Goal: Task Accomplishment & Management: Complete application form

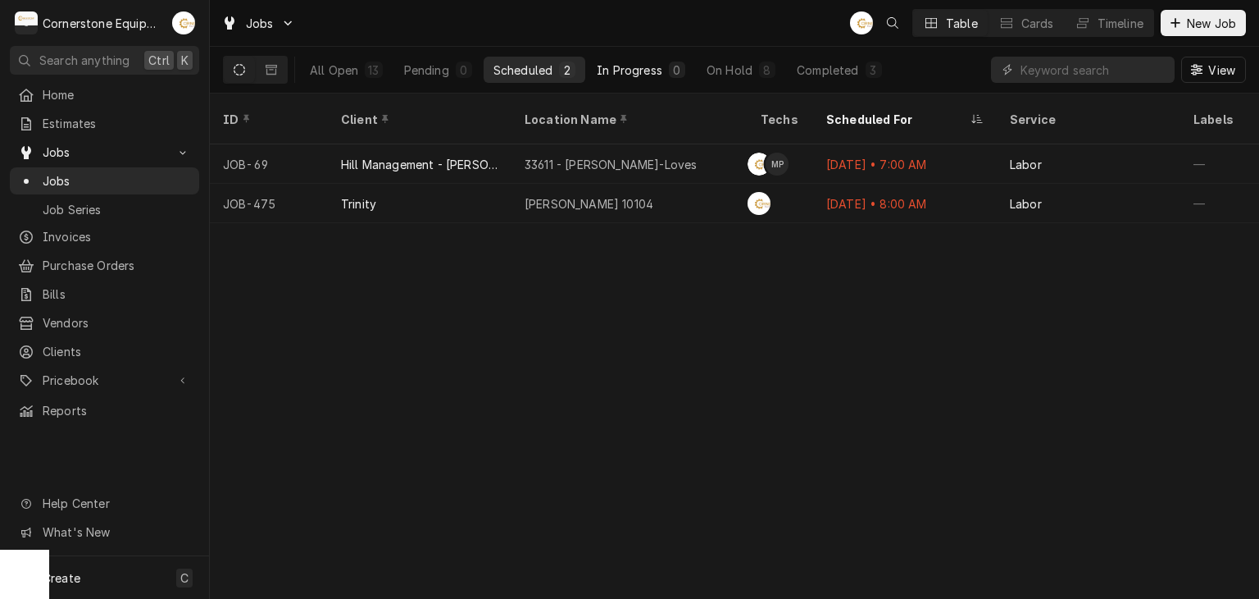
click at [621, 66] on div "In Progress" at bounding box center [630, 69] width 66 height 17
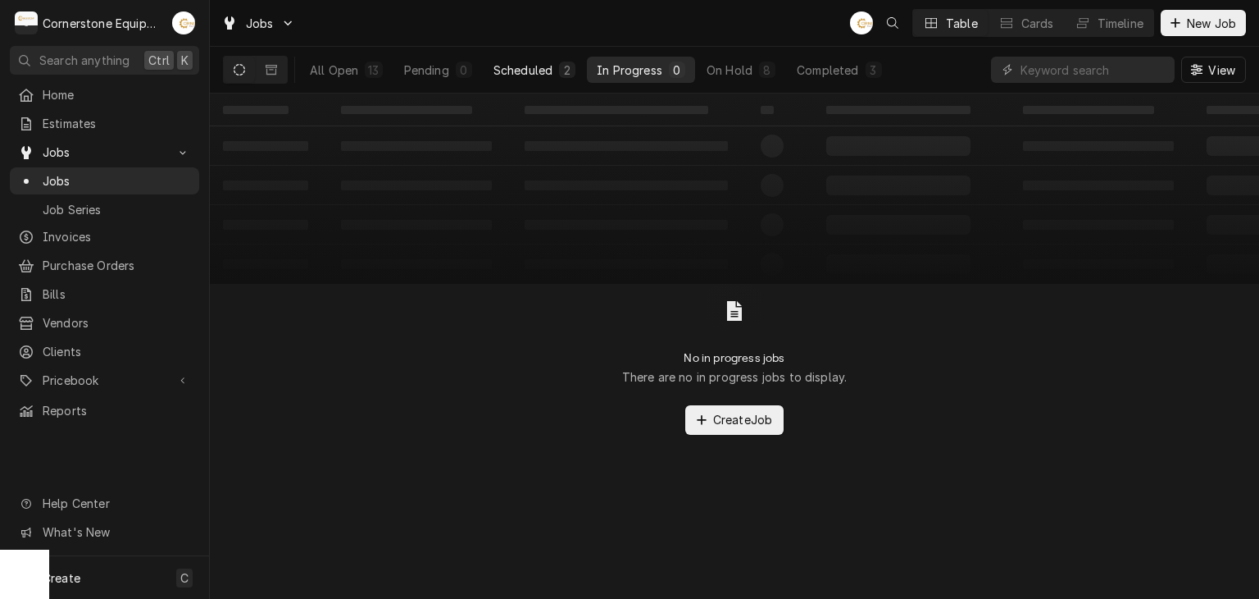
click at [522, 64] on div "Scheduled" at bounding box center [523, 69] width 59 height 17
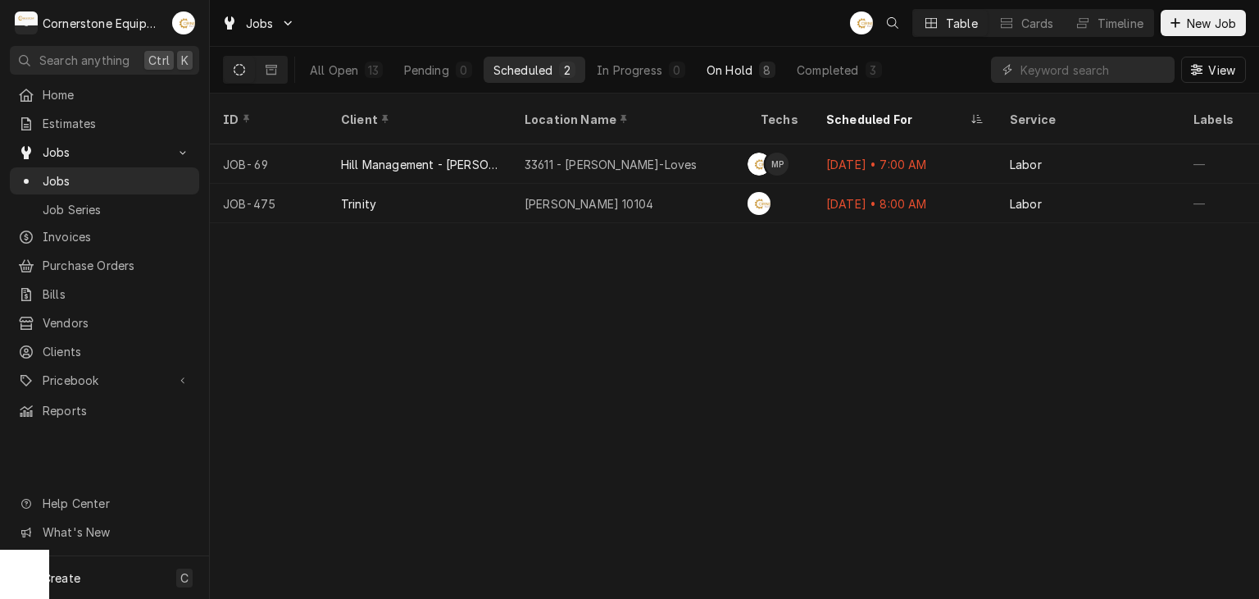
click at [740, 62] on div "On Hold" at bounding box center [730, 69] width 46 height 17
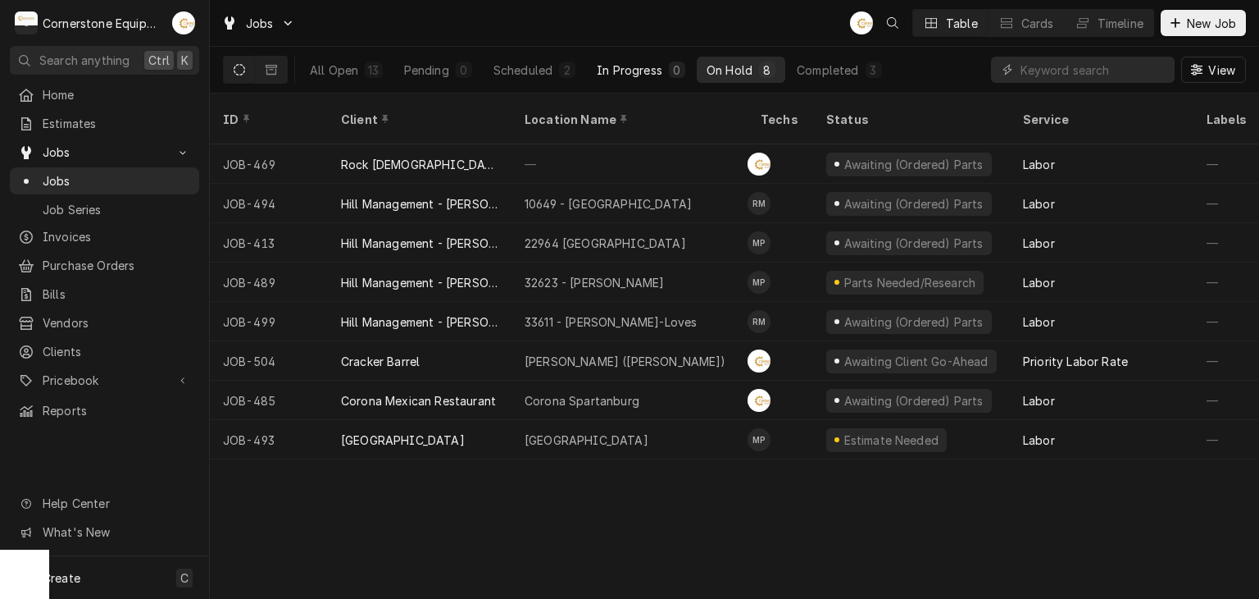
click at [599, 60] on button "In Progress 0" at bounding box center [641, 70] width 108 height 26
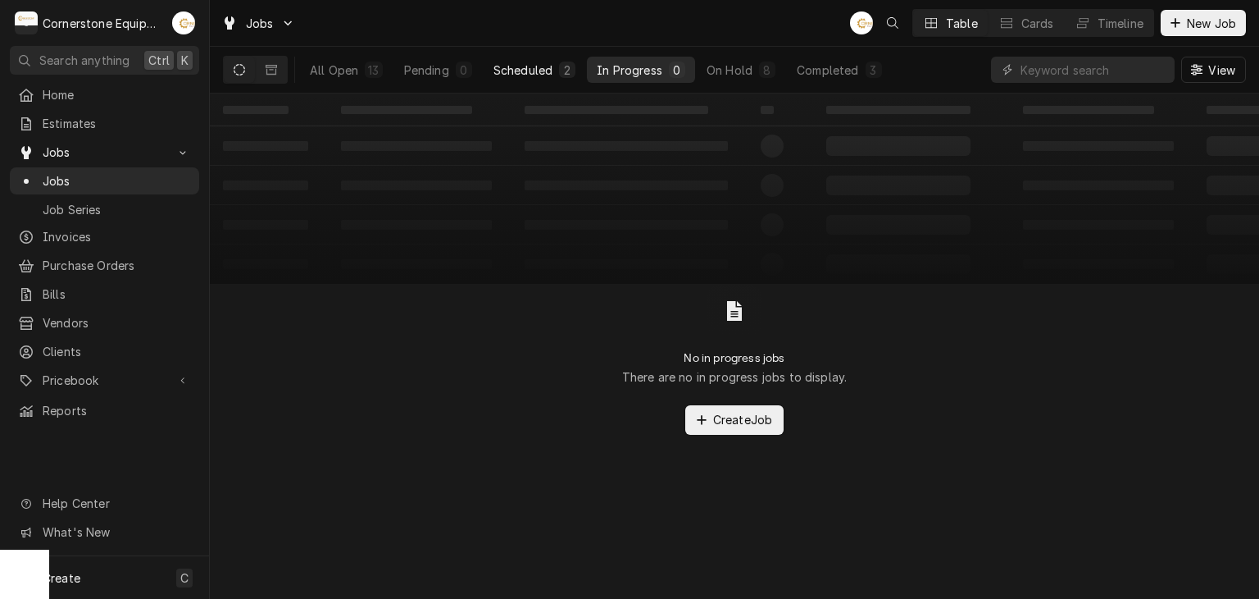
click at [526, 58] on button "Scheduled 2" at bounding box center [535, 70] width 102 height 26
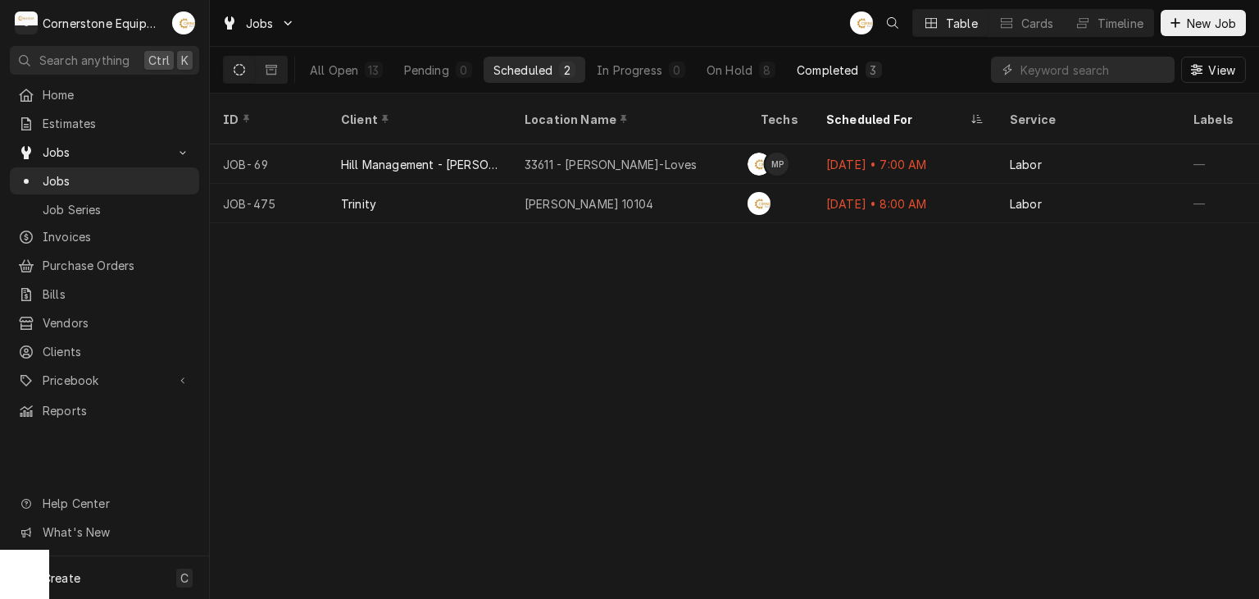
click at [833, 76] on div "Completed" at bounding box center [827, 69] width 61 height 17
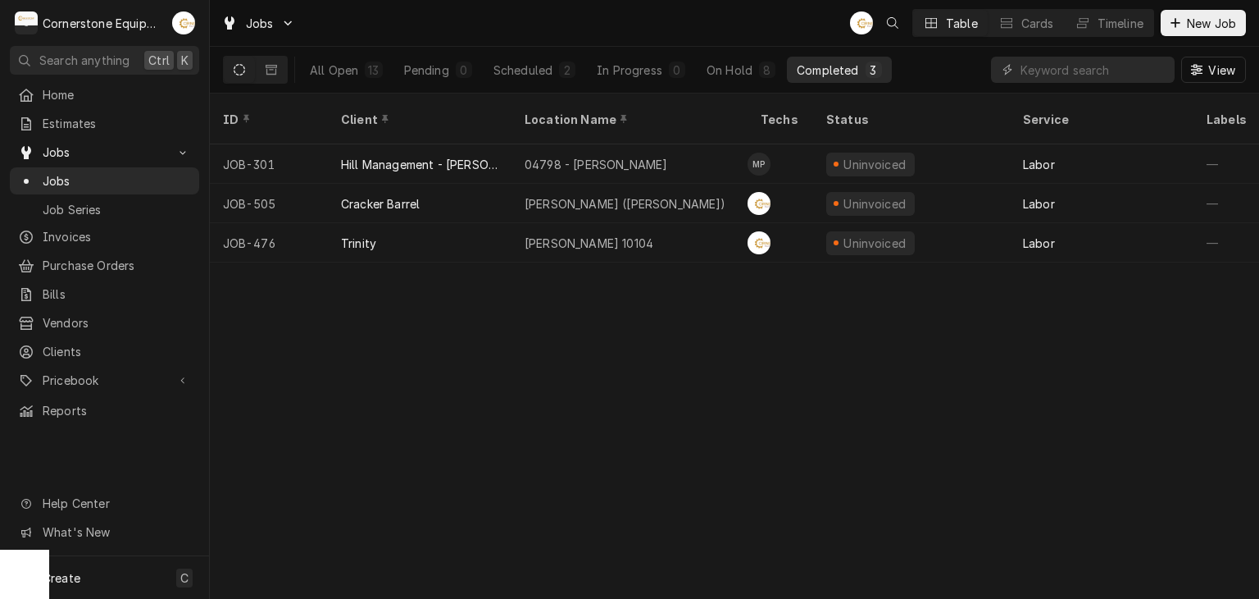
click at [255, 72] on div "Dynamic Content Wrapper" at bounding box center [255, 70] width 65 height 28
click at [267, 71] on icon "Dynamic Content Wrapper" at bounding box center [271, 69] width 11 height 11
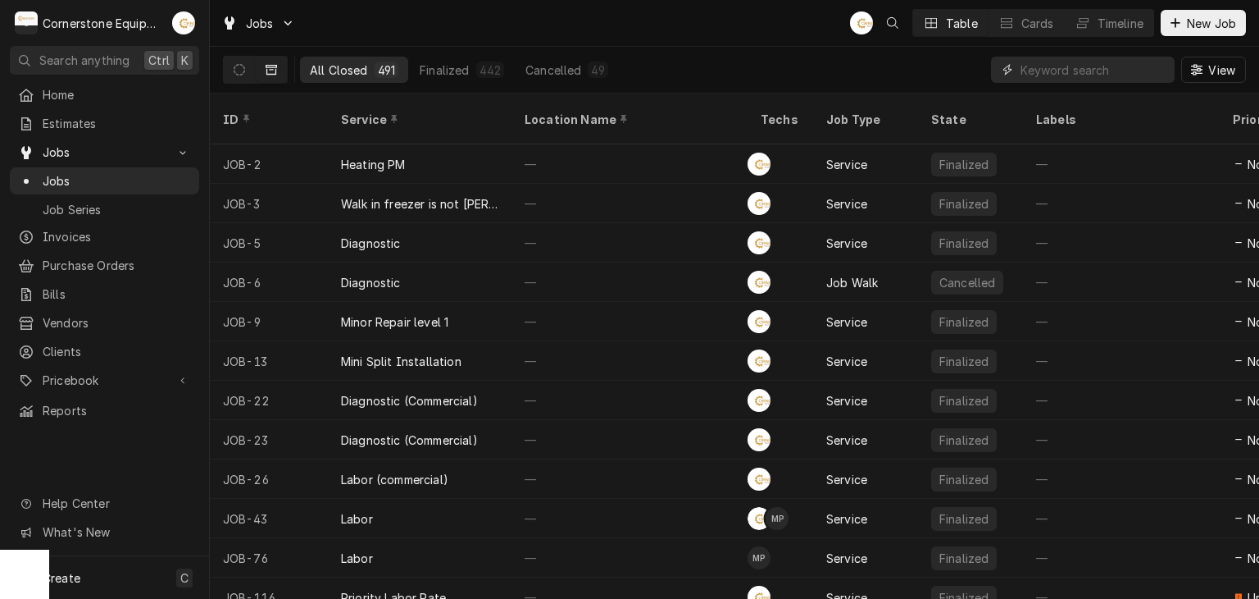
click at [1116, 74] on input "Dynamic Content Wrapper" at bounding box center [1094, 70] width 146 height 26
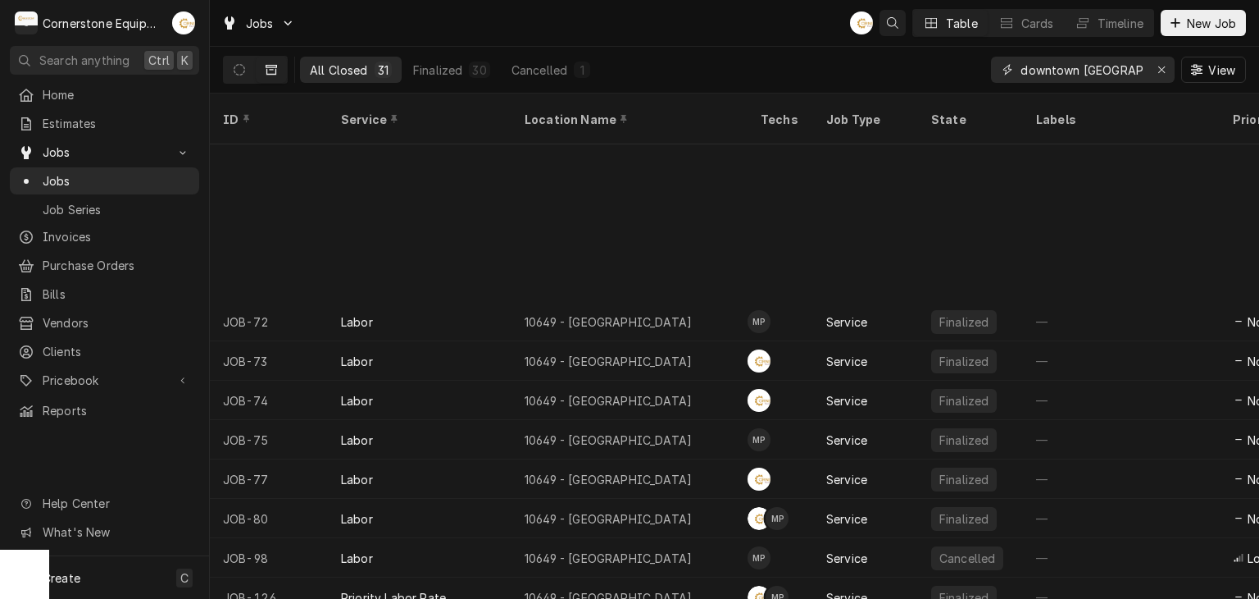
scroll to position [207, 0]
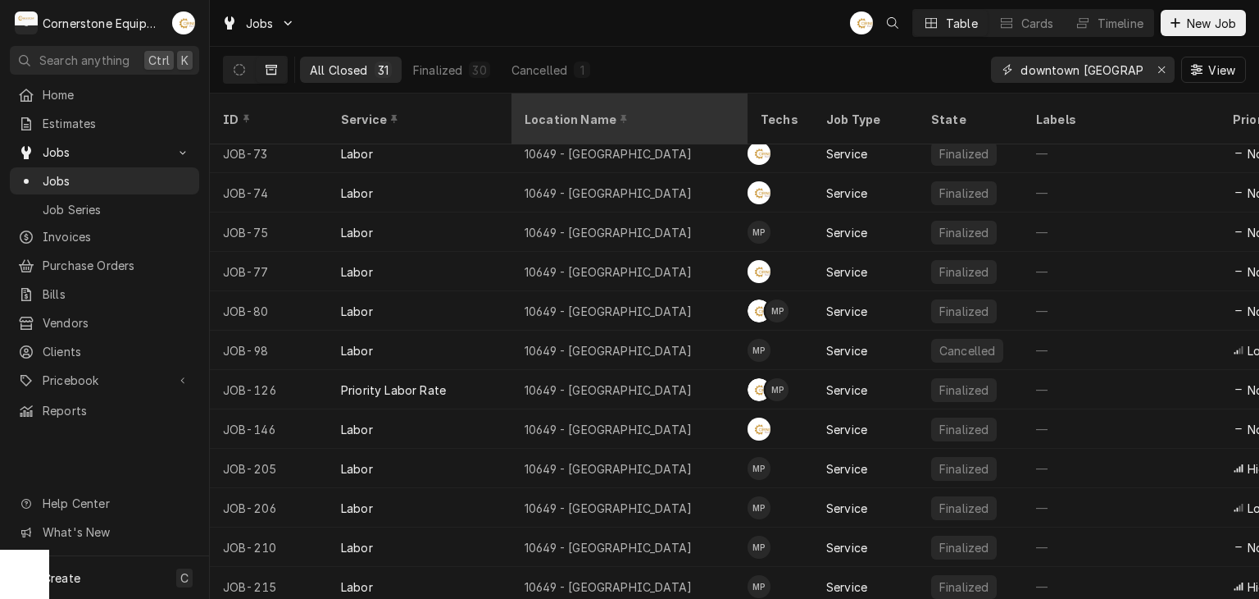
type input "downtown clinton"
click at [676, 120] on div "Location Name" at bounding box center [630, 119] width 230 height 44
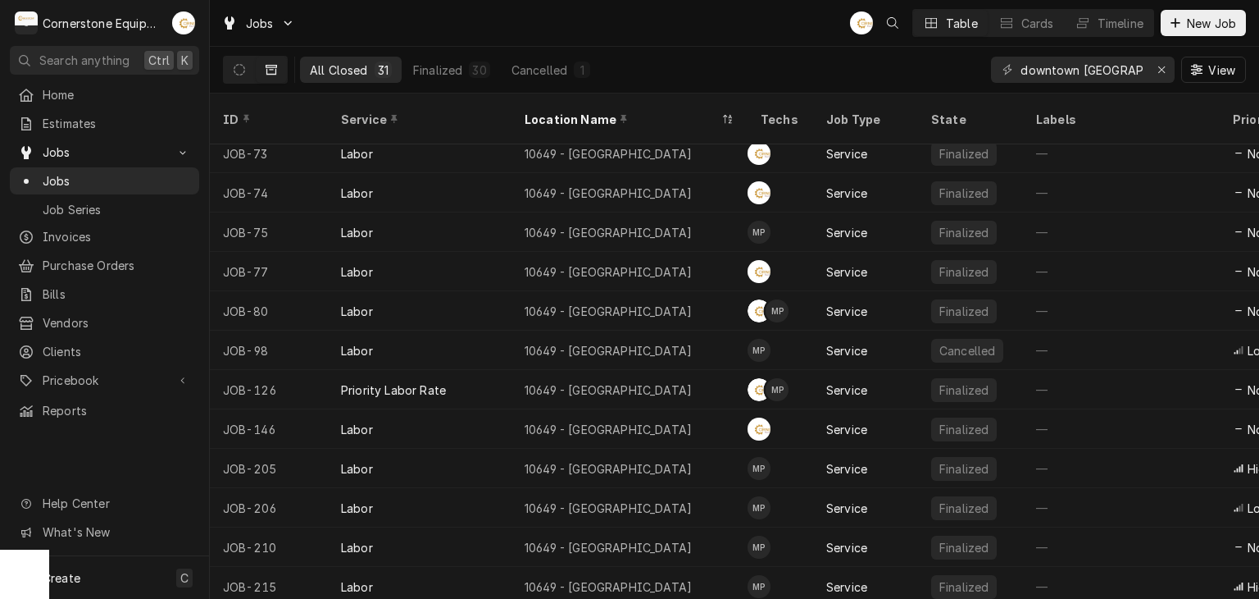
click at [763, 16] on div "Jobs AB Table Cards Timeline New Job" at bounding box center [735, 23] width 1050 height 46
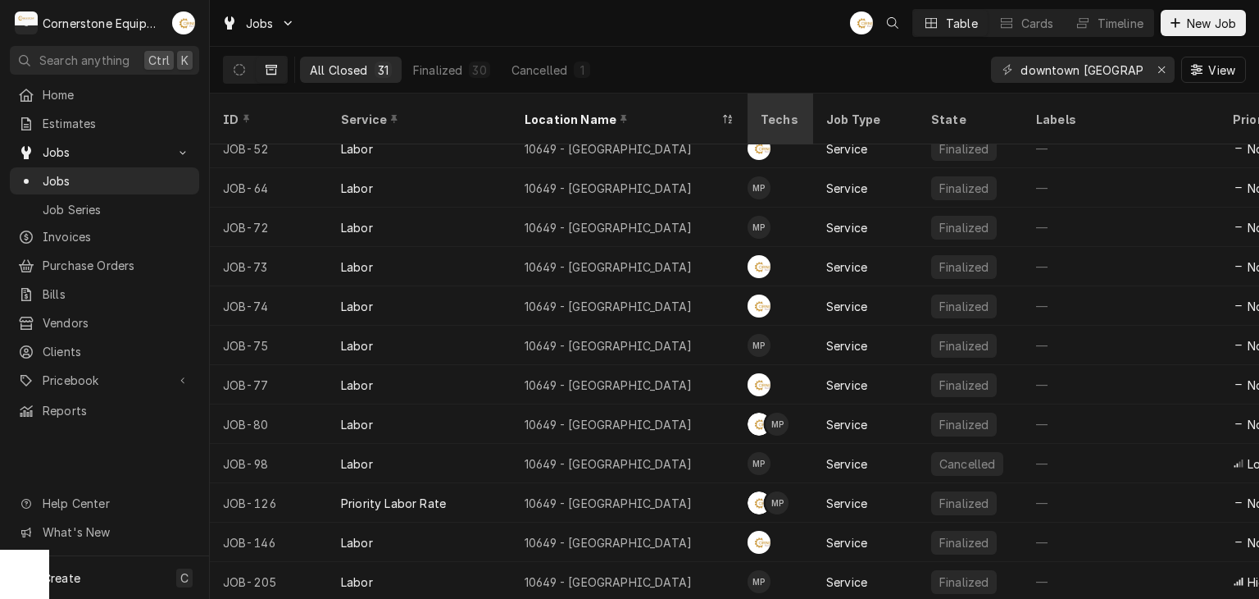
scroll to position [168, 0]
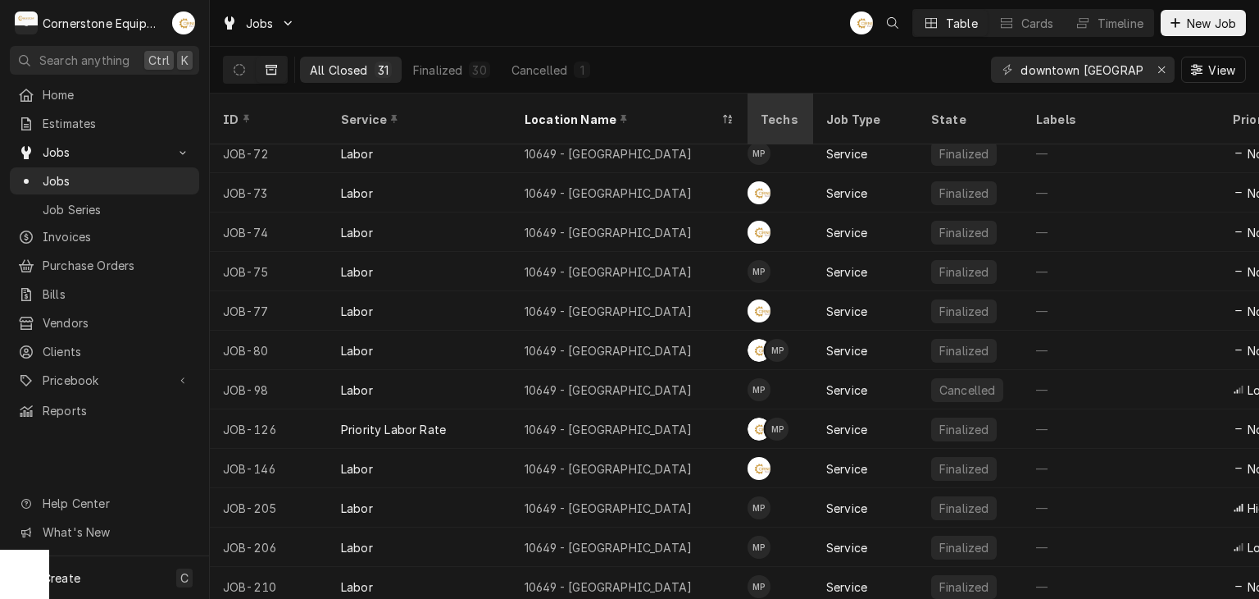
click at [780, 112] on div "Techs" at bounding box center [780, 119] width 39 height 17
click at [779, 99] on div "Techs" at bounding box center [780, 119] width 59 height 44
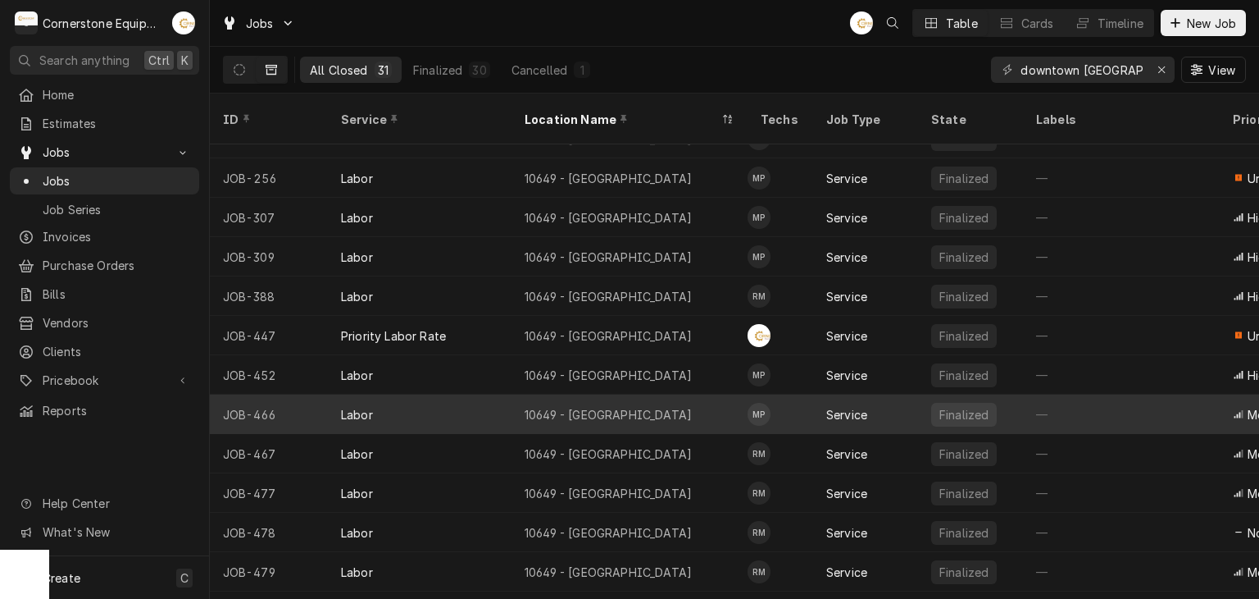
scroll to position [758, 0]
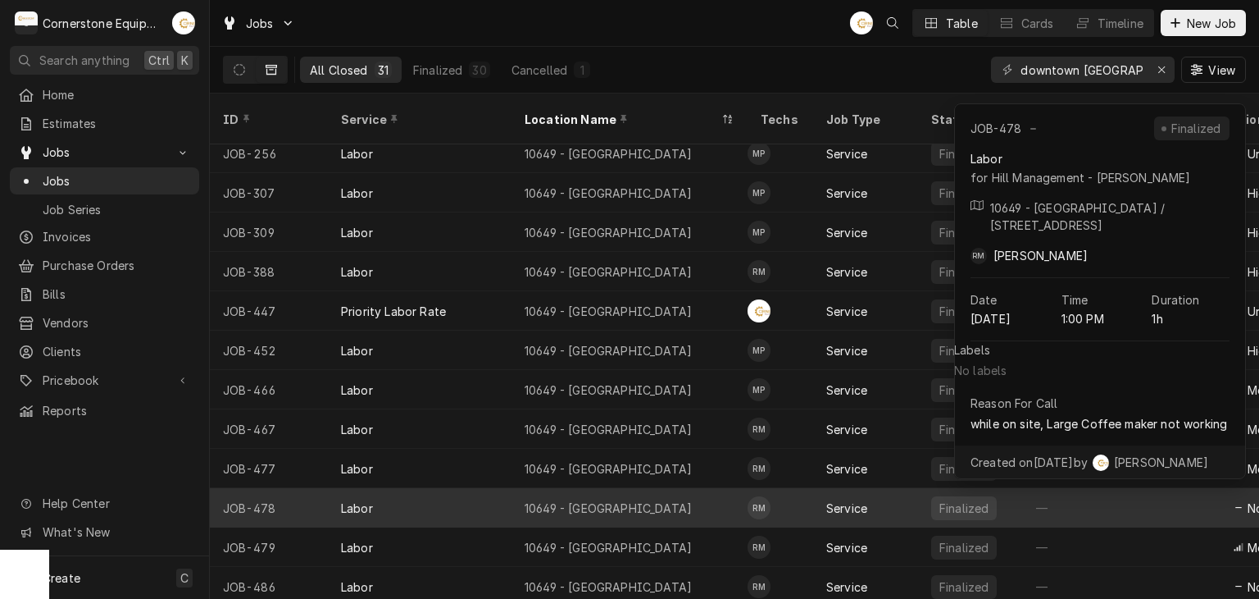
click at [751, 496] on div "Roberto Martinez's Avatar" at bounding box center [759, 507] width 23 height 23
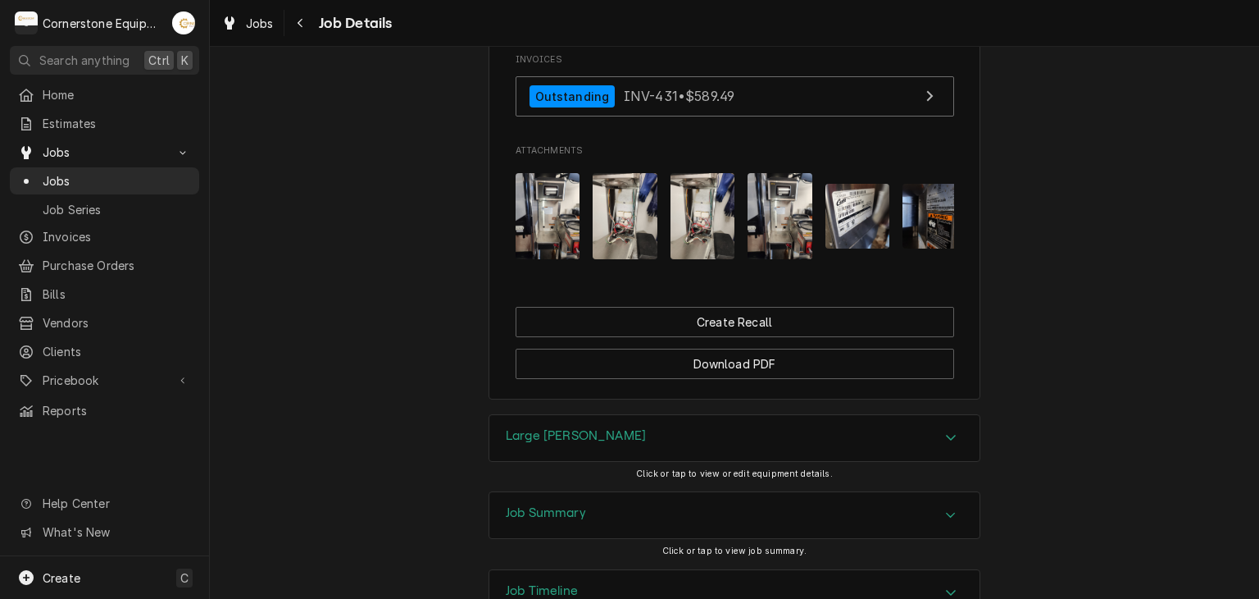
scroll to position [1422, 0]
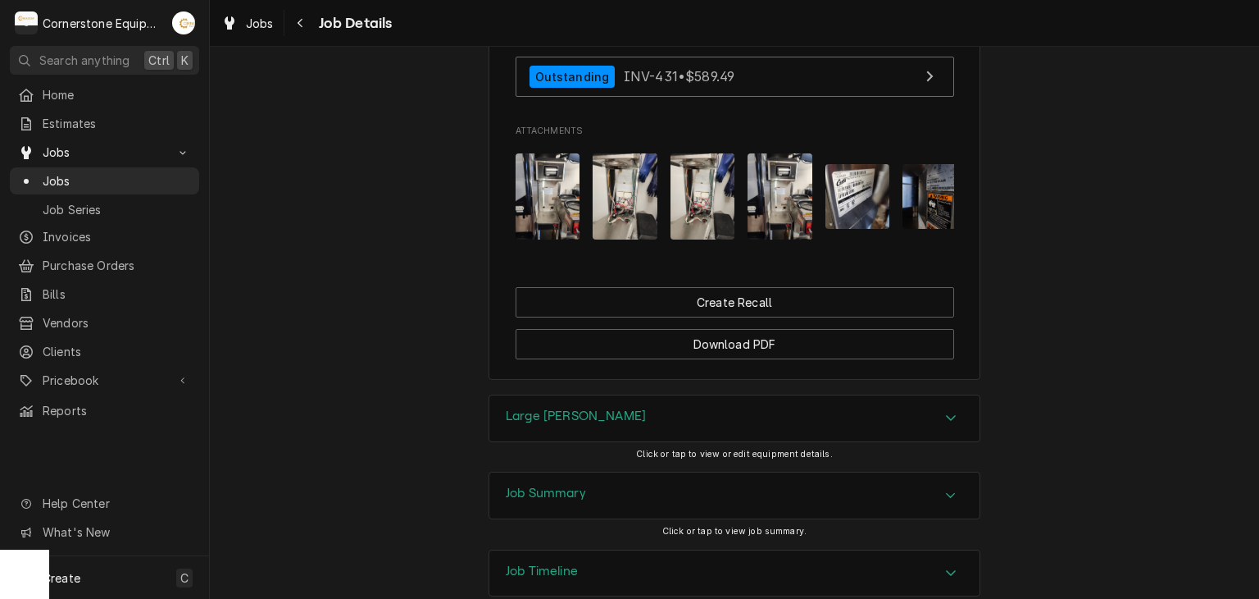
click at [518, 472] on div "Job Summary" at bounding box center [735, 495] width 490 height 46
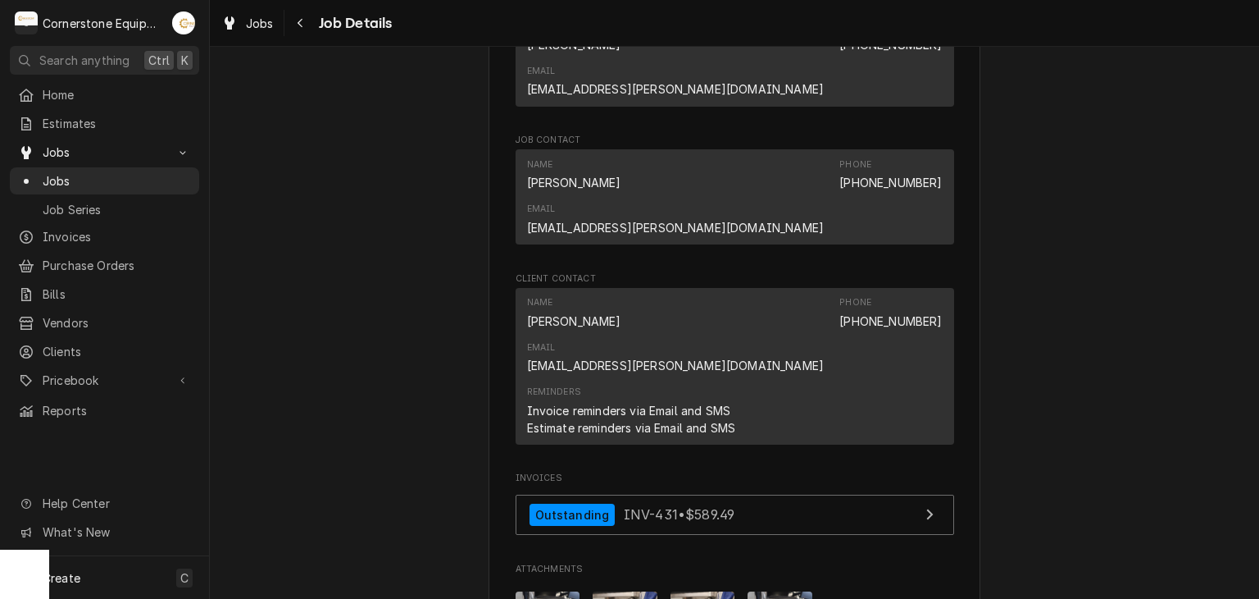
scroll to position [1312, 0]
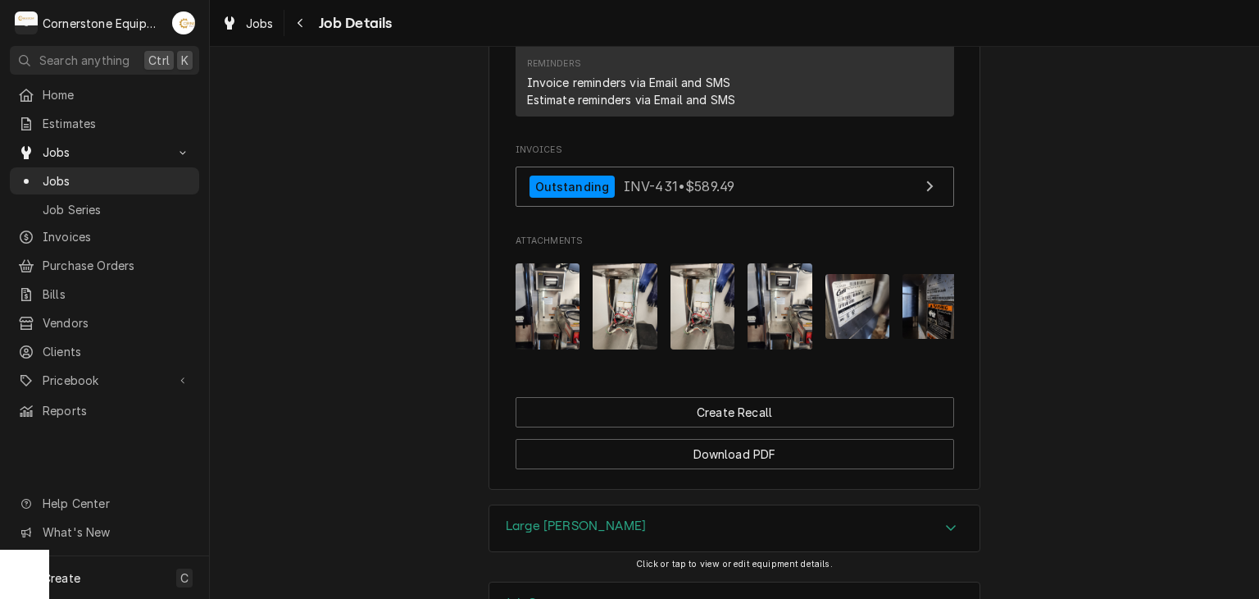
click at [696, 263] on img "Attachments" at bounding box center [703, 306] width 65 height 86
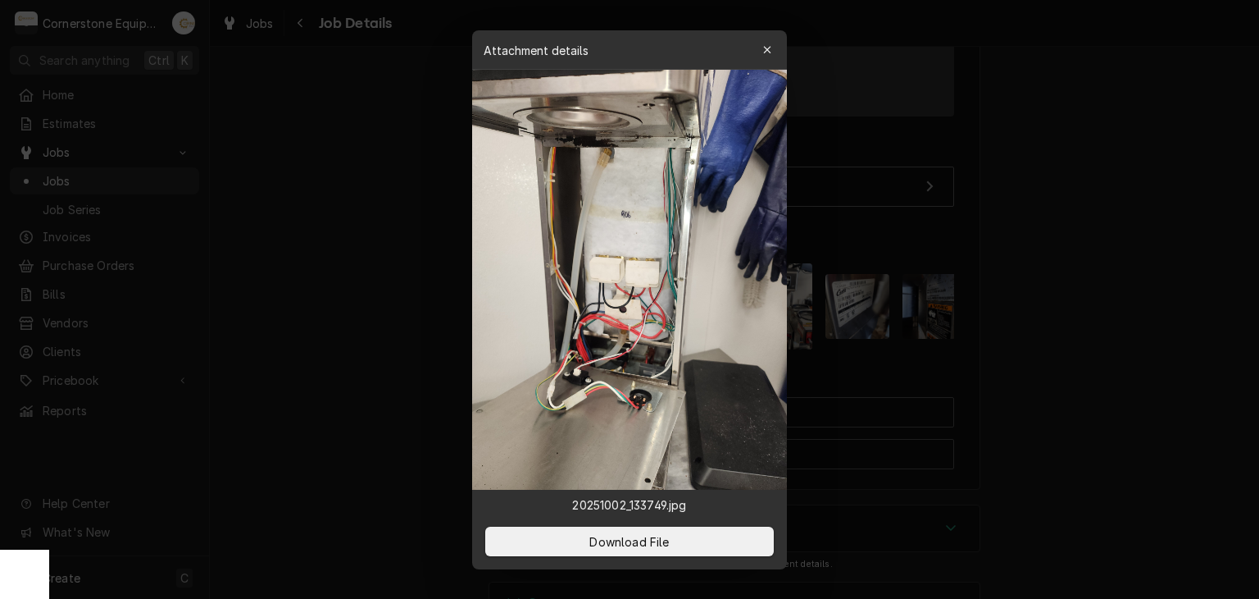
click at [823, 230] on div at bounding box center [629, 299] width 1259 height 599
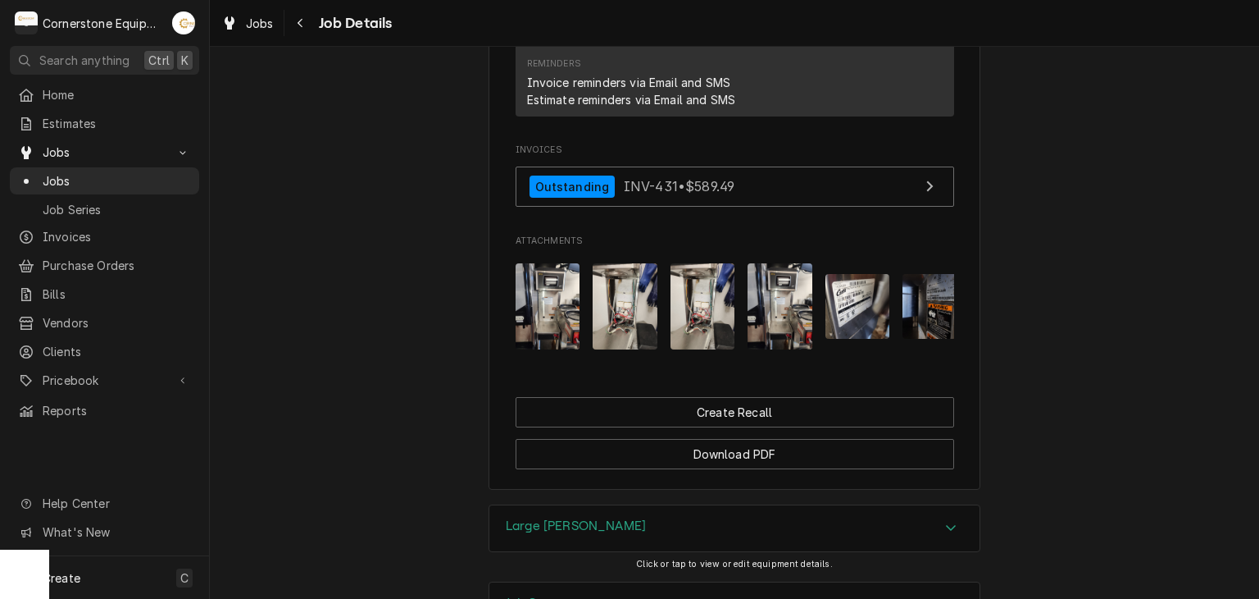
click at [863, 274] on img "Attachments" at bounding box center [858, 306] width 65 height 65
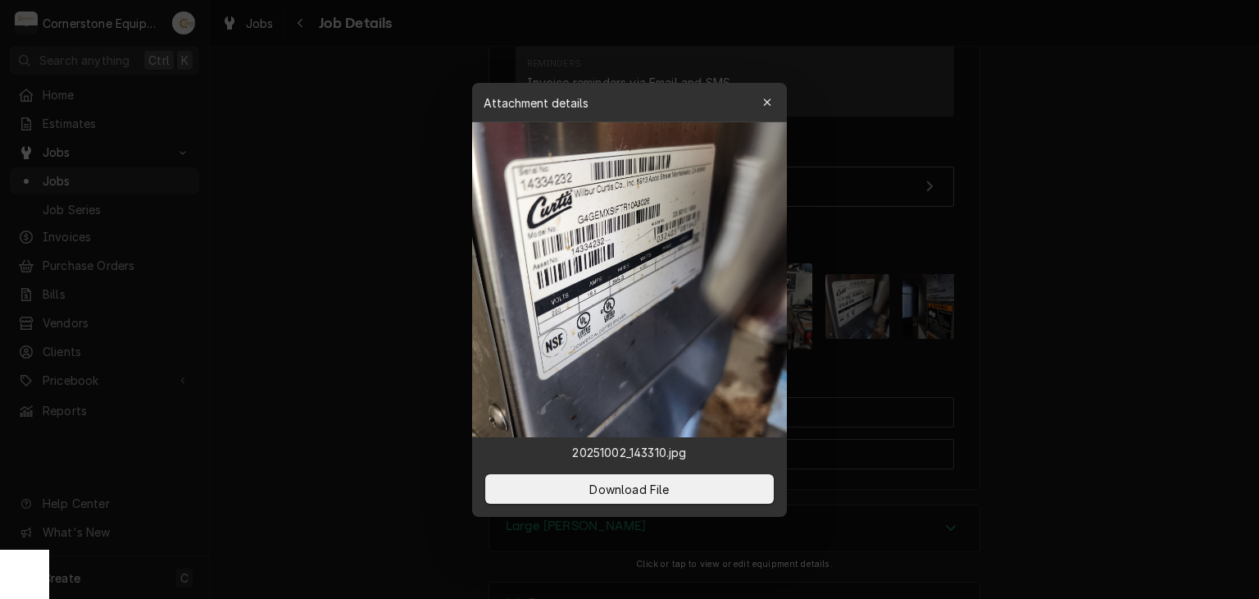
click at [862, 287] on div at bounding box center [629, 299] width 1259 height 599
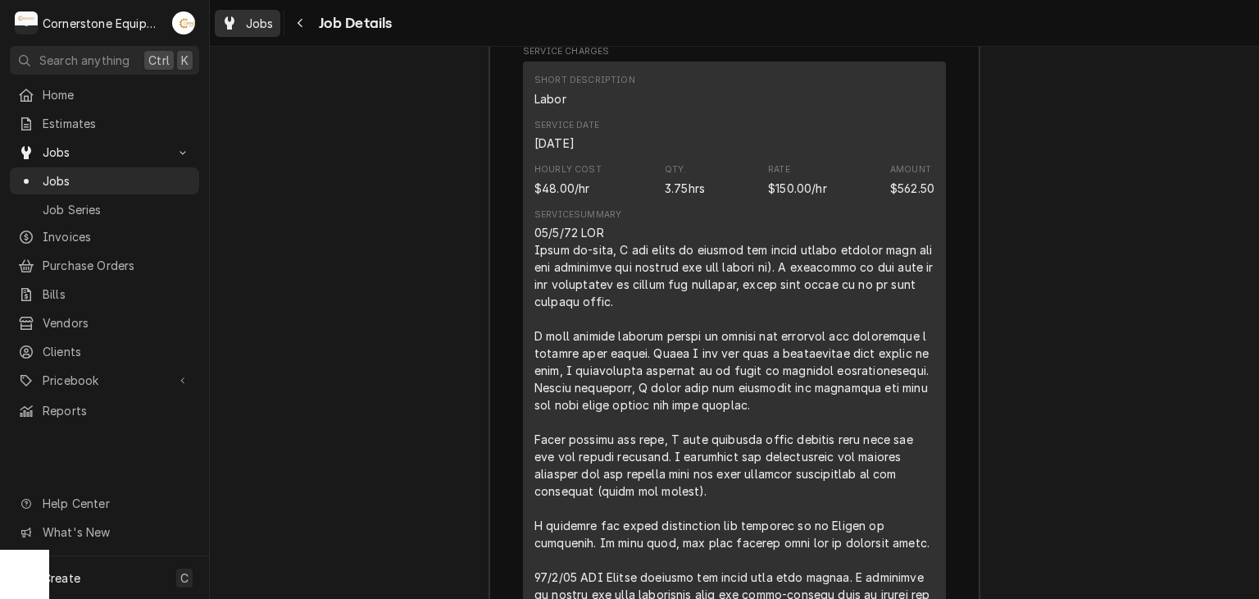
scroll to position [1941, 0]
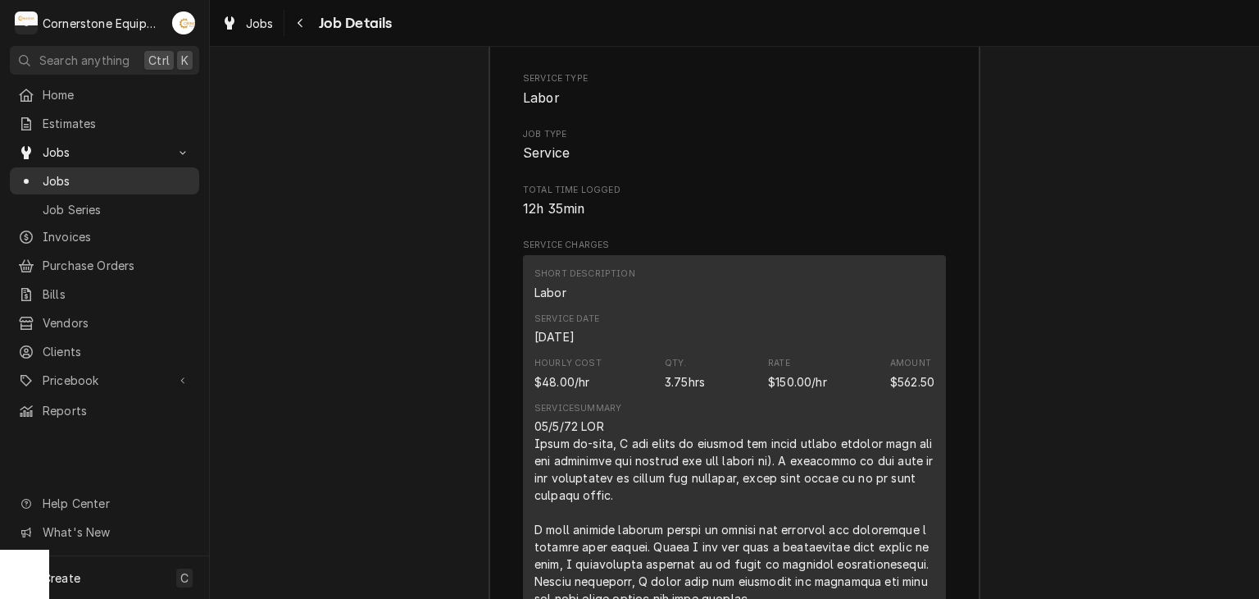
click at [132, 181] on span "Jobs" at bounding box center [117, 180] width 148 height 17
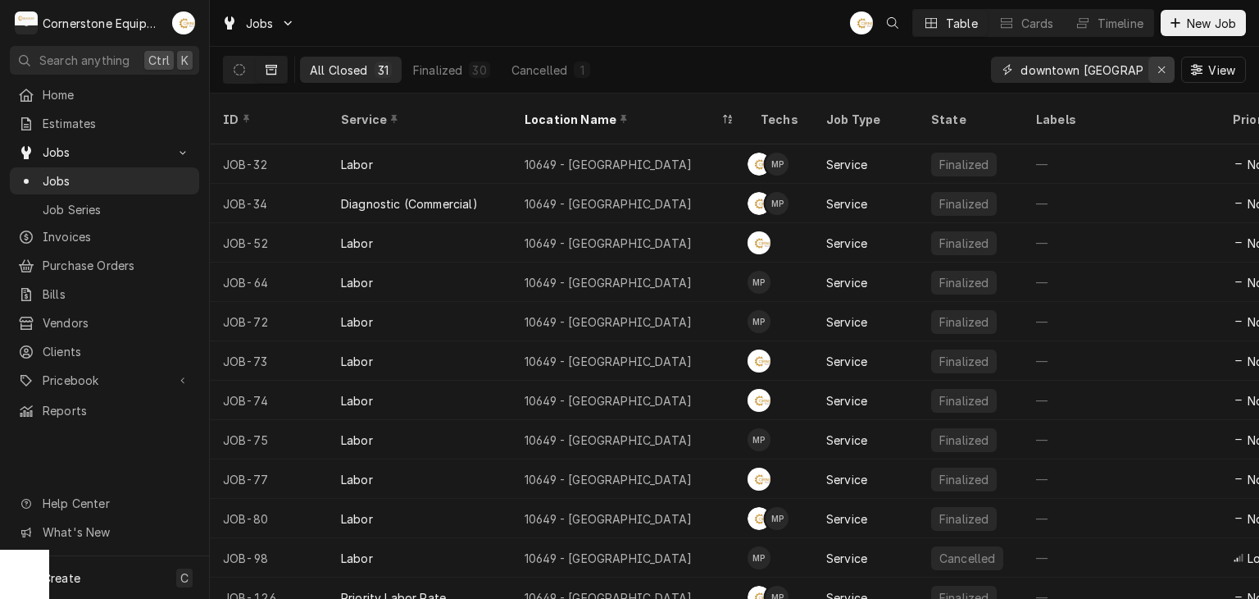
click at [1156, 73] on div "Erase input" at bounding box center [1162, 69] width 16 height 16
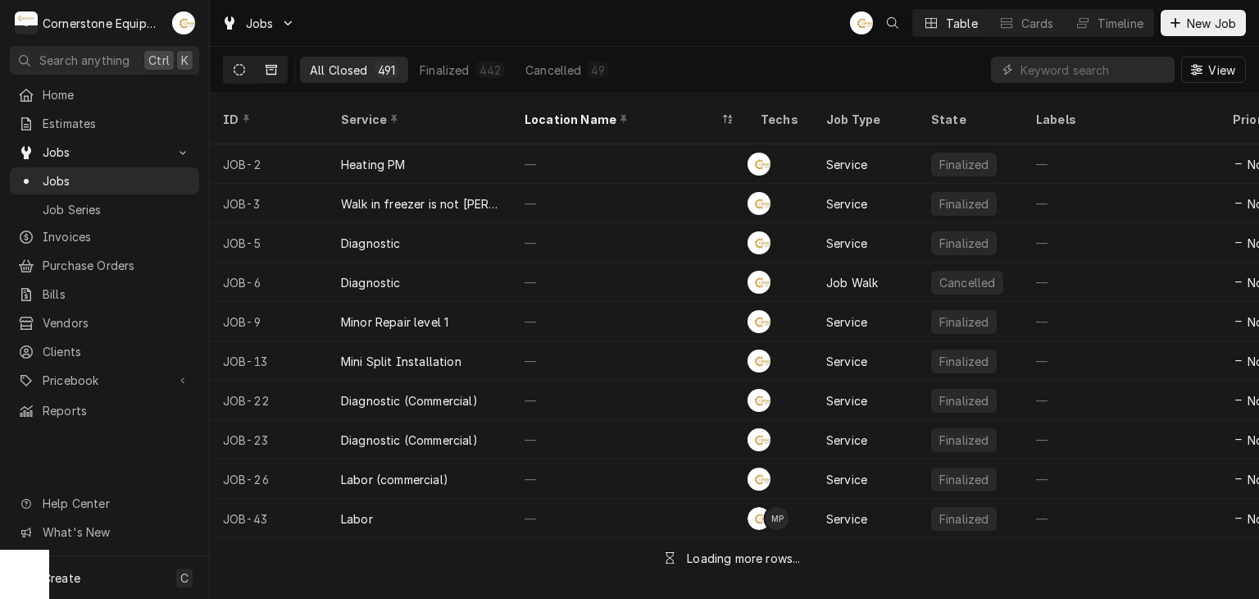
click at [239, 71] on icon "Dynamic Content Wrapper" at bounding box center [239, 69] width 11 height 11
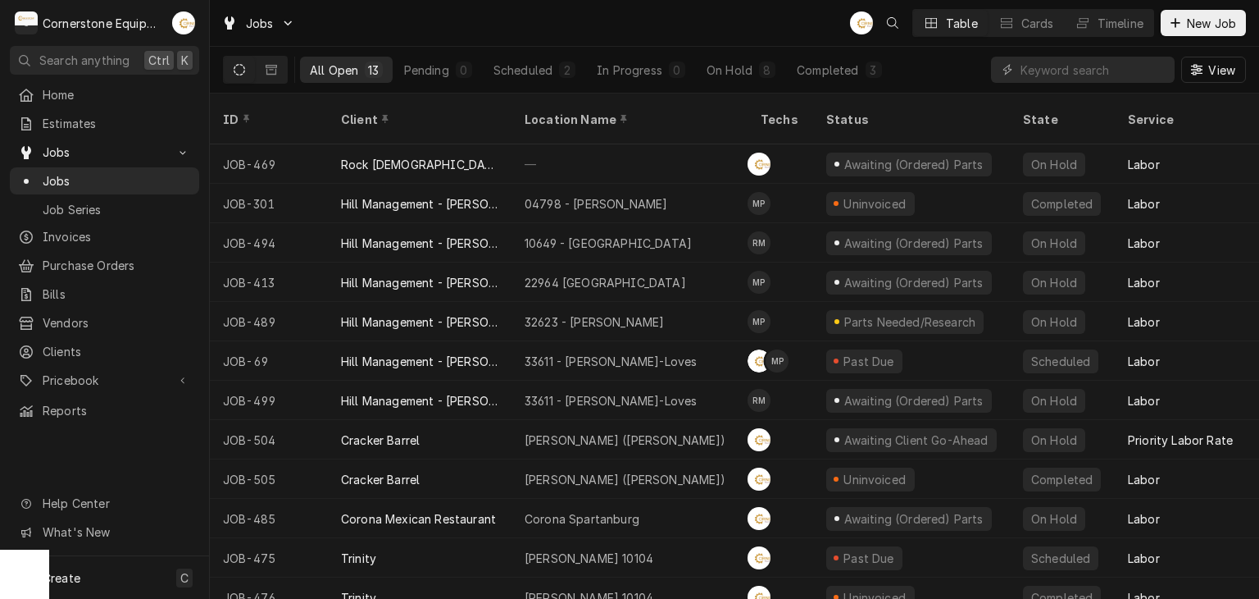
click at [1193, 37] on div "Jobs AB Table Cards Timeline New Job" at bounding box center [735, 23] width 1050 height 46
click at [1194, 30] on span "New Job" at bounding box center [1212, 23] width 56 height 17
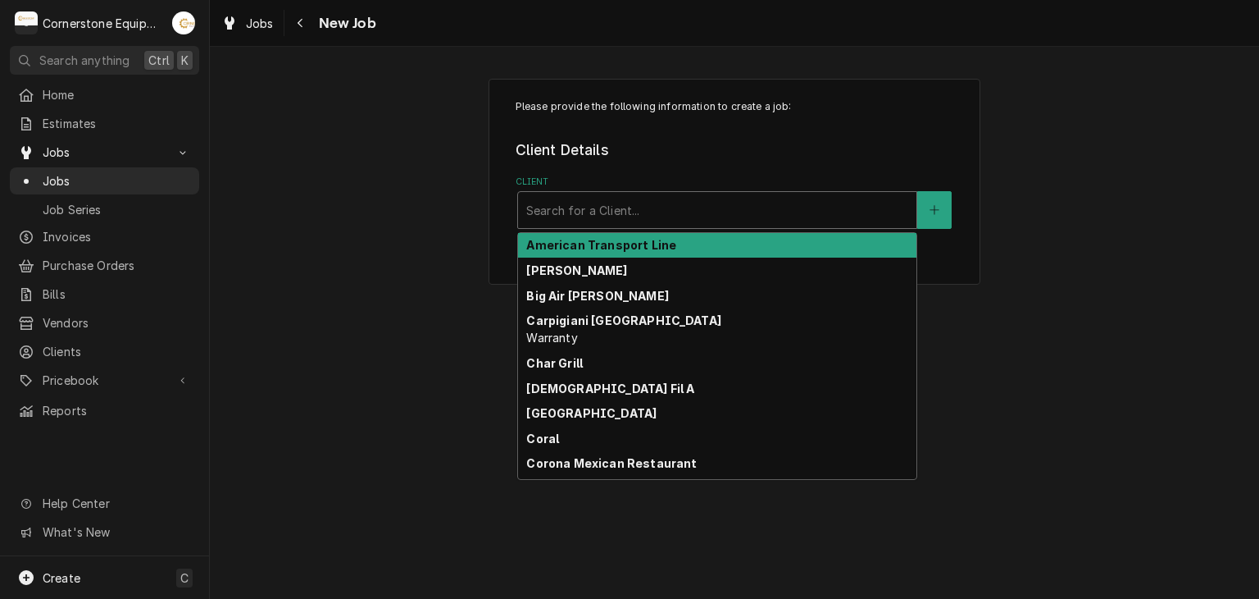
click at [568, 201] on div "Client" at bounding box center [717, 210] width 382 height 30
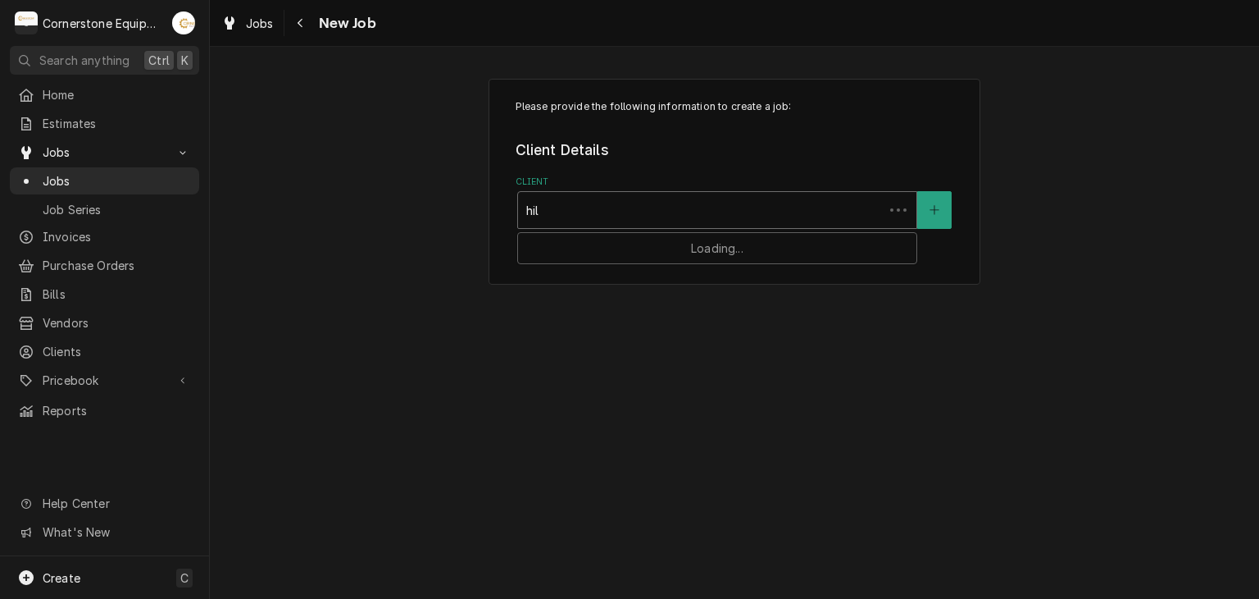
type input "hill"
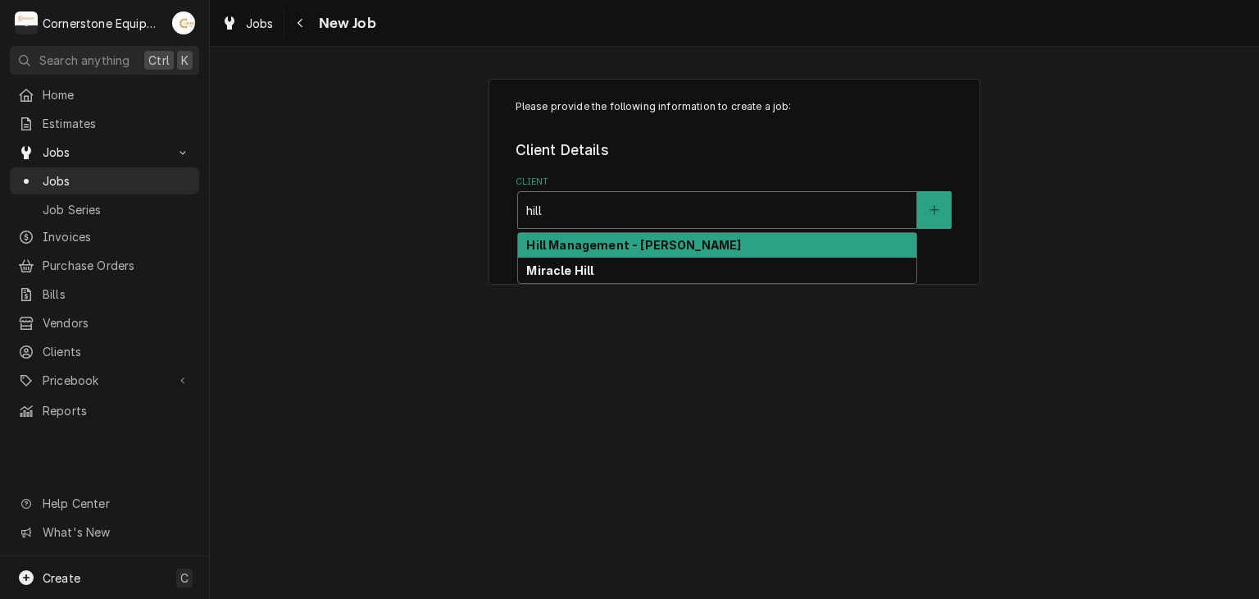
click at [571, 247] on strong "Hill Management - [PERSON_NAME]" at bounding box center [633, 245] width 215 height 14
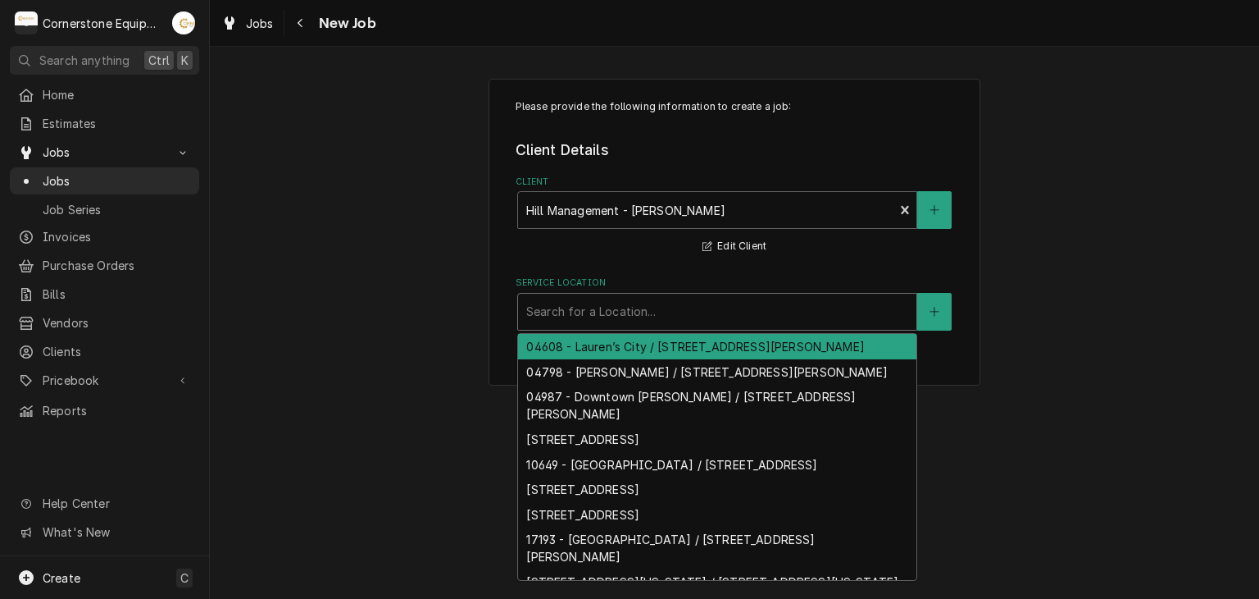
click at [644, 319] on div "Service Location" at bounding box center [717, 312] width 382 height 30
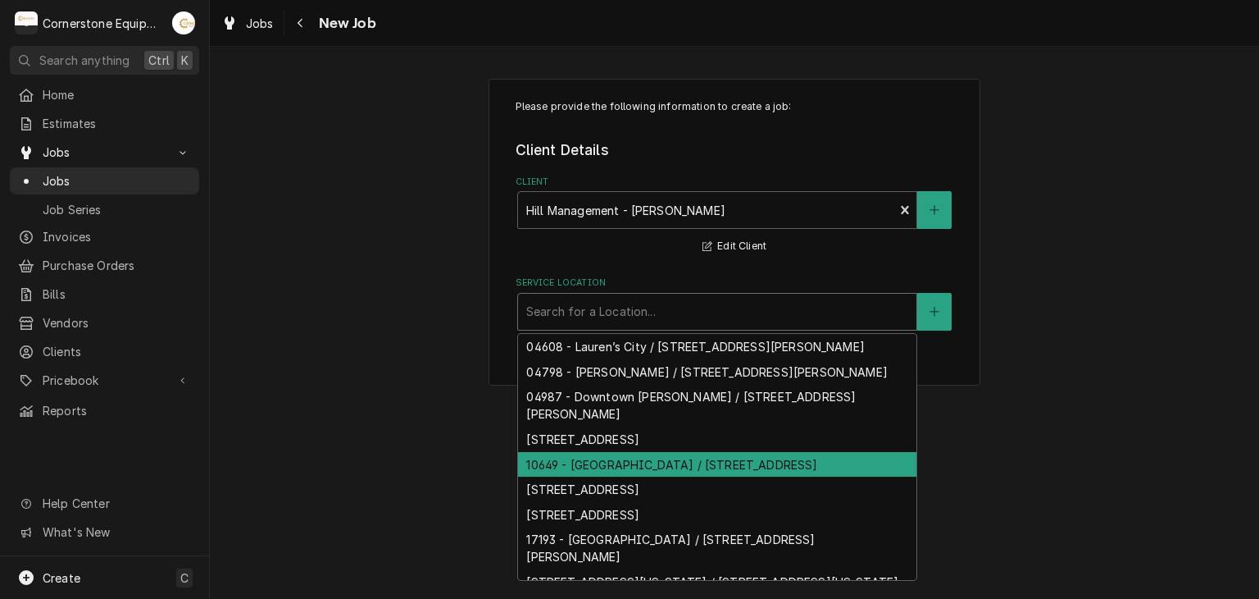
click at [672, 458] on div "10649 - [GEOGRAPHIC_DATA] / [STREET_ADDRESS]" at bounding box center [717, 464] width 399 height 25
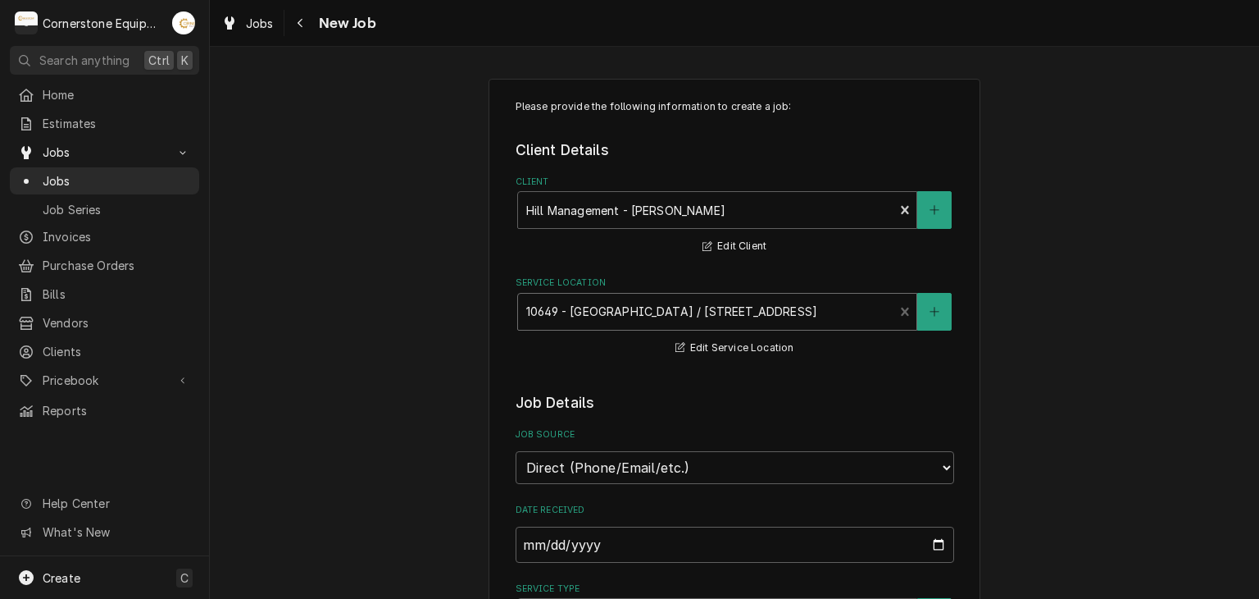
scroll to position [328, 0]
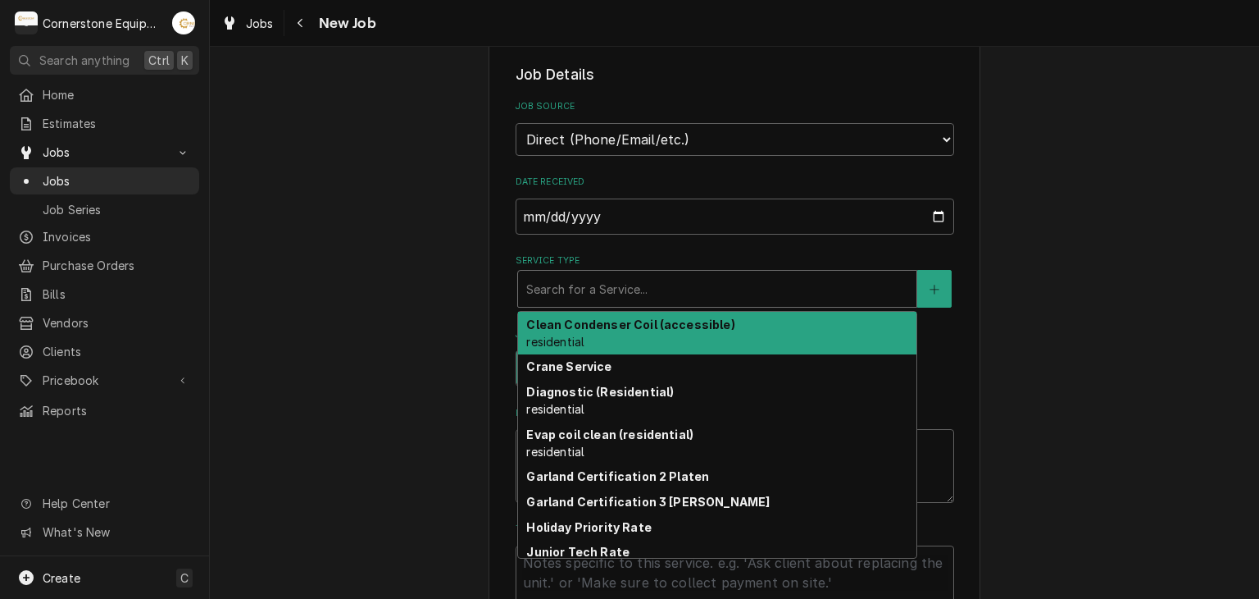
click at [585, 292] on div "Service Type" at bounding box center [717, 289] width 382 height 30
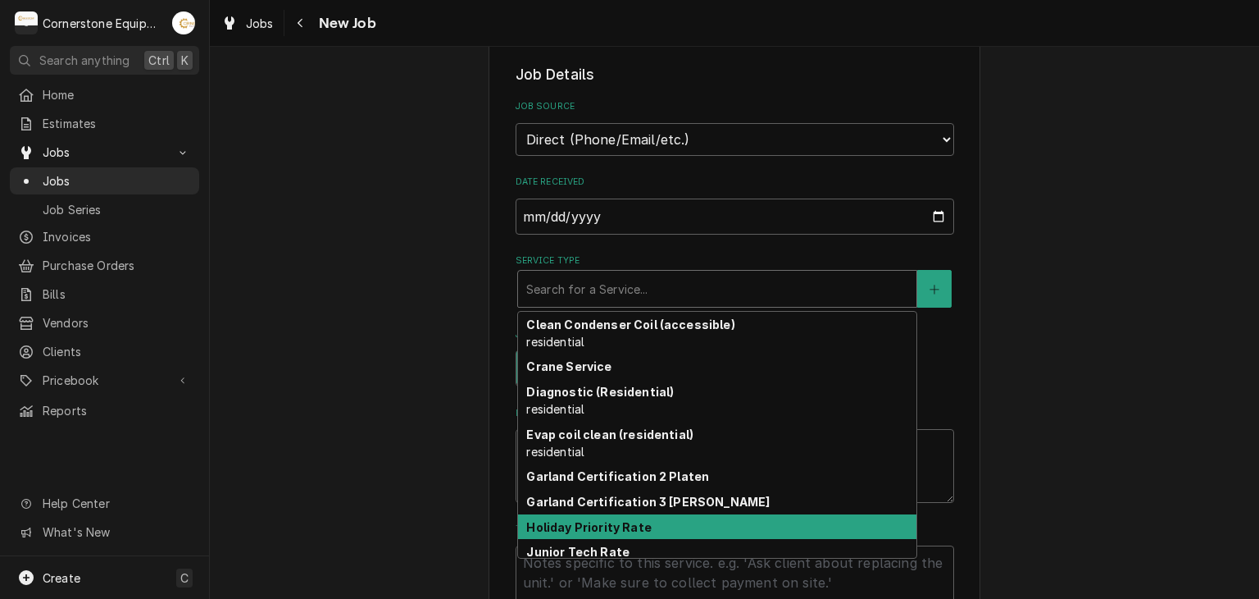
scroll to position [57, 0]
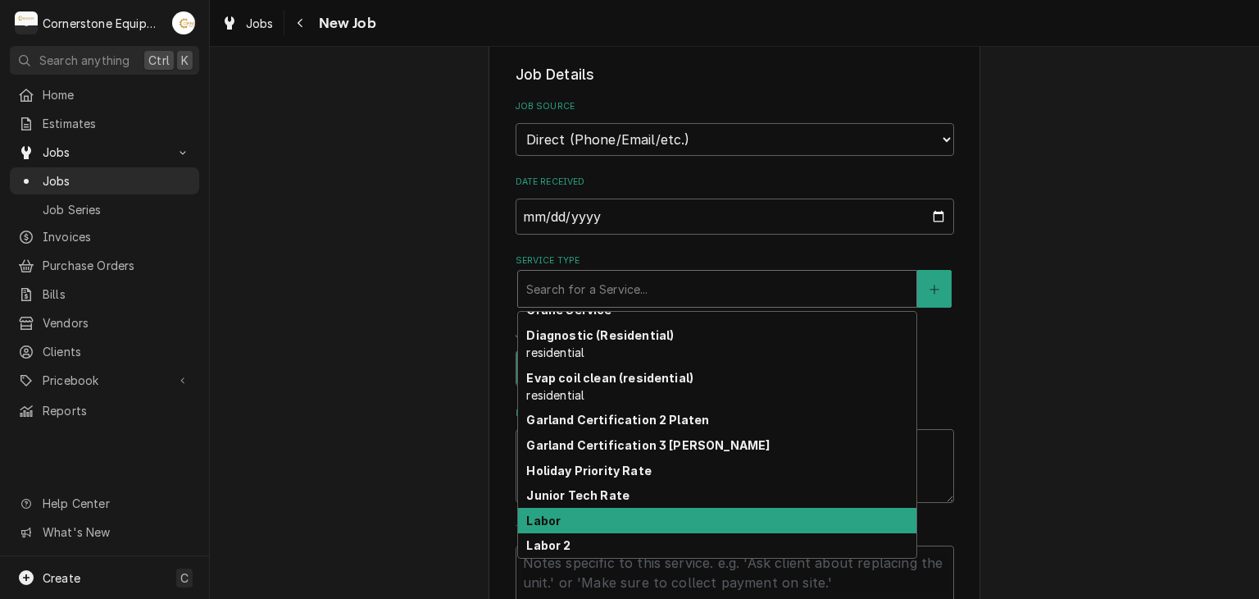
click at [610, 516] on div "Labor" at bounding box center [717, 520] width 399 height 25
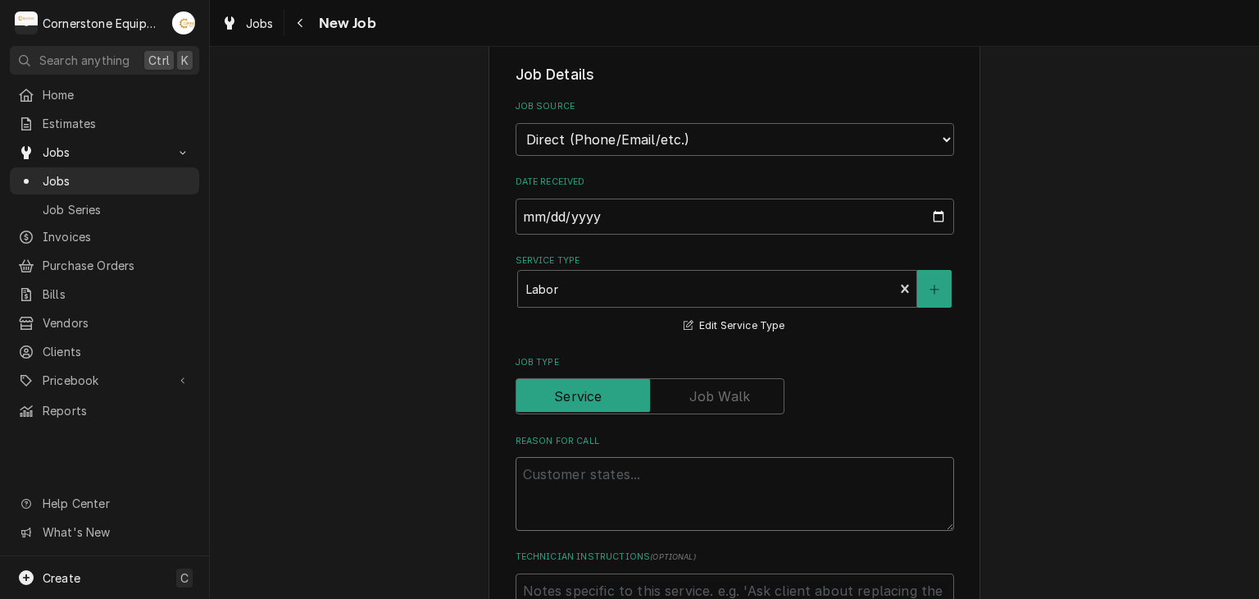
click at [582, 511] on textarea "Reason For Call" at bounding box center [735, 494] width 439 height 74
type textarea "x"
type textarea "C"
type textarea "x"
type textarea "Cu"
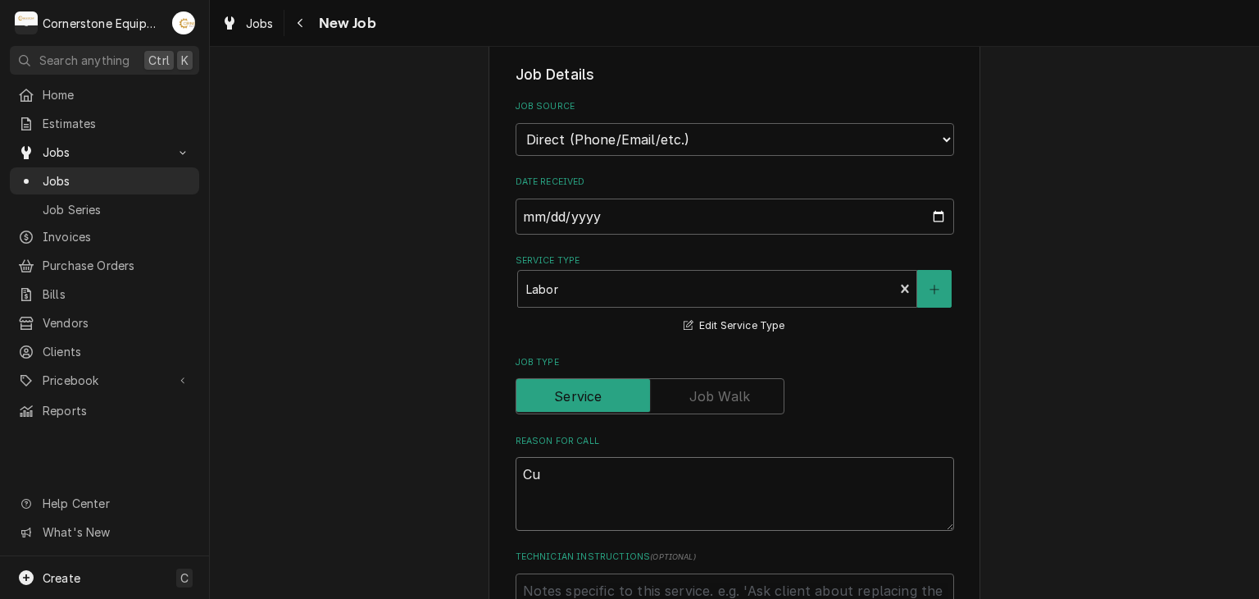
type textarea "x"
type textarea "Cut"
type textarea "x"
type textarea "Cur"
type textarea "x"
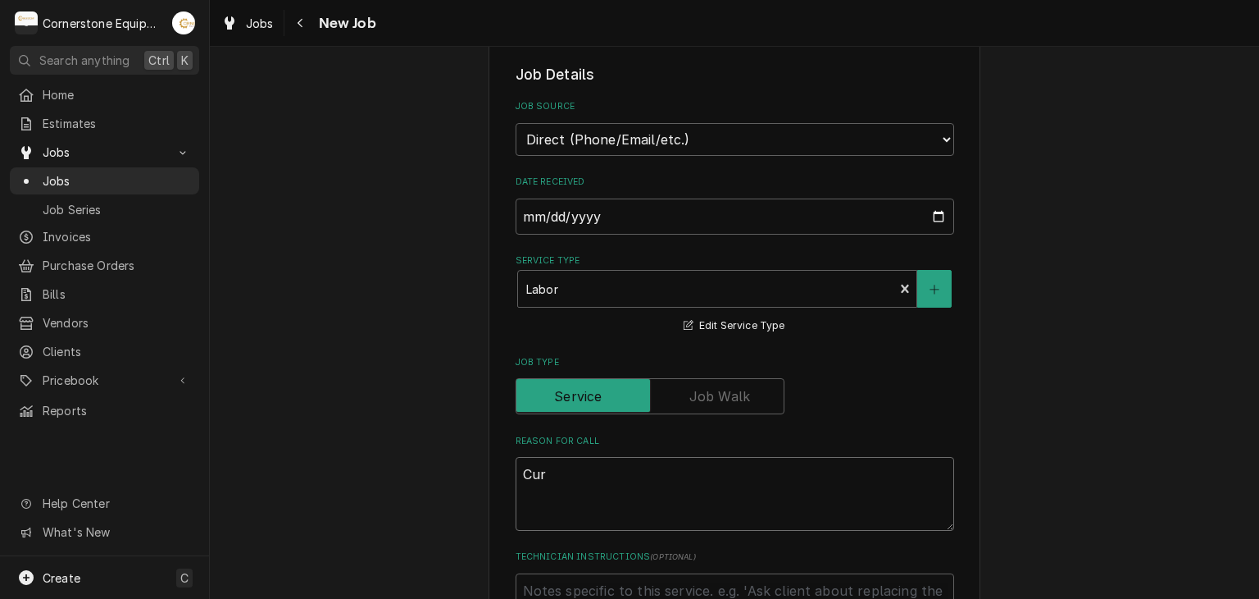
type textarea "Curt"
type textarea "x"
type textarea "Curti"
type textarea "x"
type textarea "Curtis"
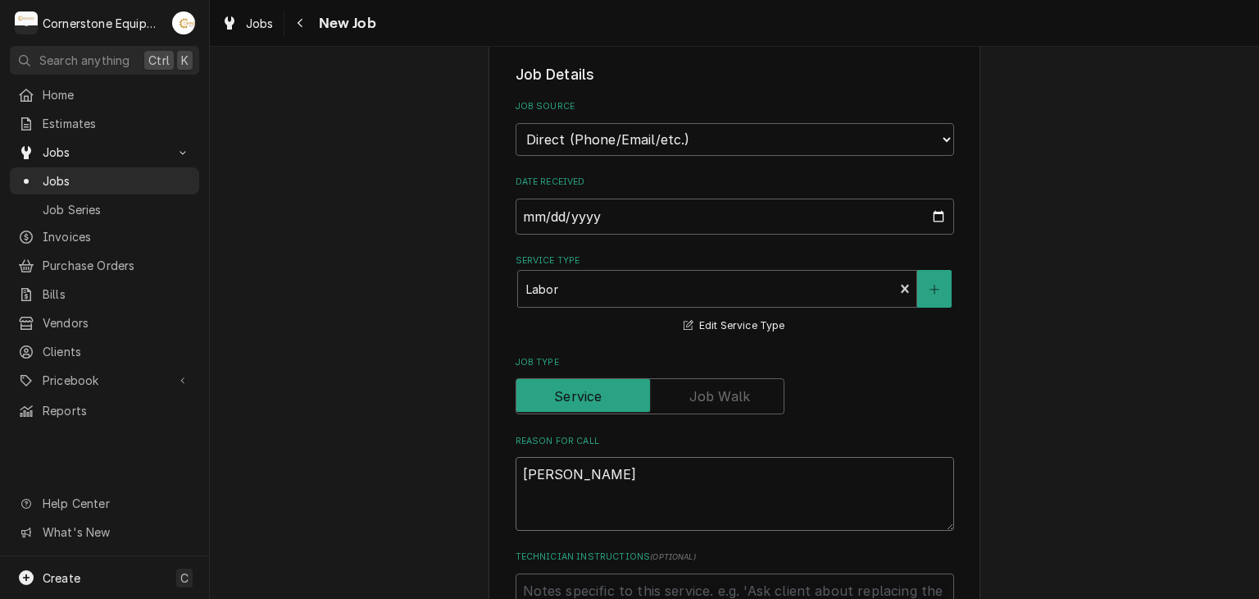
type textarea "x"
type textarea "Curtis"
type textarea "x"
type textarea "Curtis c"
type textarea "x"
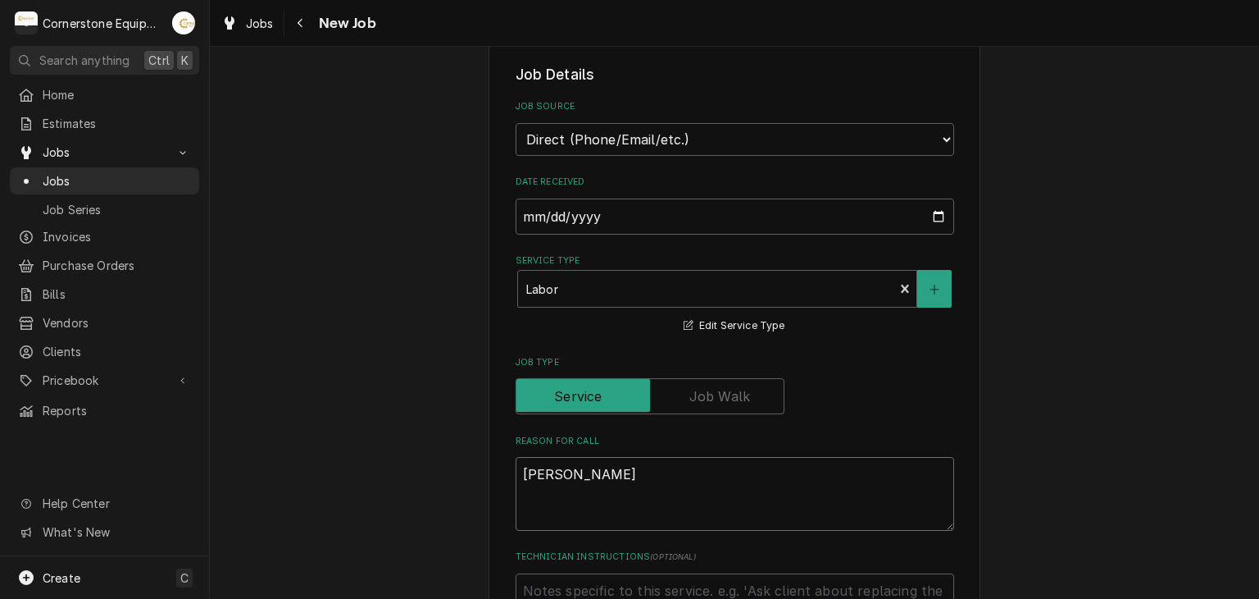
type textarea "Curtis co"
type textarea "x"
type textarea "Curtis coff"
type textarea "x"
type textarea "Curtis coffe"
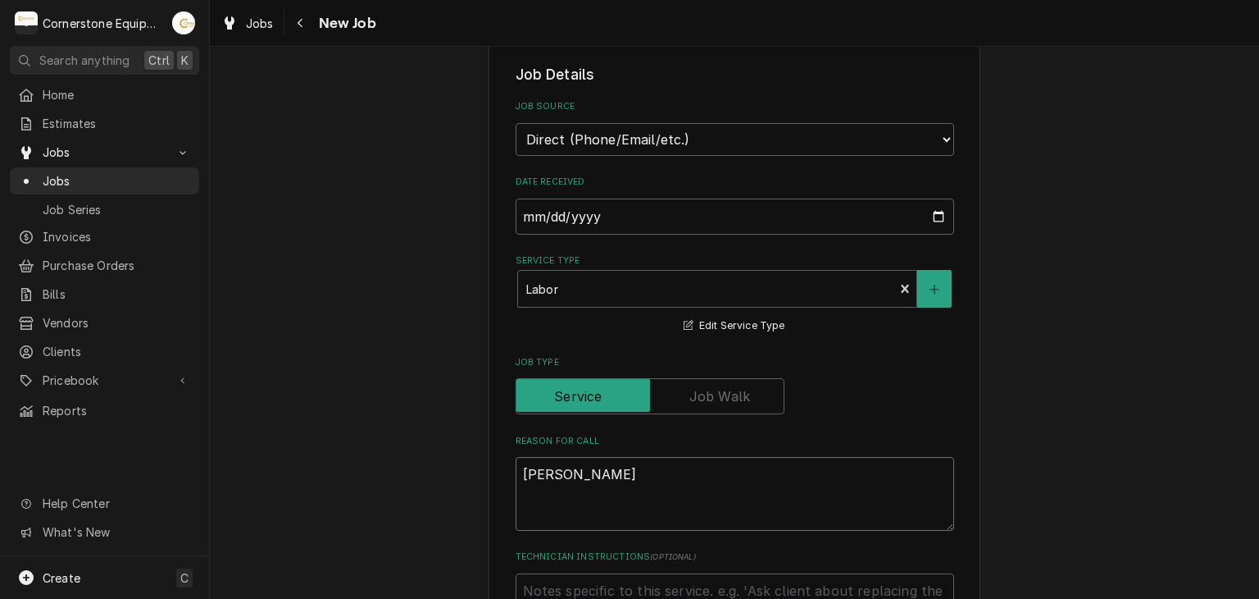
type textarea "x"
type textarea "Curtis coffe"
type textarea "x"
type textarea "Curtis coffe a"
type textarea "x"
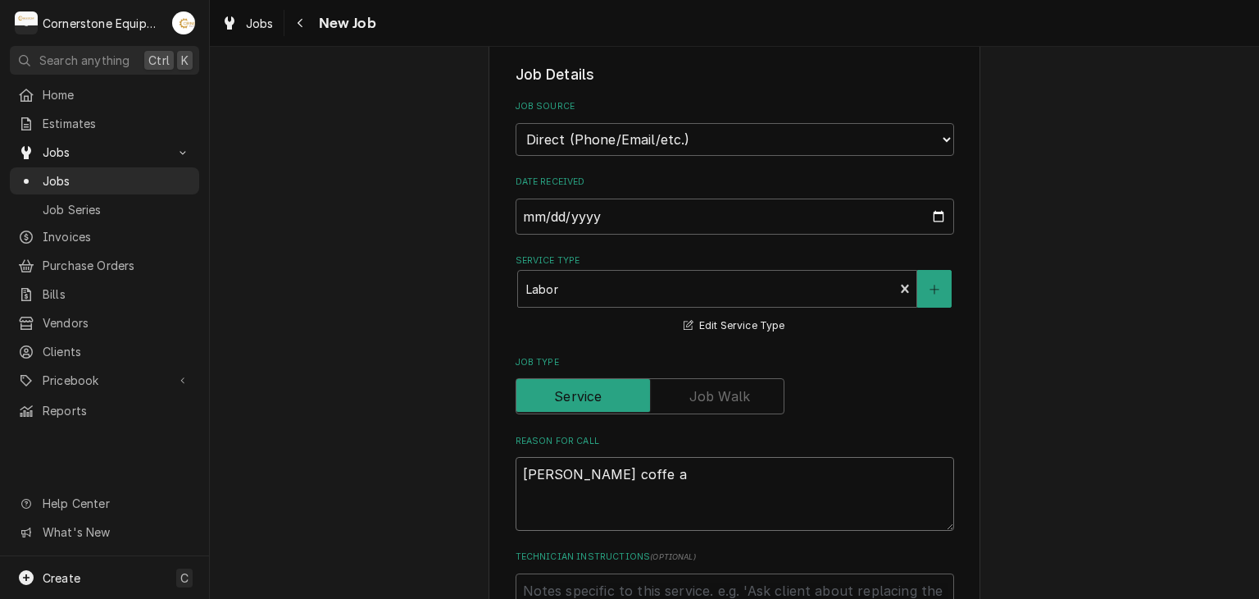
type textarea "Curtis coffe am"
type textarea "x"
type textarea "Curtis coffe a"
type textarea "x"
type textarea "Curtis coffe"
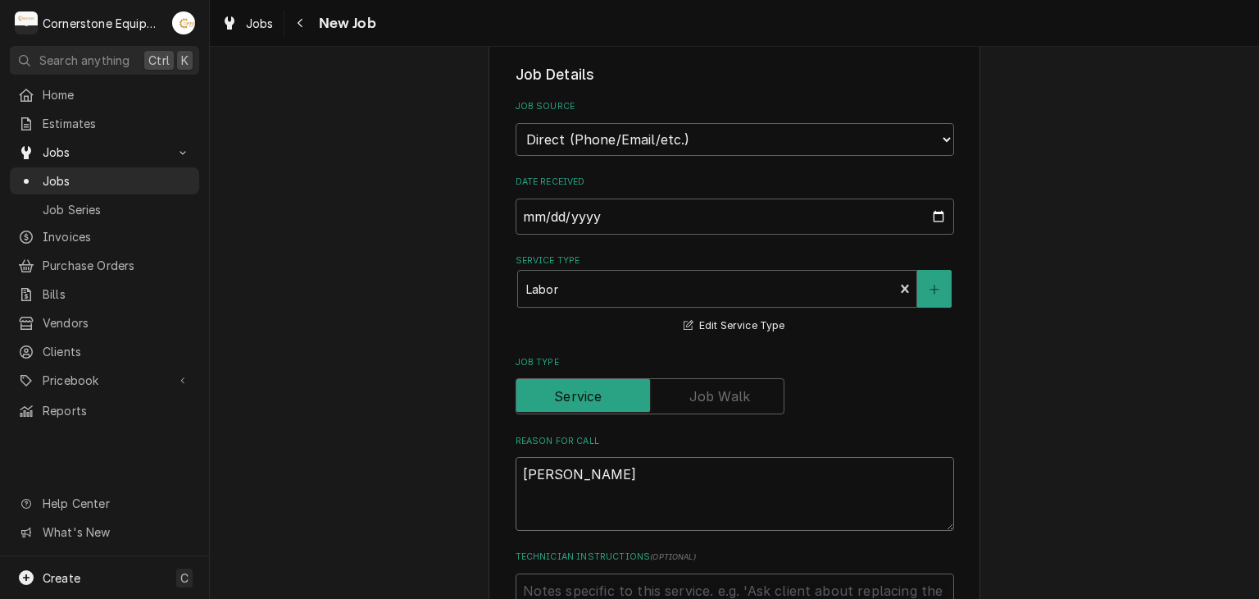
type textarea "x"
type textarea "Curtis coffe"
type textarea "x"
type textarea "Curtis coffee"
type textarea "x"
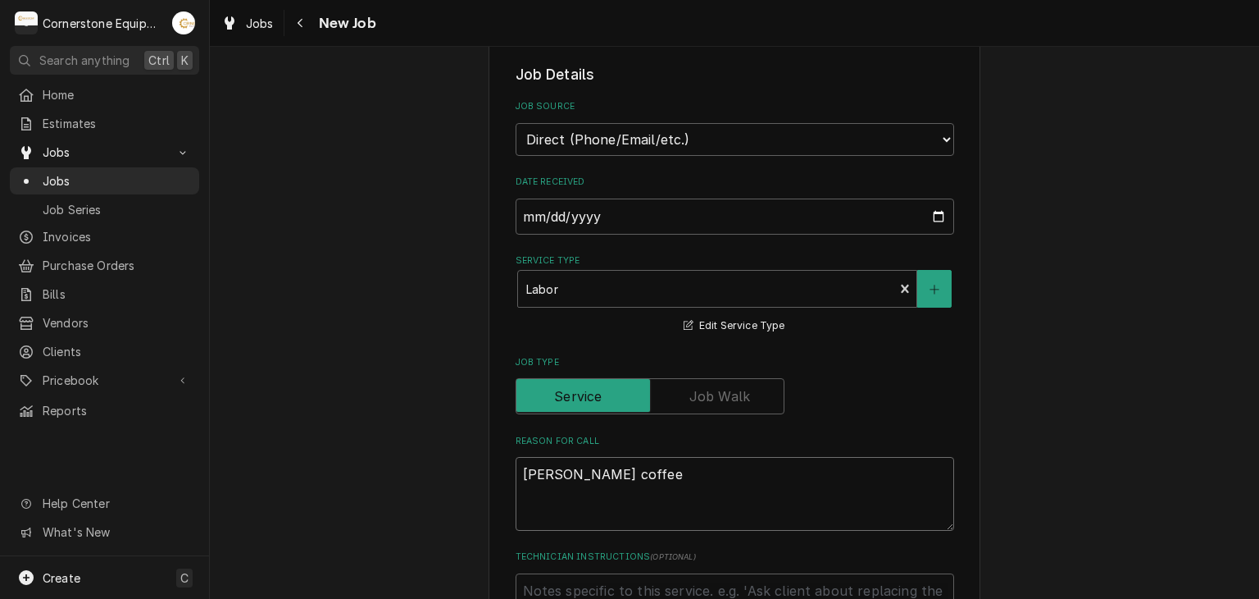
type textarea "Curtis coffee"
type textarea "x"
type textarea "Curtis coffee m"
type textarea "x"
type textarea "Curtis coffee ma"
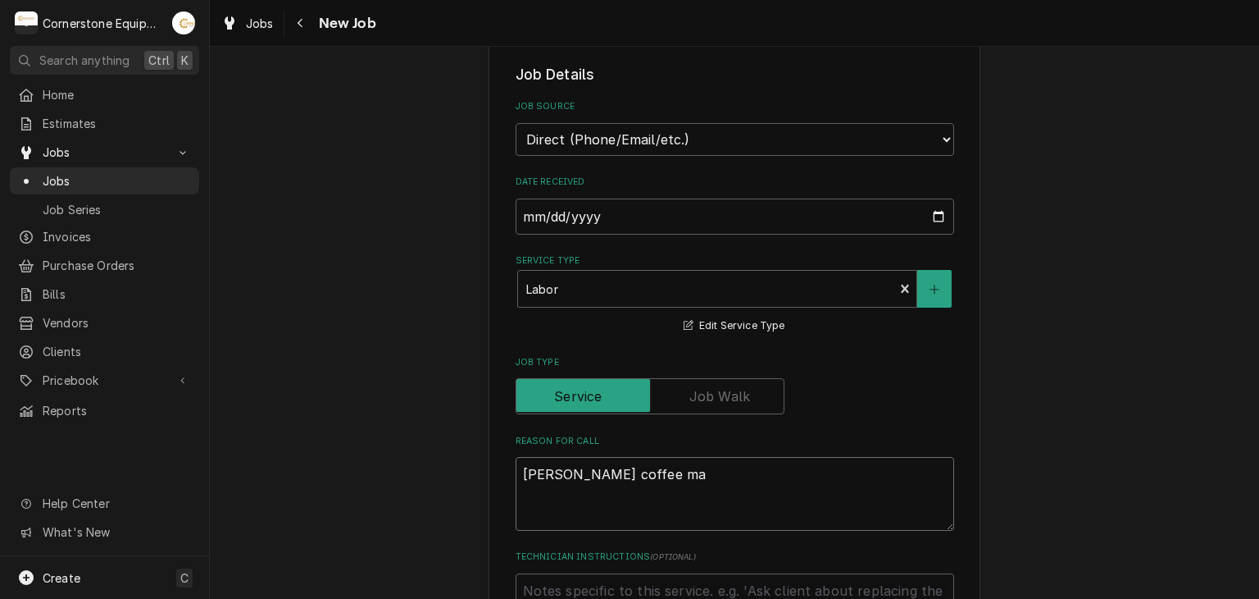
type textarea "x"
type textarea "Curtis coffee mak"
type textarea "x"
type textarea "Curtis coffee make"
type textarea "x"
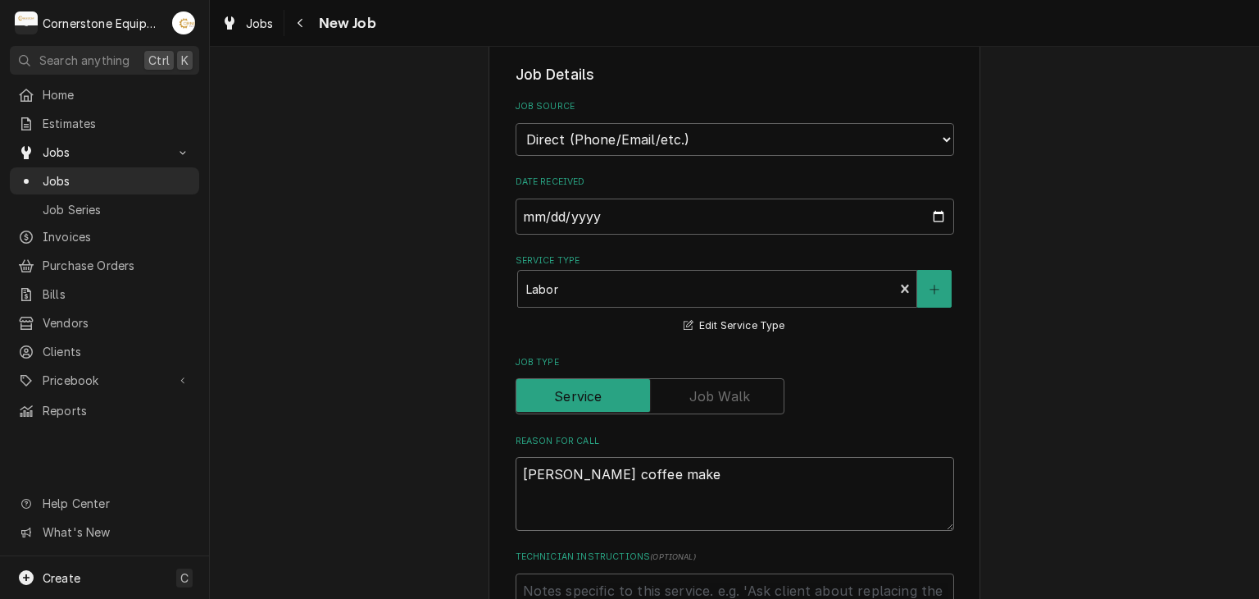
type textarea "Curtis coffee maker"
type textarea "x"
type textarea "Curtis coffee maker"
type textarea "x"
type textarea "Curtis coffee maker n"
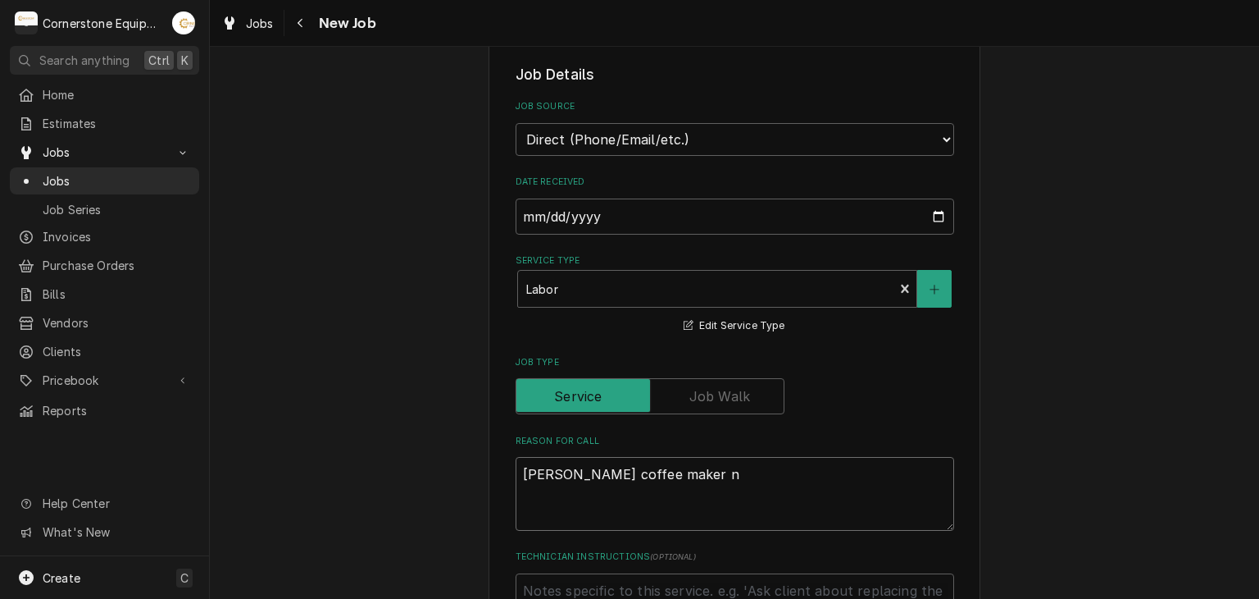
type textarea "x"
type textarea "Curtis coffee maker ne"
type textarea "x"
type textarea "Curtis coffee maker nee"
type textarea "x"
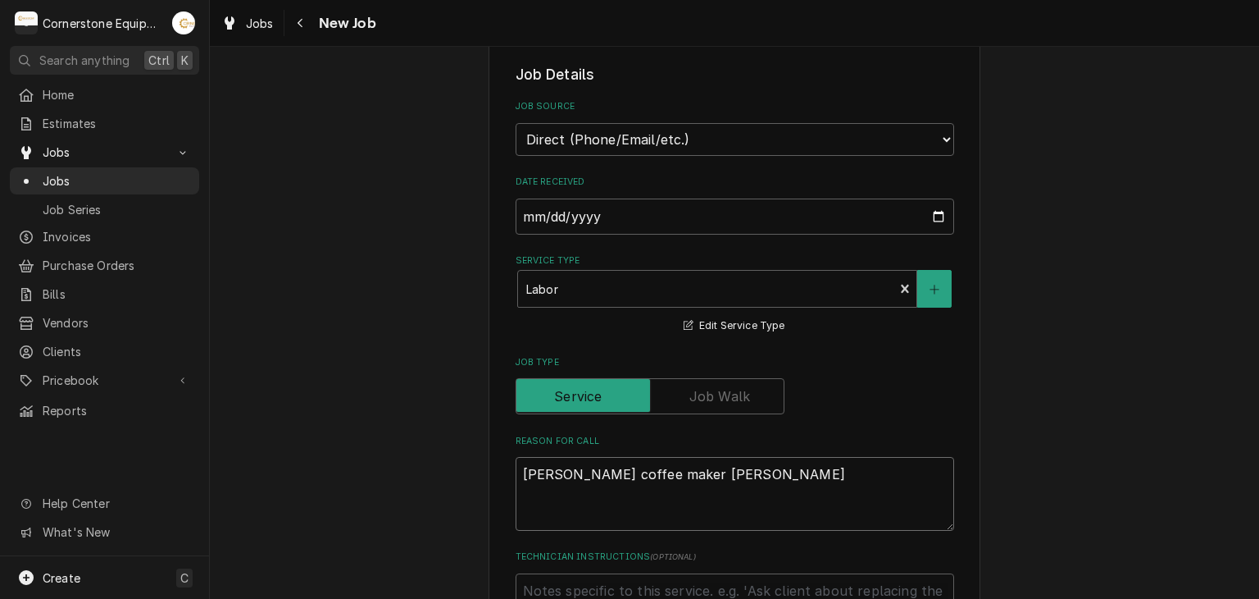
type textarea "Curtis coffee maker need"
type textarea "x"
type textarea "Curtis coffee maker needs"
type textarea "x"
type textarea "Curtis coffee maker needs"
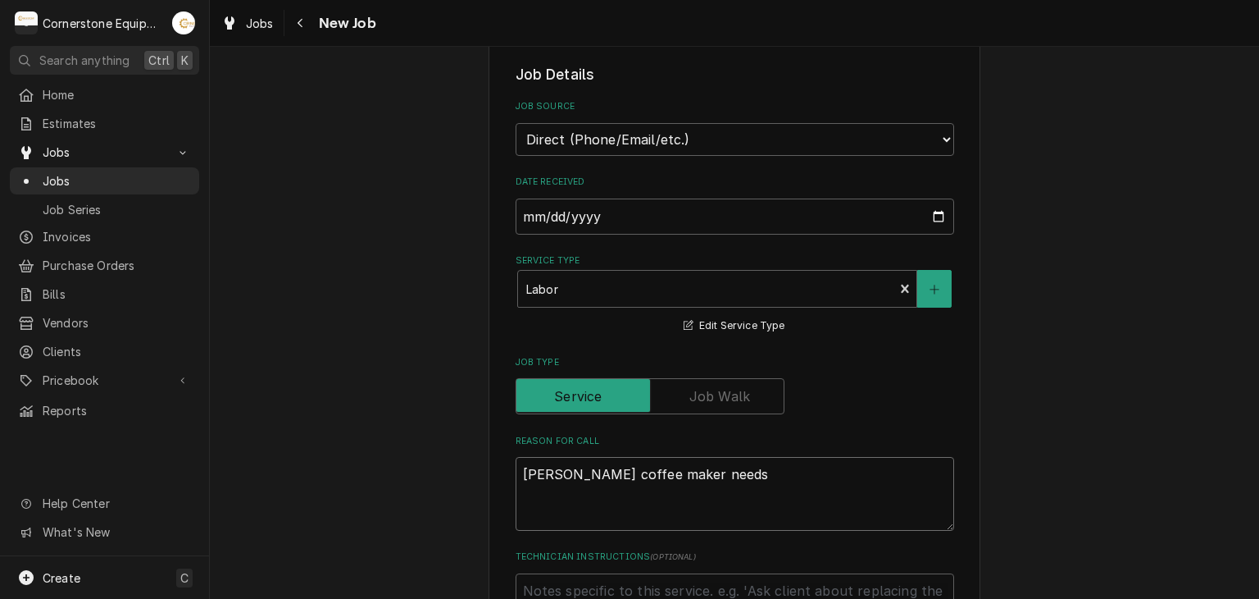
type textarea "x"
type textarea "Curtis coffee maker needs n"
type textarea "x"
type textarea "Curtis coffee maker needs ne"
type textarea "x"
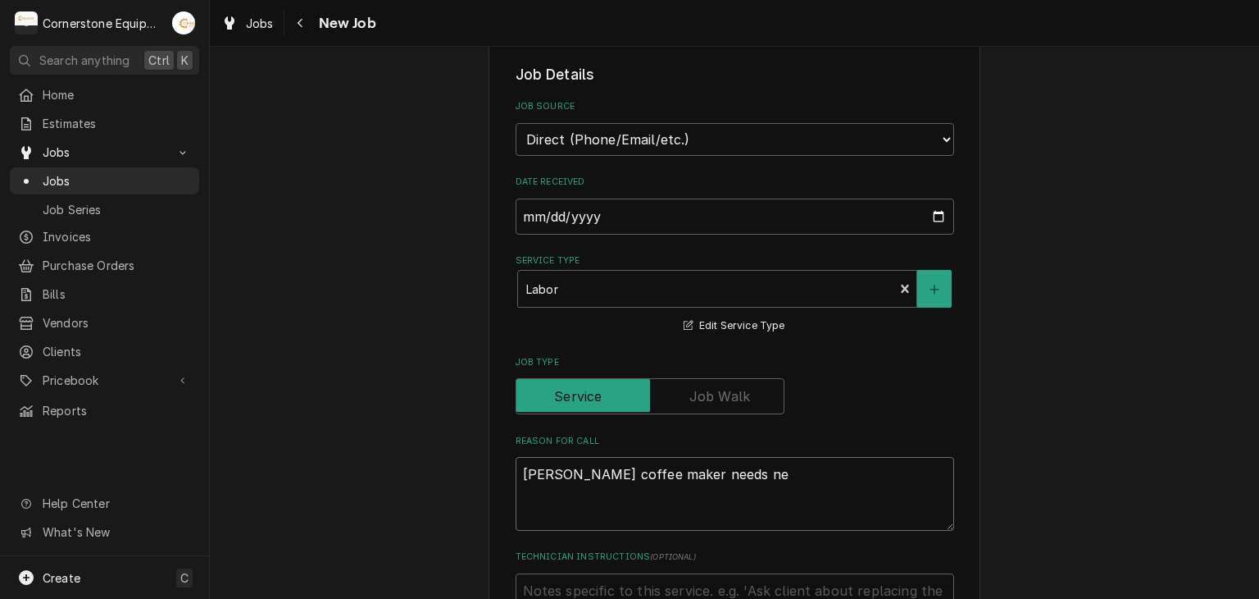
type textarea "Curtis coffee maker needs new"
type textarea "x"
type textarea "Curtis coffee maker needs new"
type textarea "x"
type textarea "Curtis coffee maker needs new h"
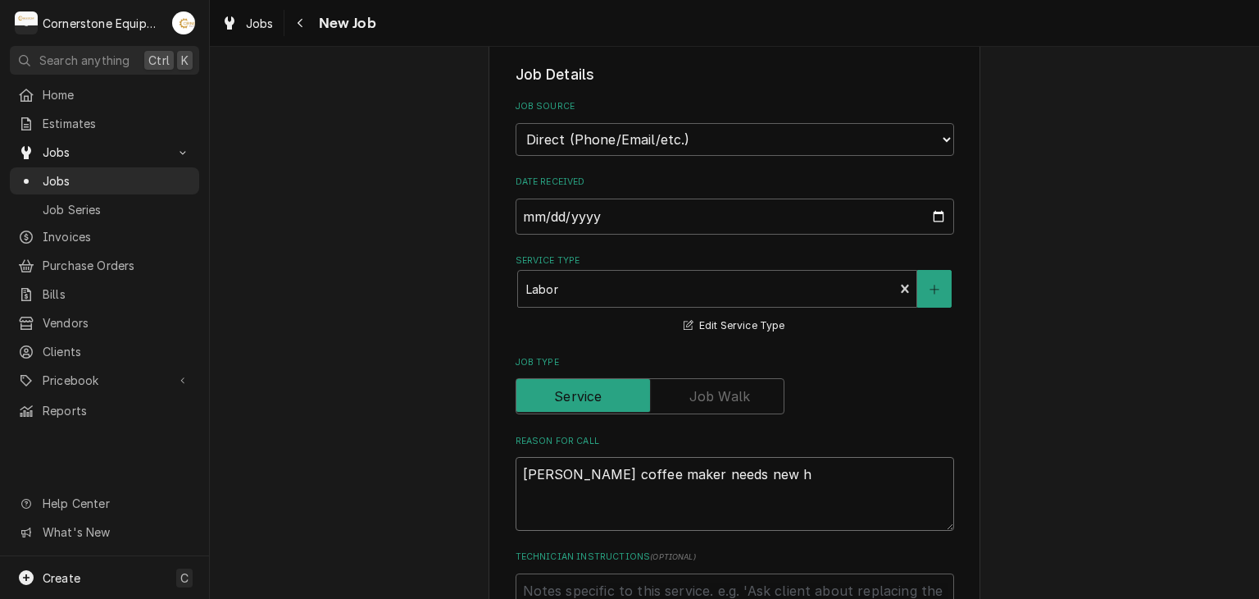
type textarea "x"
type textarea "Curtis coffee maker needs new he"
type textarea "x"
type textarea "Curtis coffee maker needs new hea"
type textarea "x"
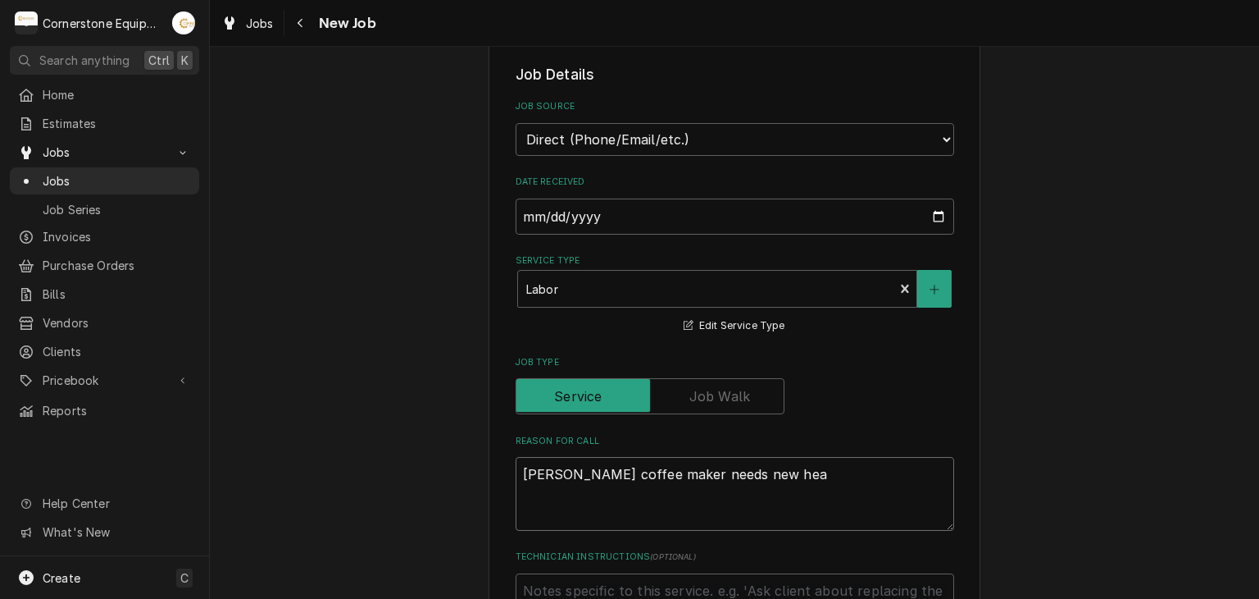
type textarea "Curtis coffee maker needs new heat"
type textarea "x"
type textarea "Curtis coffee maker needs new heatin"
type textarea "x"
type textarea "Curtis coffee maker needs new heating"
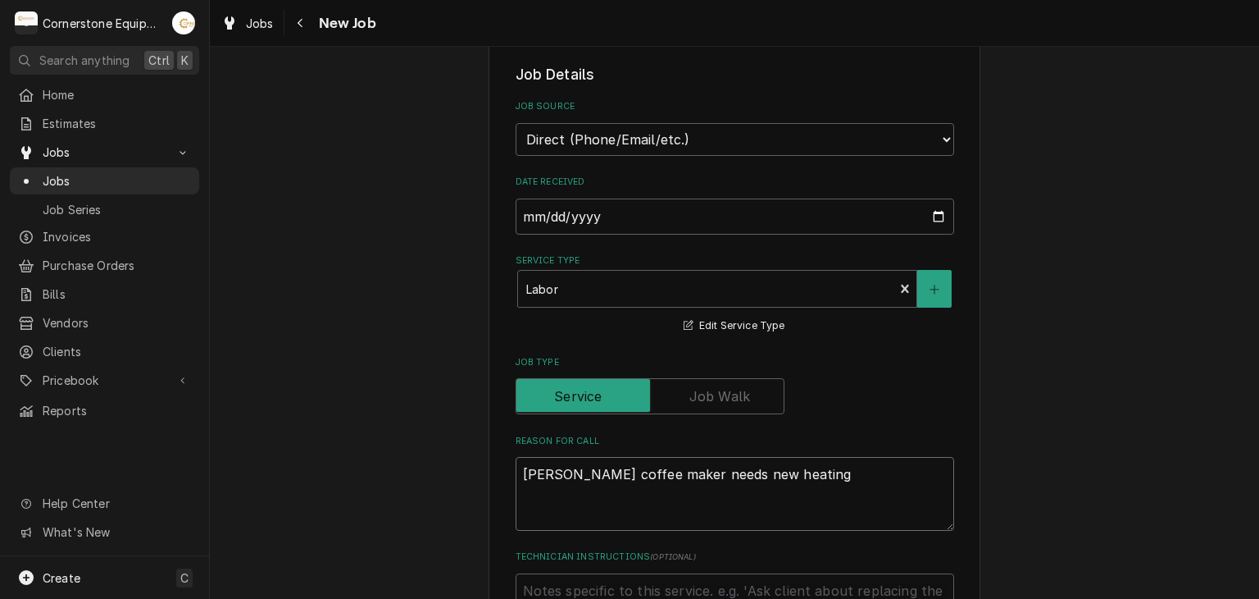
type textarea "x"
type textarea "Curtis coffee maker needs new heating"
type textarea "x"
type textarea "Curtis coffee maker needs new heating e"
type textarea "x"
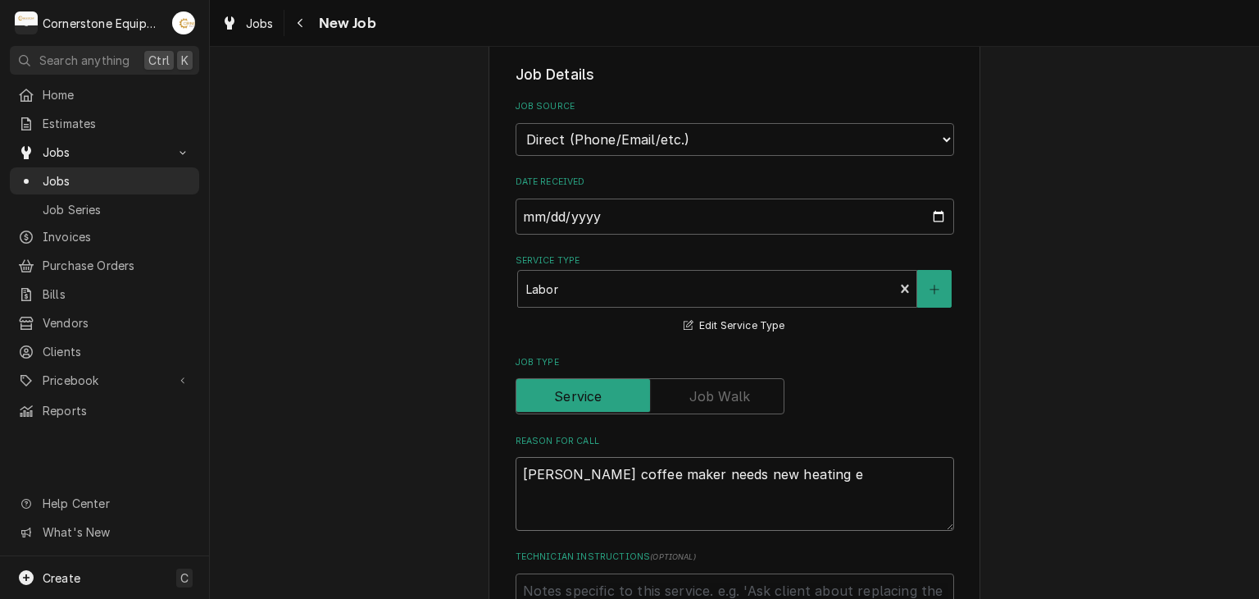
type textarea "Curtis coffee maker needs new heating el"
type textarea "x"
type textarea "Curtis coffee maker needs new heating ele"
type textarea "x"
type textarea "Curtis coffee maker needs new heating elem"
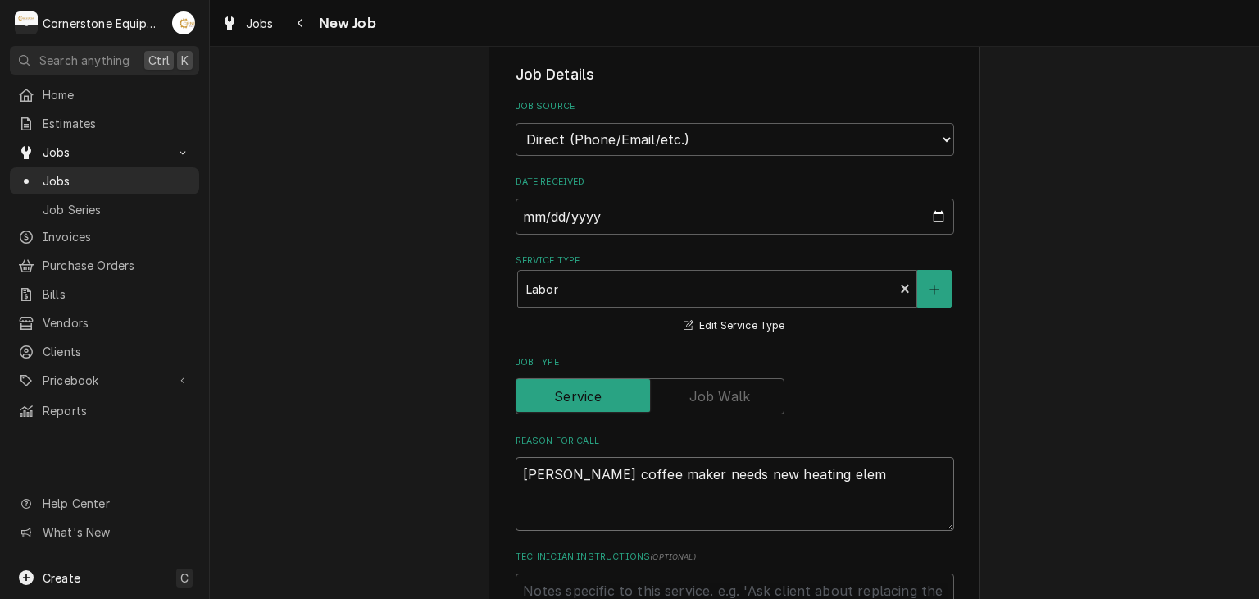
type textarea "x"
type textarea "Curtis coffee maker needs new heating elemn"
type textarea "x"
type textarea "Curtis coffee maker needs new heating elemne"
type textarea "x"
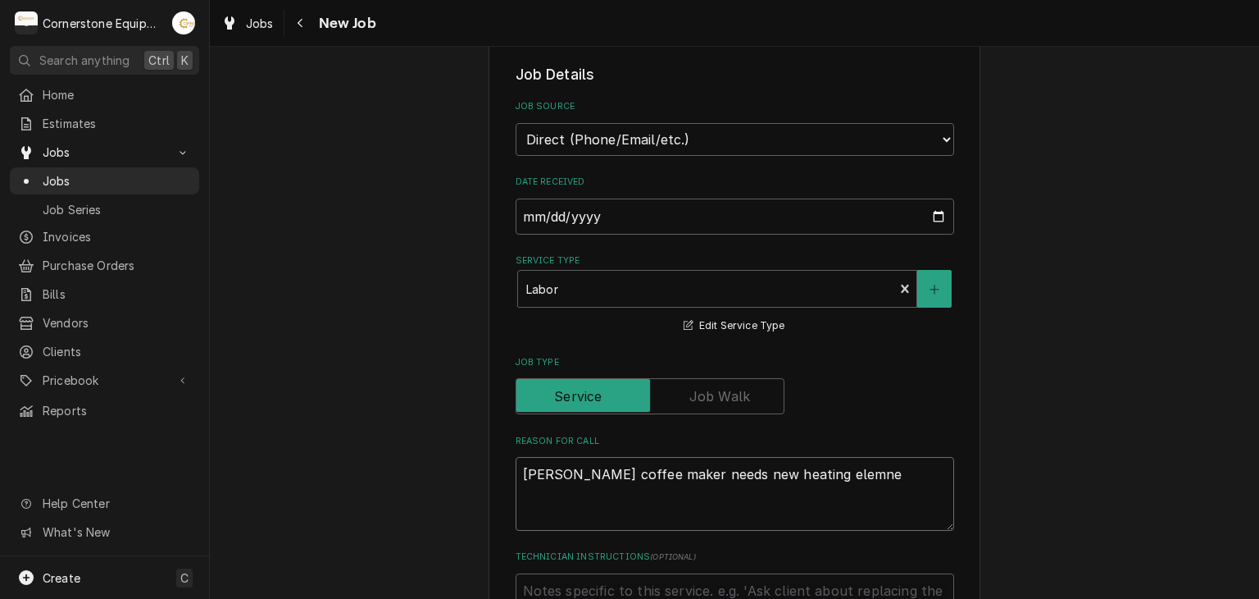
type textarea "Curtis coffee maker needs new heating elemn"
type textarea "x"
type textarea "Curtis coffee maker needs new heating elem"
type textarea "x"
type textarea "Curtis coffee maker needs new heating eleme"
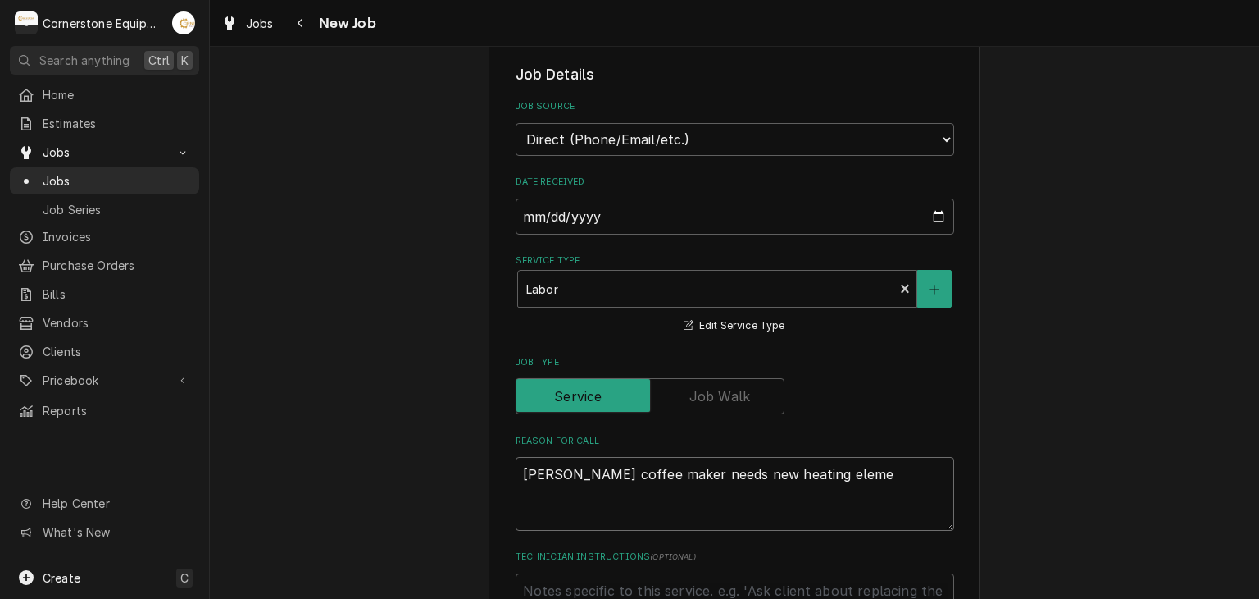
type textarea "x"
type textarea "Curtis coffee maker needs new heating elemen"
type textarea "x"
type textarea "Curtis coffee maker needs new heating element"
type textarea "x"
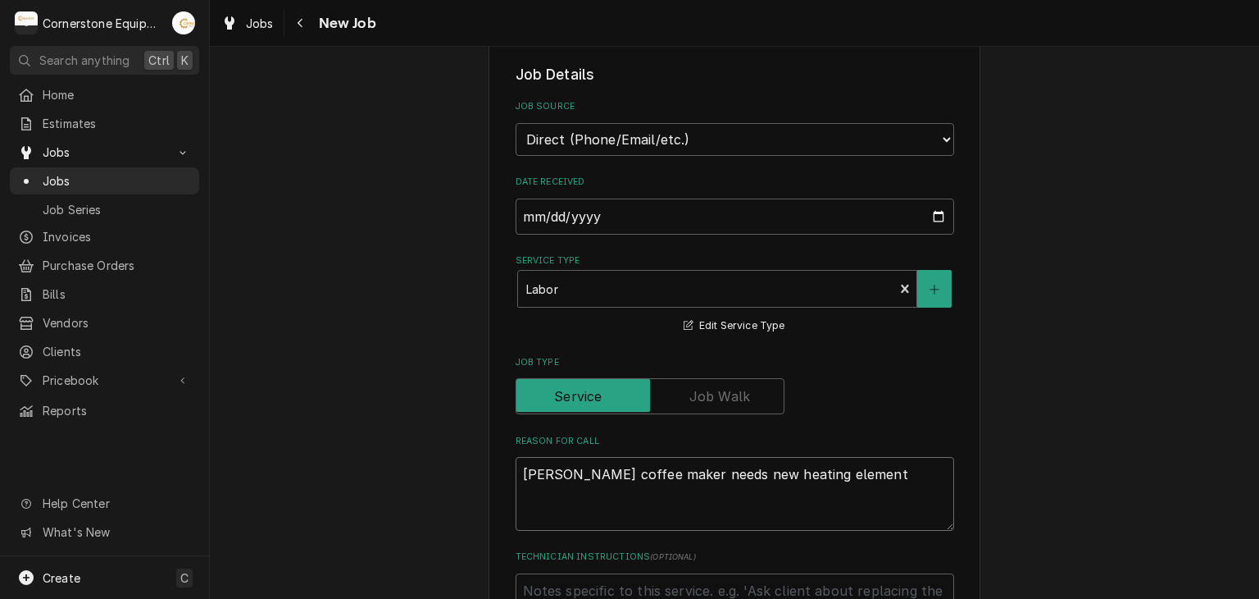
type textarea "Curtis coffee maker needs new heating element"
type textarea "x"
type textarea "Curtis coffee maker needs new heating elements"
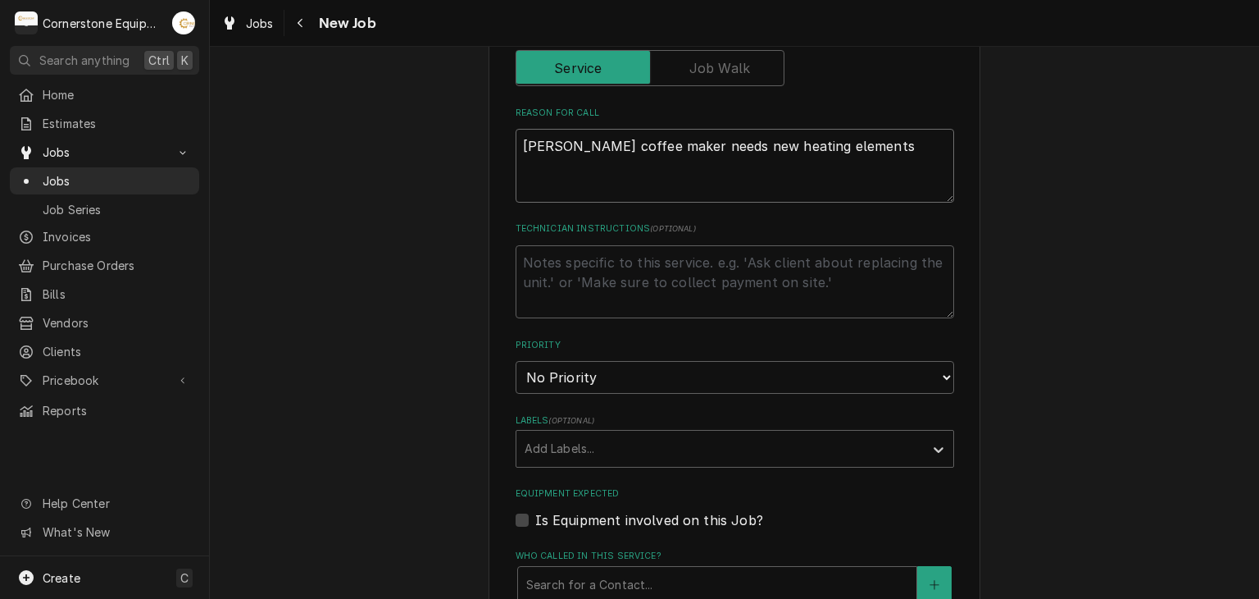
type textarea "x"
type textarea "Curtis coffee maker needs new heating elements6"
click at [642, 309] on textarea "Technician Instructions ( optional )" at bounding box center [735, 282] width 439 height 74
type textarea "x"
drag, startPoint x: 616, startPoint y: 368, endPoint x: 604, endPoint y: 385, distance: 20.5
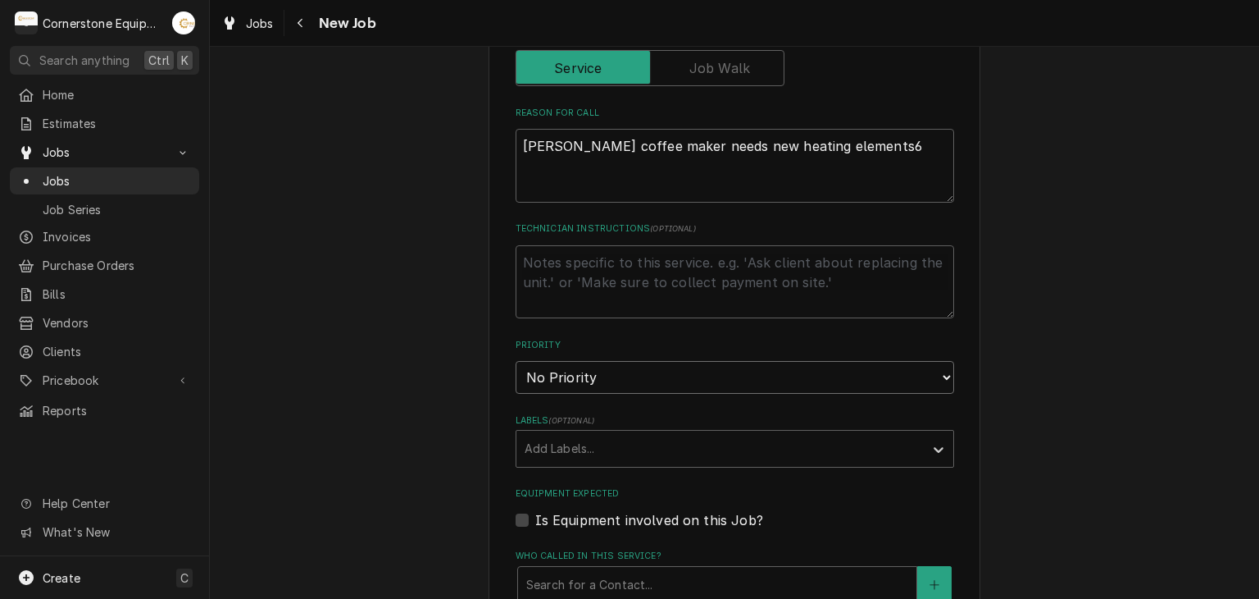
click at [616, 368] on select "No Priority Urgent High Medium Low" at bounding box center [735, 377] width 439 height 33
select select "2"
click at [516, 361] on select "No Priority Urgent High Medium Low" at bounding box center [735, 377] width 439 height 33
type textarea "x"
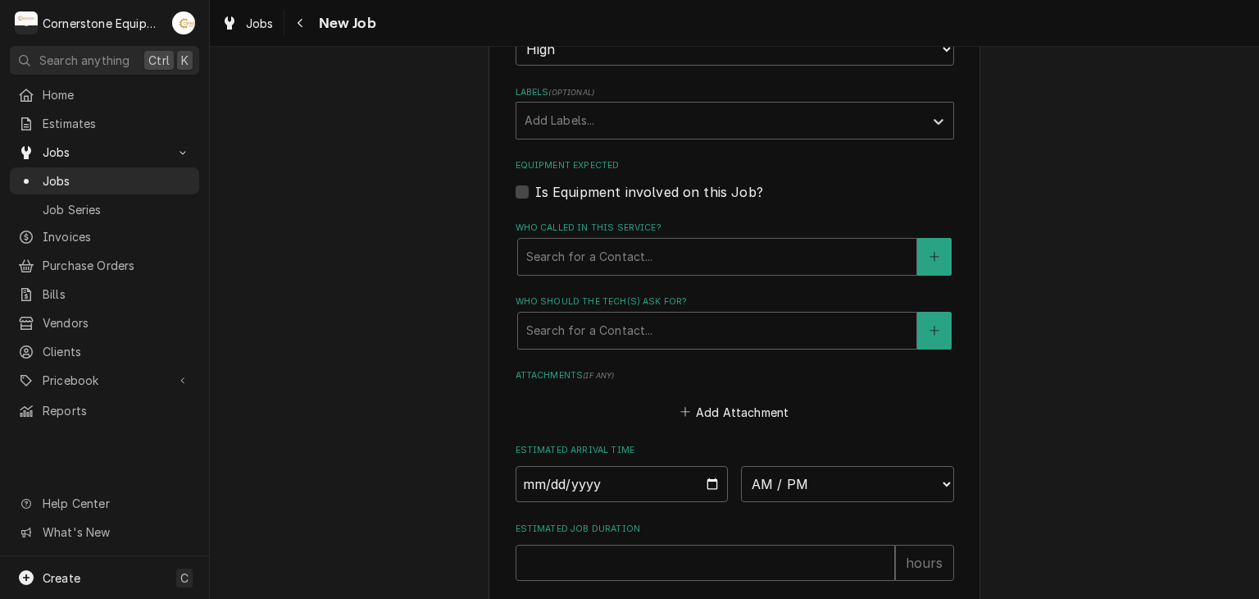
click at [622, 191] on label "Is Equipment involved on this Job?" at bounding box center [649, 192] width 228 height 20
click at [622, 191] on input "Equipment Expected" at bounding box center [754, 200] width 439 height 36
checkbox input "true"
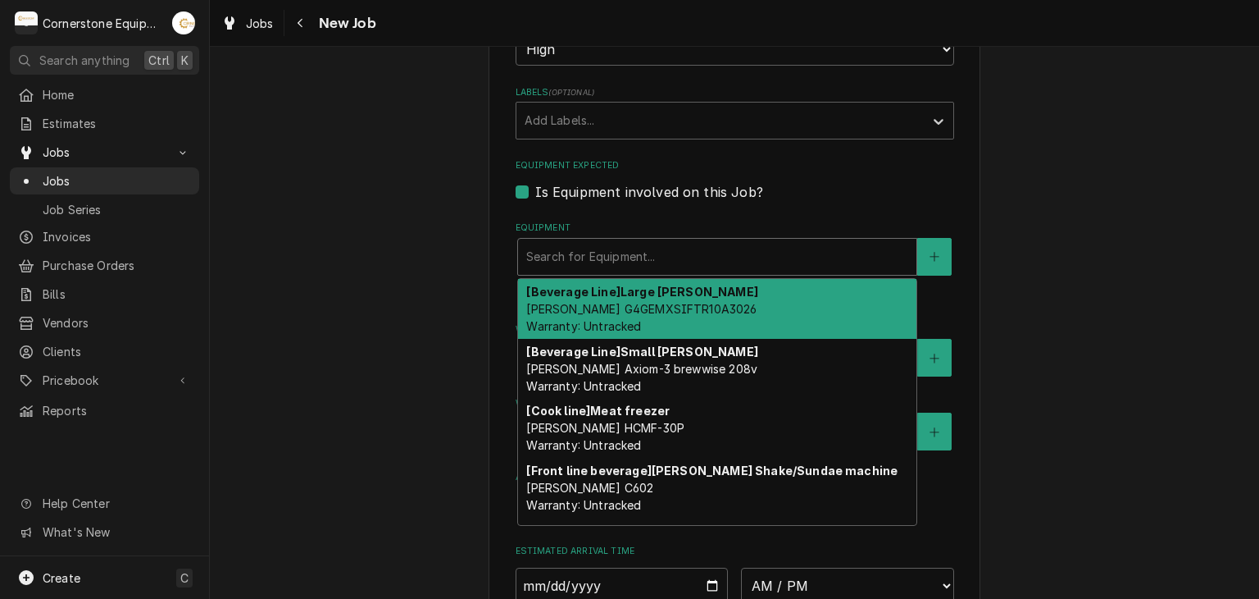
click at [608, 250] on div "Equipment" at bounding box center [717, 257] width 382 height 30
click at [686, 279] on div "[Beverage Line] Large Brewer Curtis G4GEMXSIFTR10A3026 Warranty: Untracked" at bounding box center [717, 309] width 399 height 60
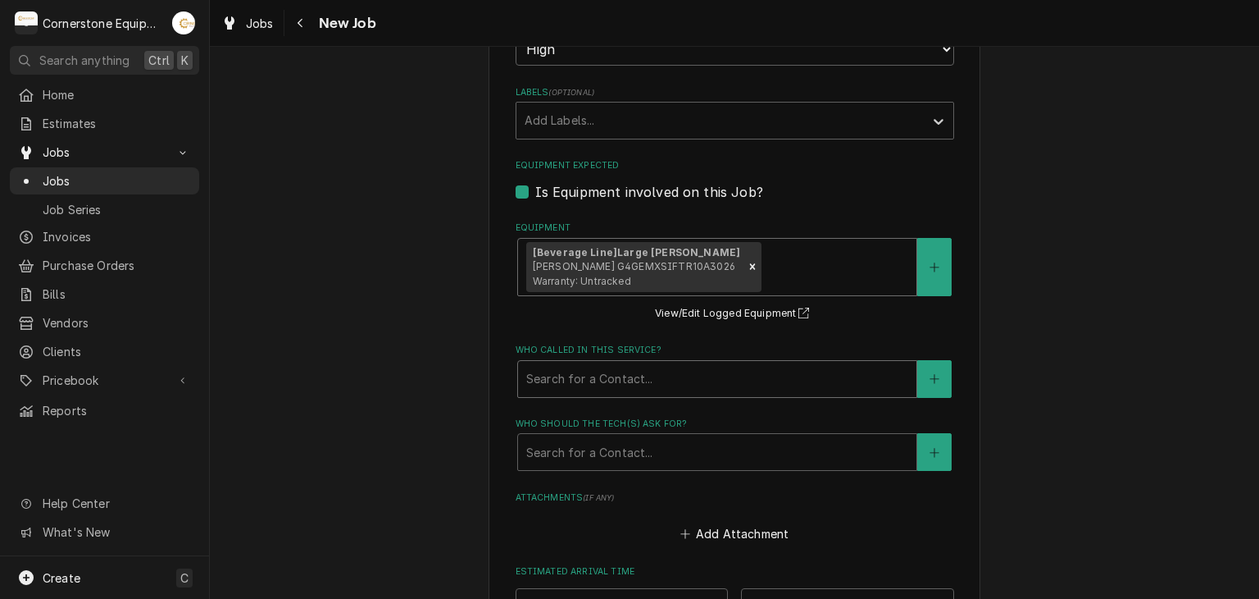
click at [610, 376] on div "Who called in this service?" at bounding box center [717, 379] width 382 height 30
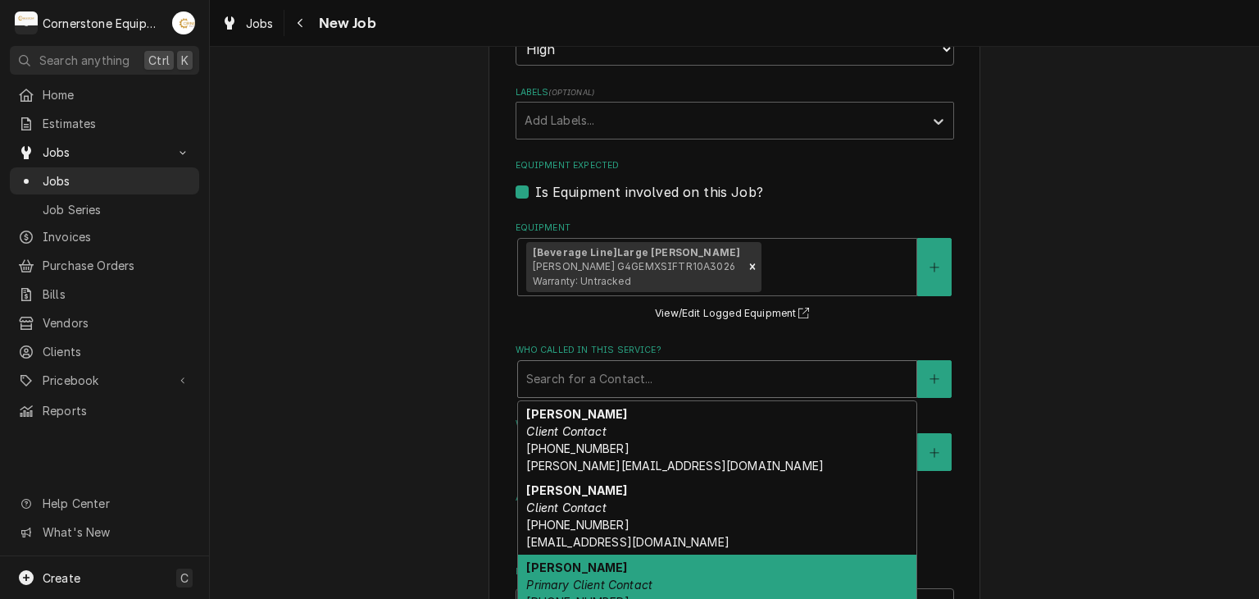
click at [607, 581] on em "Primary Client Contact" at bounding box center [589, 584] width 126 height 14
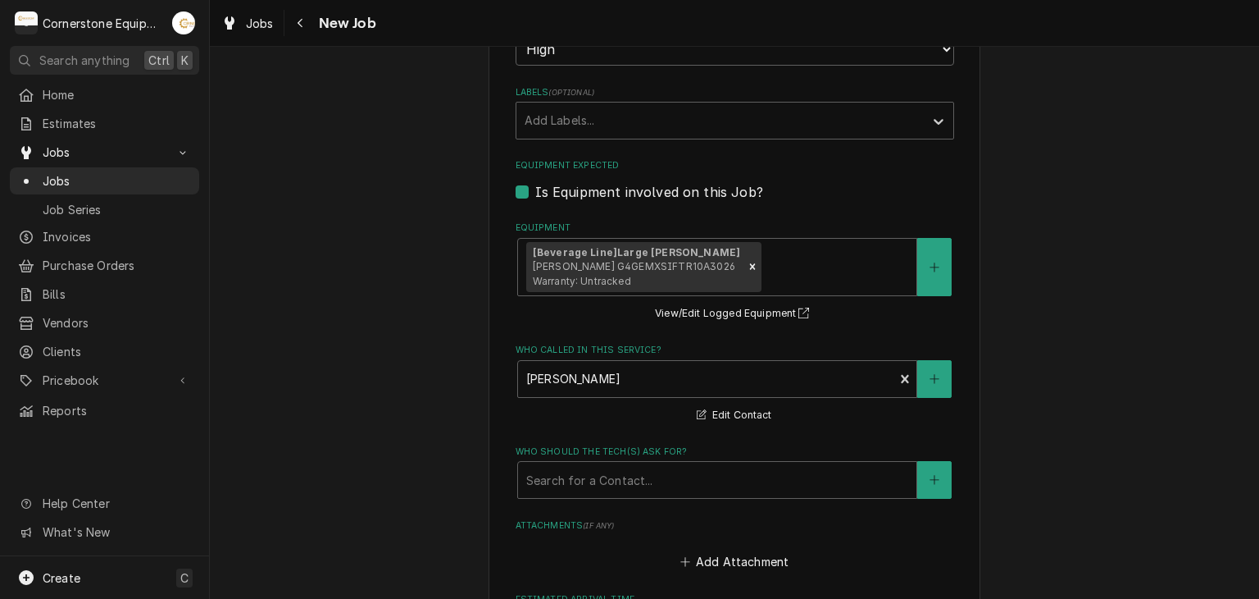
click at [607, 436] on fieldset "Job Details Job Source Direct (Phone/Email/etc.) Other Date Received 2025-10-13…" at bounding box center [735, 181] width 439 height 1546
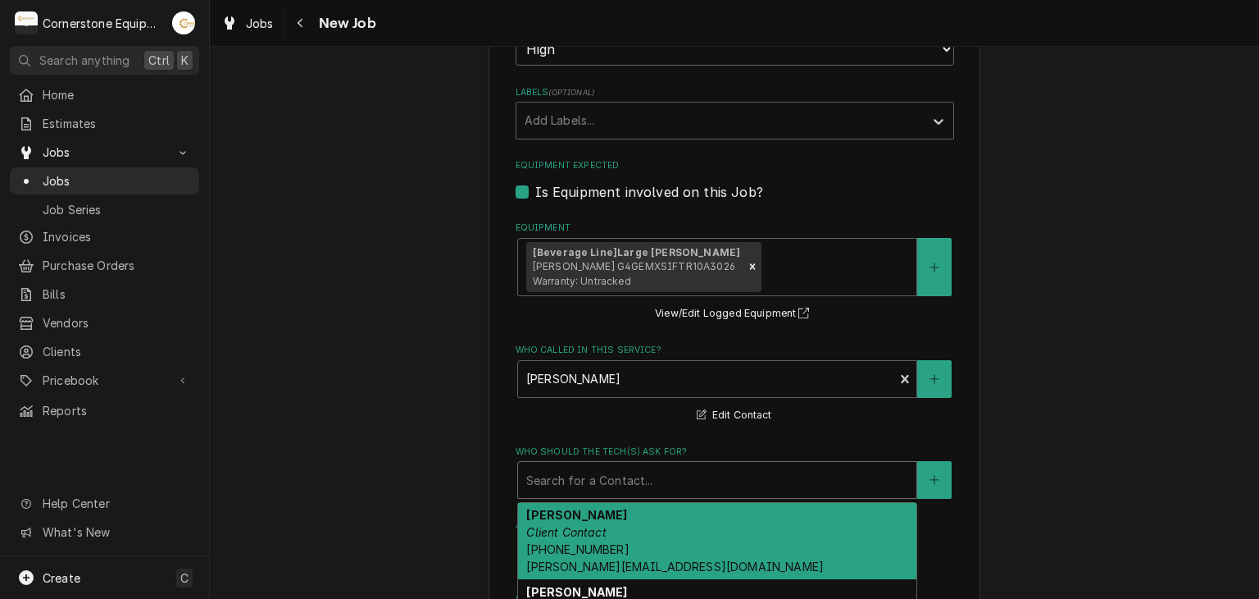
click at [607, 475] on div "Who should the tech(s) ask for?" at bounding box center [717, 480] width 382 height 30
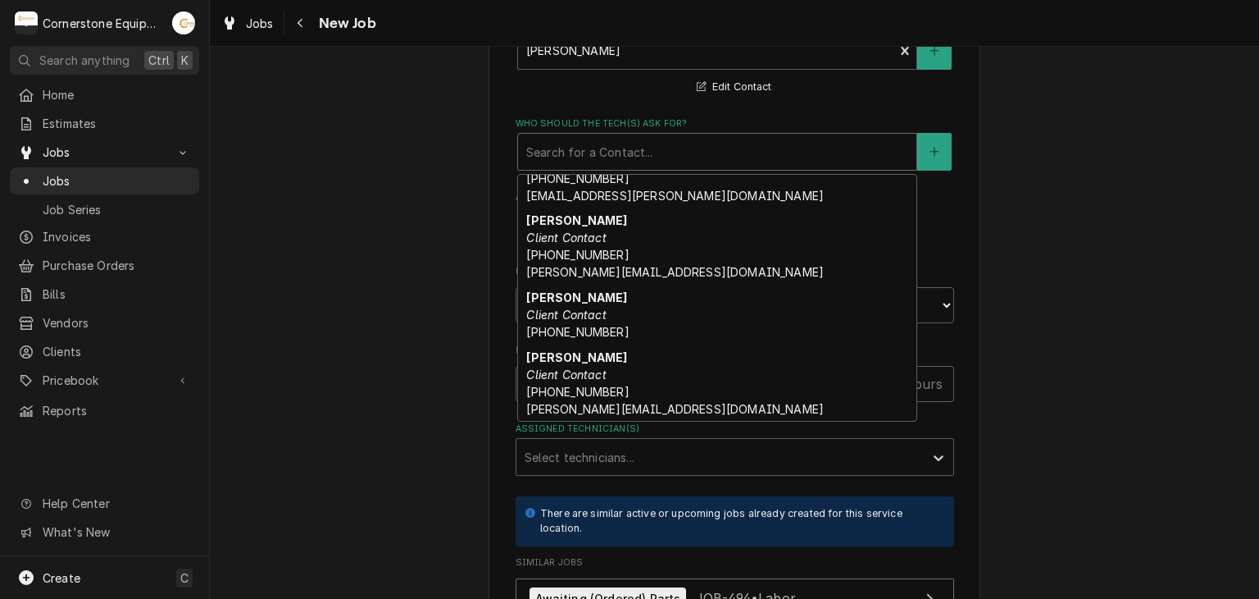
scroll to position [0, 0]
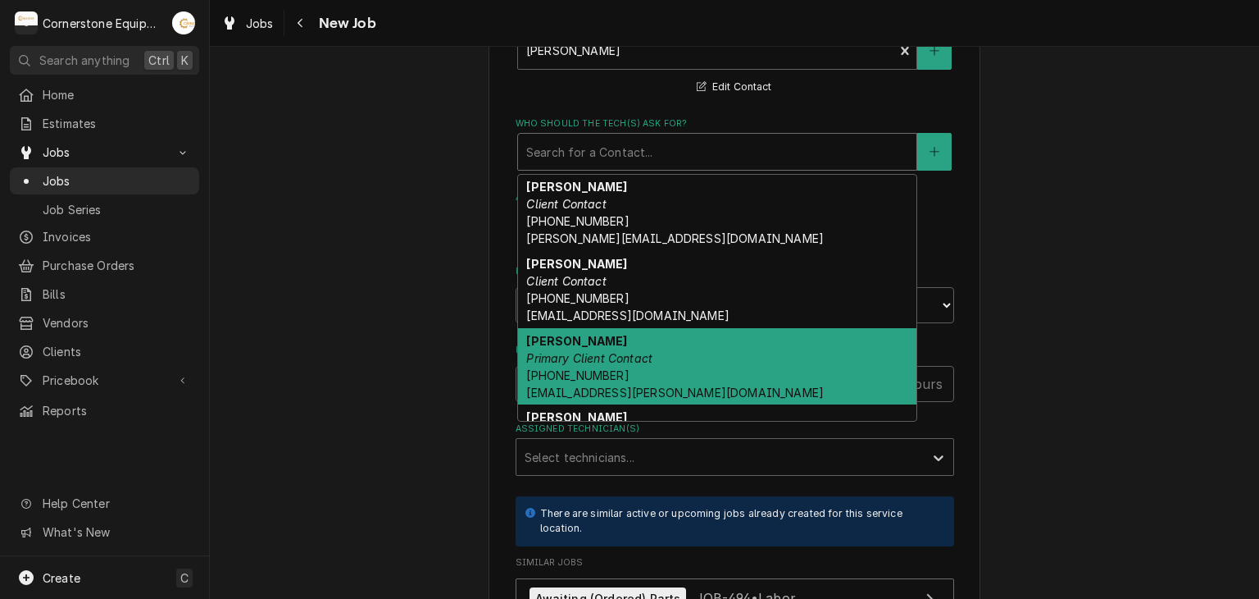
click at [654, 335] on div "Ashton Vazquez Primary Client Contact (346) 249-1763 ashton.vazquez@us.stores.m…" at bounding box center [717, 366] width 399 height 77
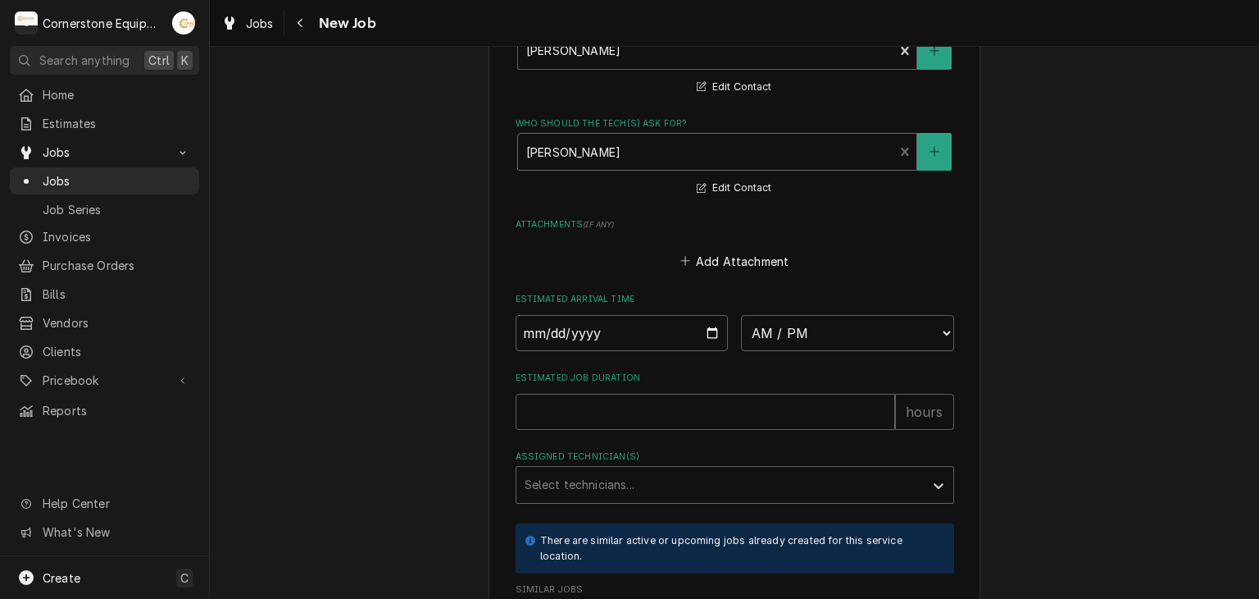
click at [694, 343] on input "Date" at bounding box center [622, 333] width 213 height 36
click at [699, 335] on input "Date" at bounding box center [622, 333] width 213 height 36
click at [708, 326] on input "Date" at bounding box center [622, 333] width 213 height 36
type textarea "x"
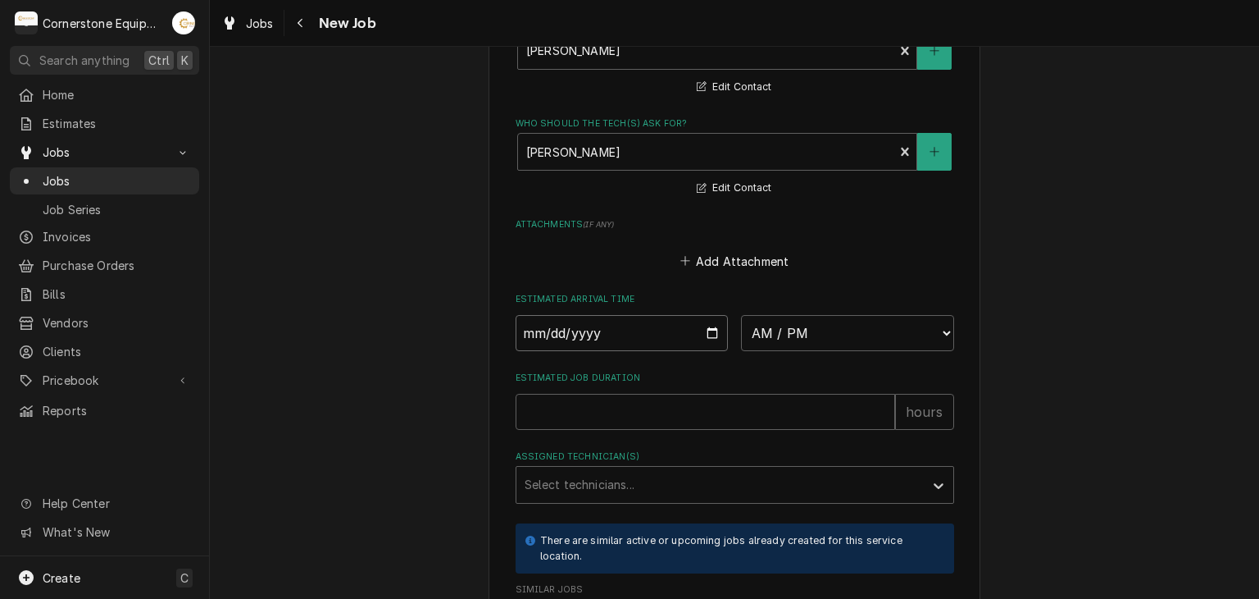
type input "2025-10-13"
type textarea "x"
click at [804, 323] on select "AM / PM 6:00 AM 6:15 AM 6:30 AM 6:45 AM 7:00 AM 7:15 AM 7:30 AM 7:45 AM 8:00 AM…" at bounding box center [847, 333] width 213 height 36
click at [707, 322] on input "2025-10-13" at bounding box center [622, 333] width 213 height 36
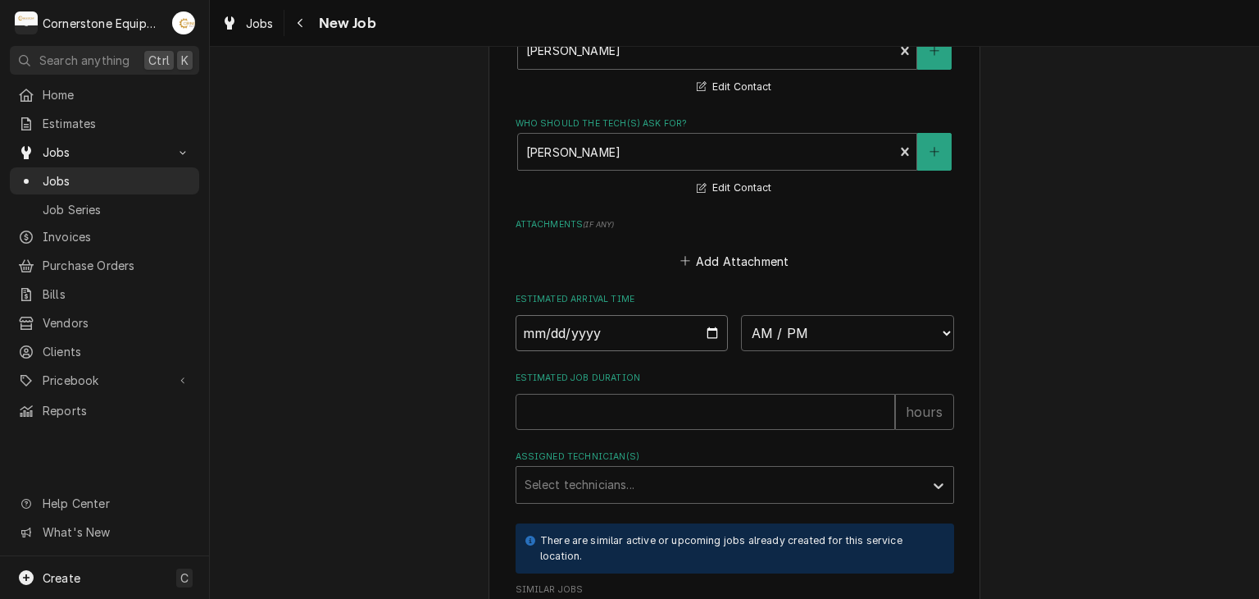
click at [705, 323] on input "2025-10-13" at bounding box center [622, 333] width 213 height 36
type input "[DATE]"
type textarea "x"
click at [853, 315] on select "AM / PM 6:00 AM 6:15 AM 6:30 AM 6:45 AM 7:00 AM 7:15 AM 7:30 AM 7:45 AM 8:00 AM…" at bounding box center [847, 333] width 213 height 36
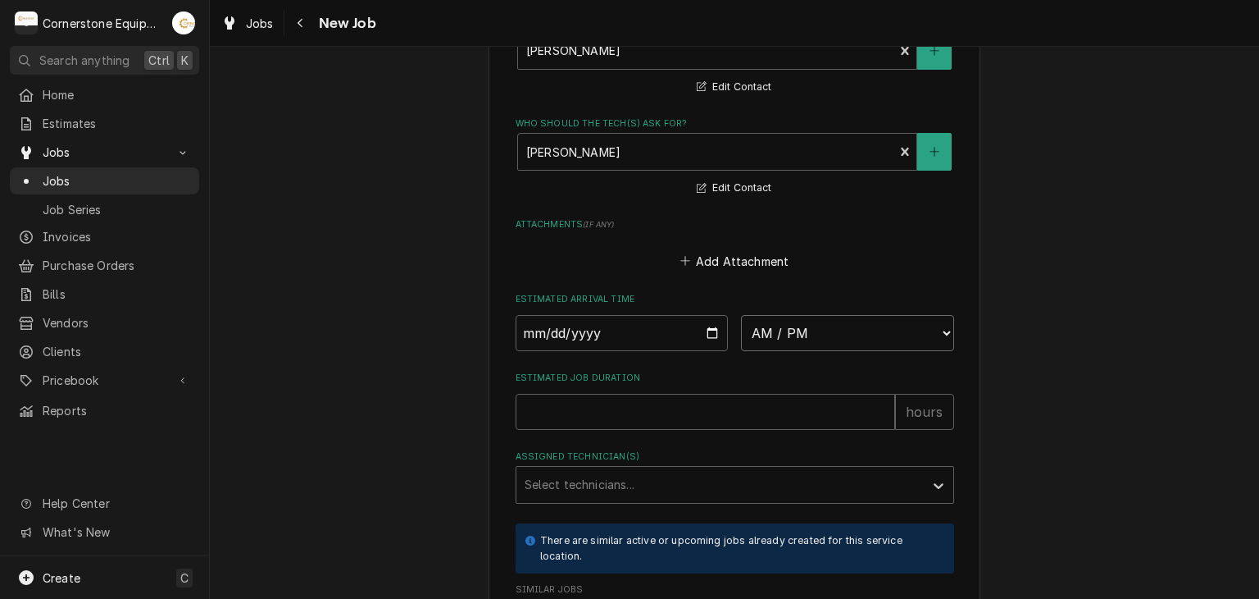
select select "08:15:00"
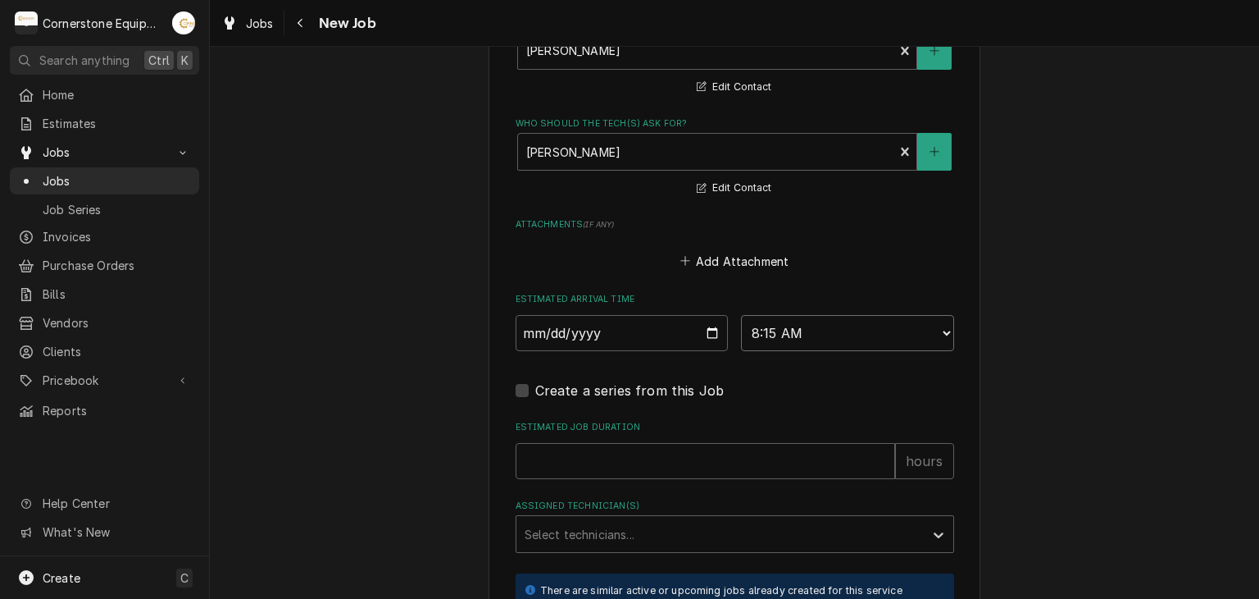
type textarea "x"
click at [817, 335] on select "AM / PM 6:00 AM 6:15 AM 6:30 AM 6:45 AM 7:00 AM 7:15 AM 7:30 AM 7:45 AM 8:00 AM…" at bounding box center [847, 333] width 213 height 36
select select "08:00:00"
click at [741, 315] on select "AM / PM 6:00 AM 6:15 AM 6:30 AM 6:45 AM 7:00 AM 7:15 AM 7:30 AM 7:45 AM 8:00 AM…" at bounding box center [847, 333] width 213 height 36
click at [783, 444] on input "Estimated Job Duration" at bounding box center [706, 461] width 380 height 36
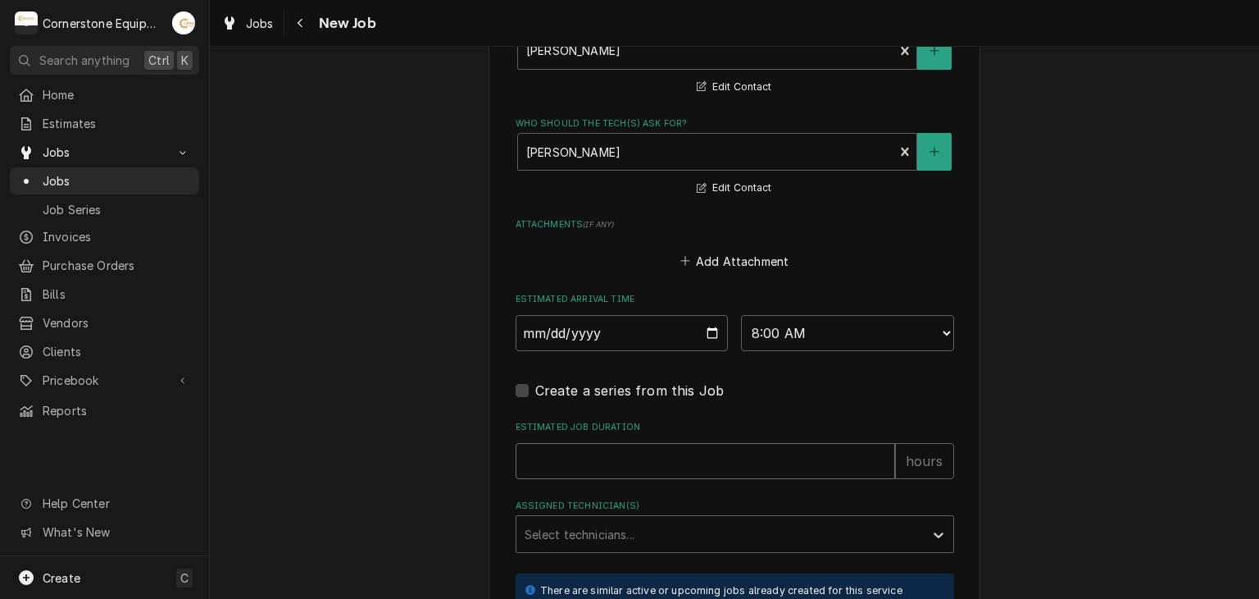
type textarea "x"
type input "2"
type textarea "x"
type input "2"
click at [638, 530] on div "Assigned Technician(s)" at bounding box center [720, 534] width 391 height 30
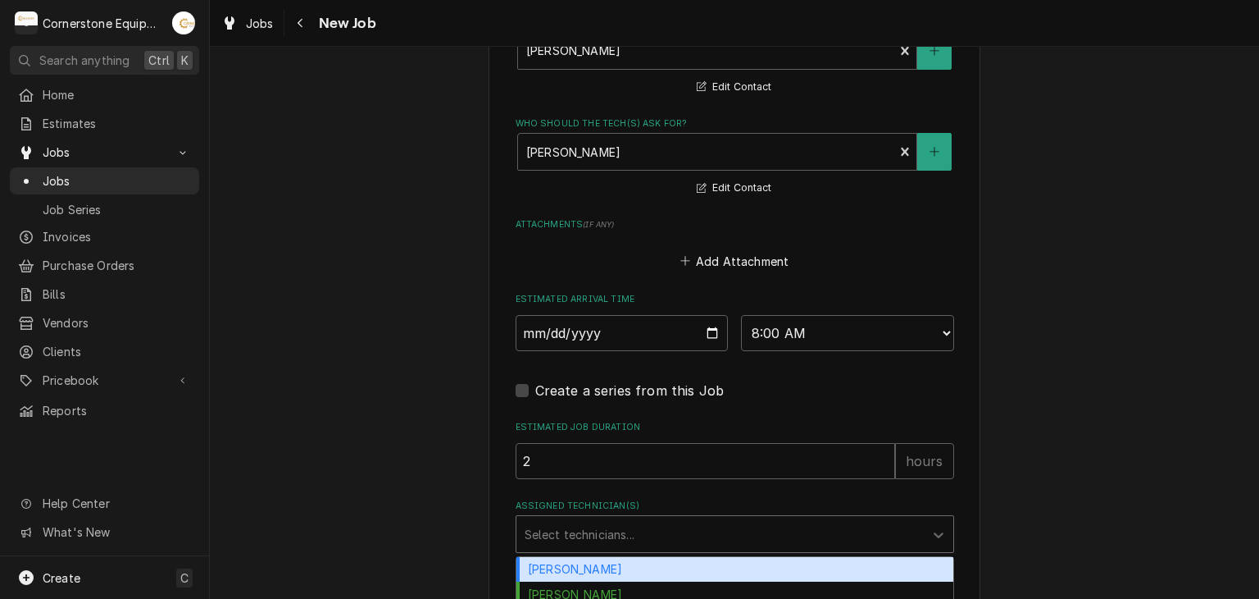
scroll to position [1551, 0]
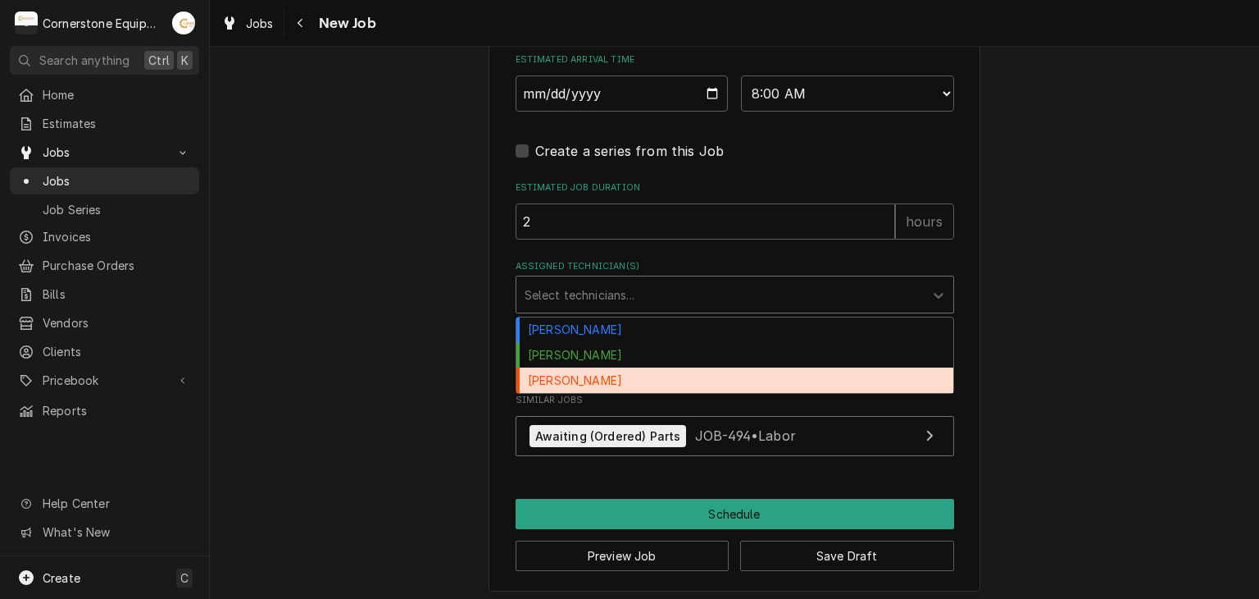
click at [591, 371] on div "[PERSON_NAME]" at bounding box center [735, 379] width 437 height 25
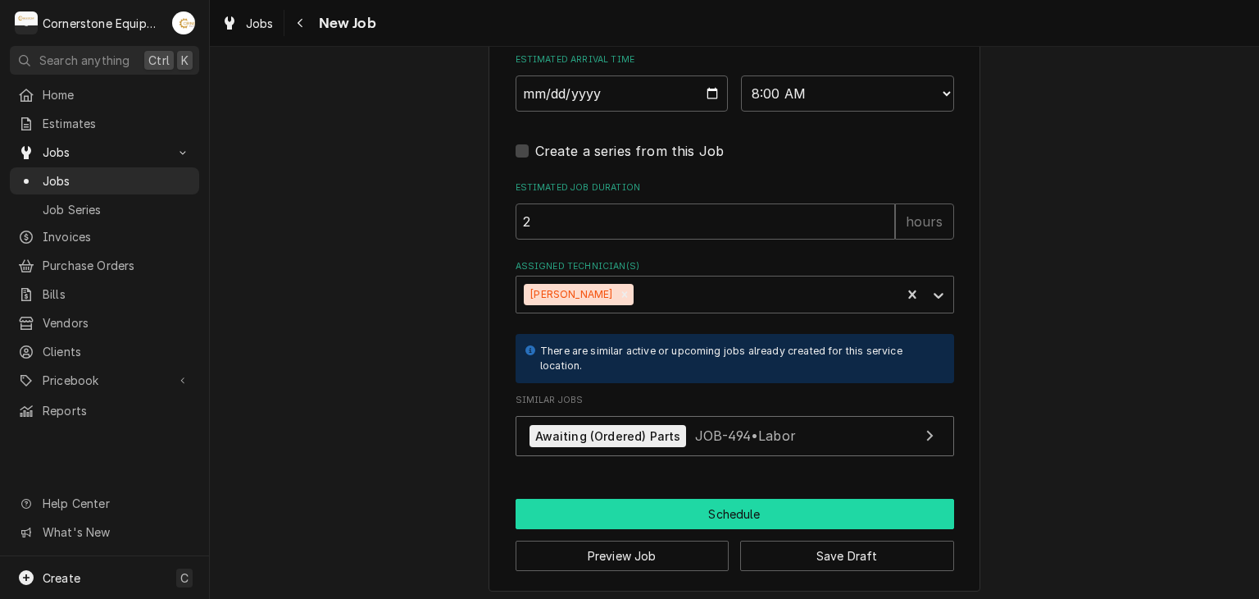
click at [774, 508] on button "Schedule" at bounding box center [735, 514] width 439 height 30
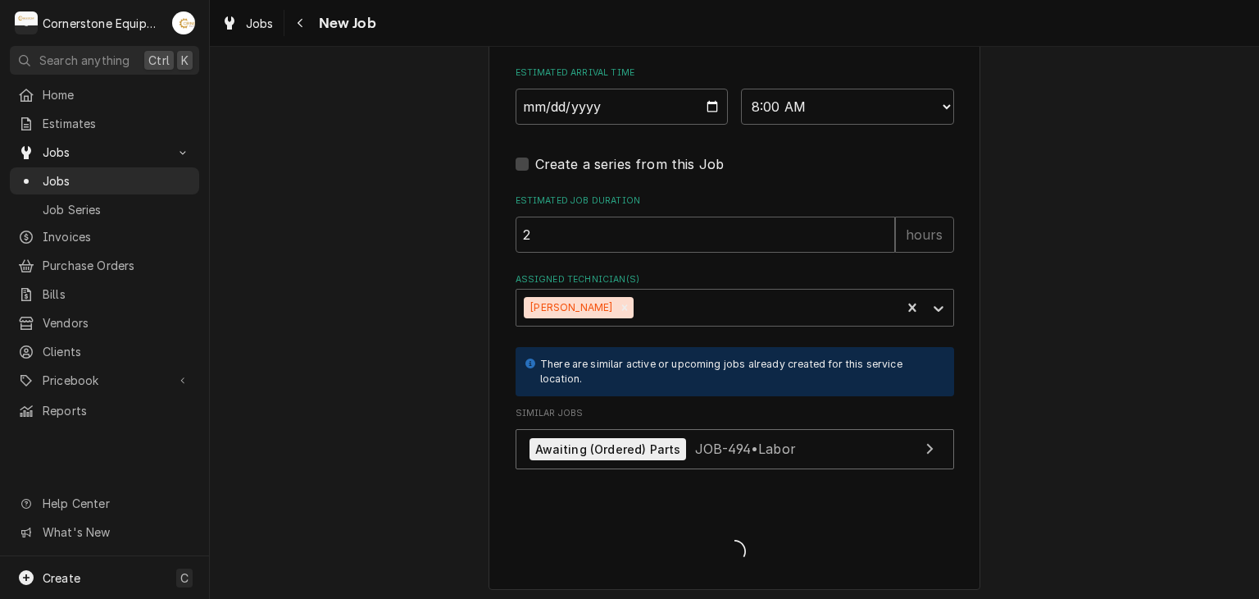
type textarea "x"
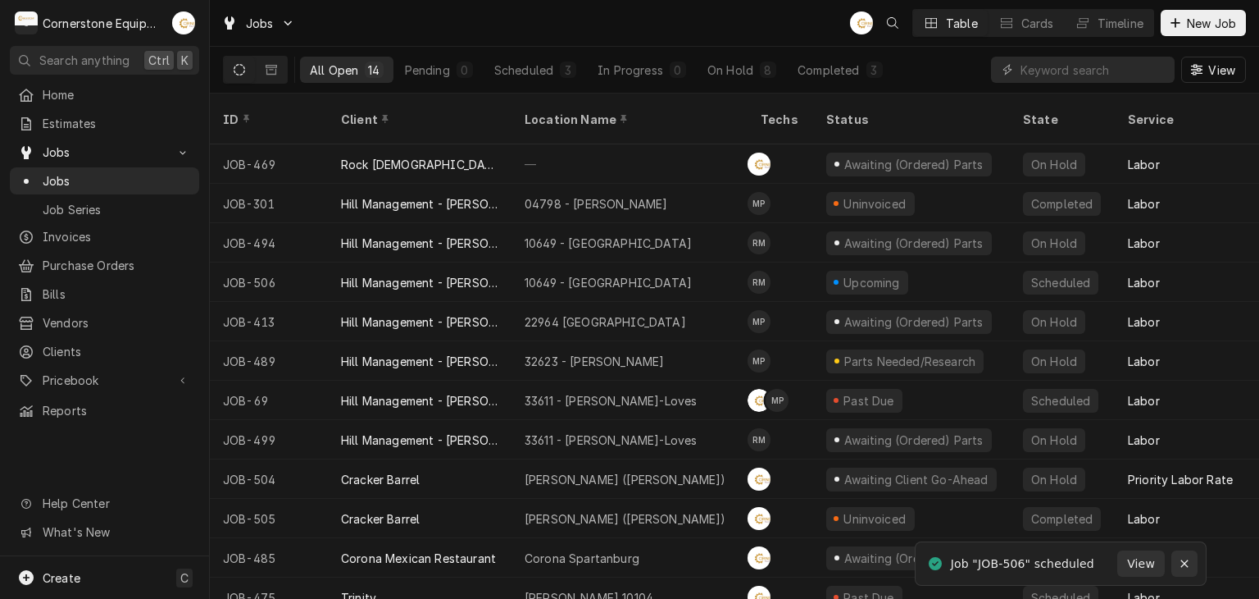
click at [1184, 563] on icon "Notifications alt+T" at bounding box center [1184, 563] width 7 height 7
click at [542, 57] on button "Scheduled 3" at bounding box center [536, 70] width 102 height 26
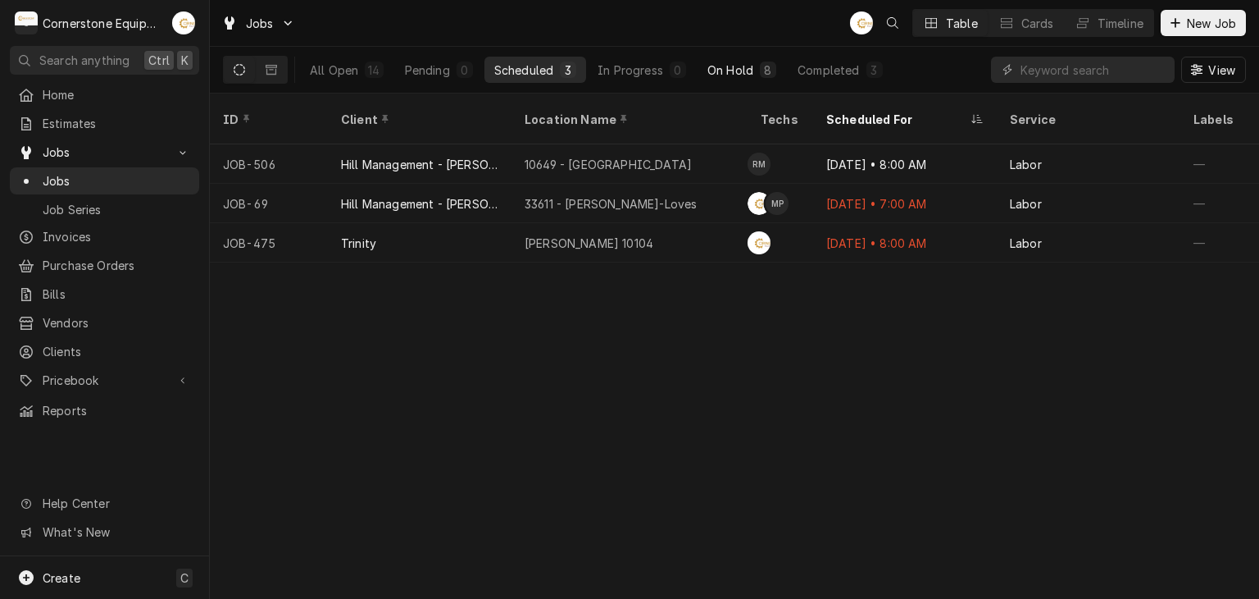
click at [767, 73] on div "8" at bounding box center [768, 69] width 10 height 17
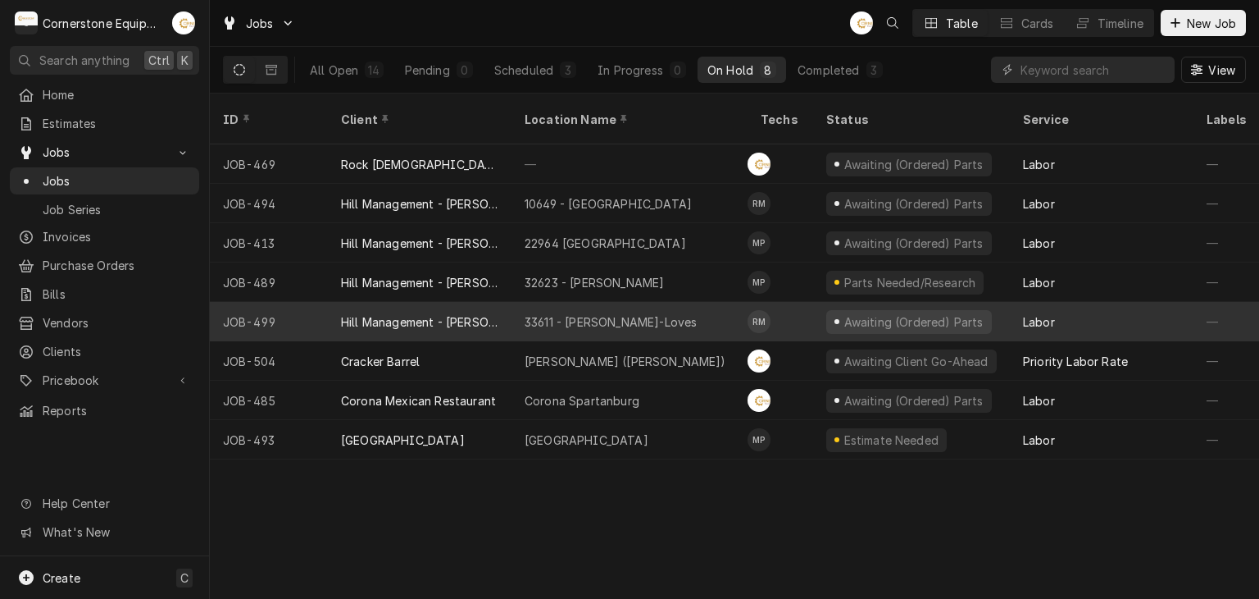
click at [686, 302] on div "33611 - [PERSON_NAME]-Loves" at bounding box center [630, 321] width 236 height 39
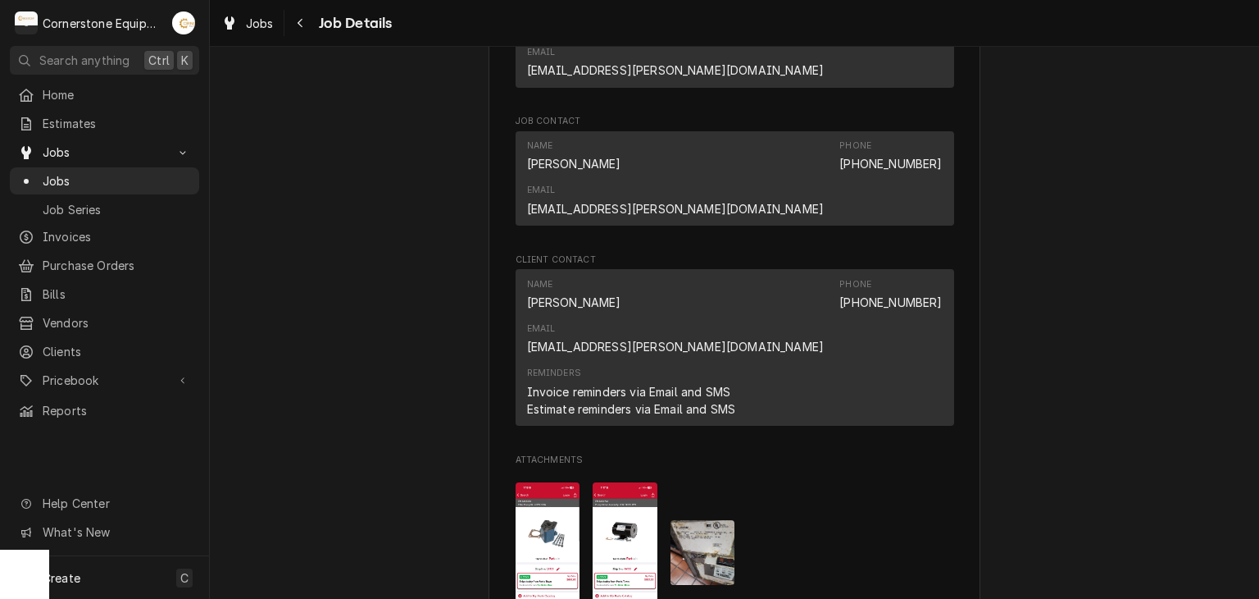
scroll to position [1640, 0]
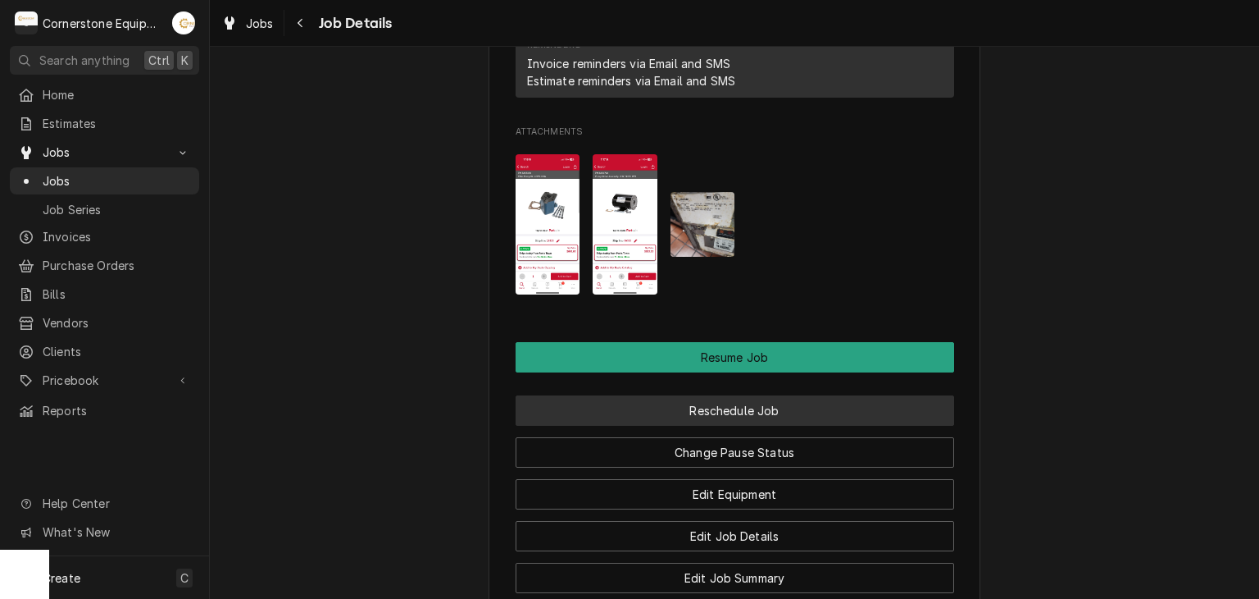
click at [754, 395] on button "Reschedule Job" at bounding box center [735, 410] width 439 height 30
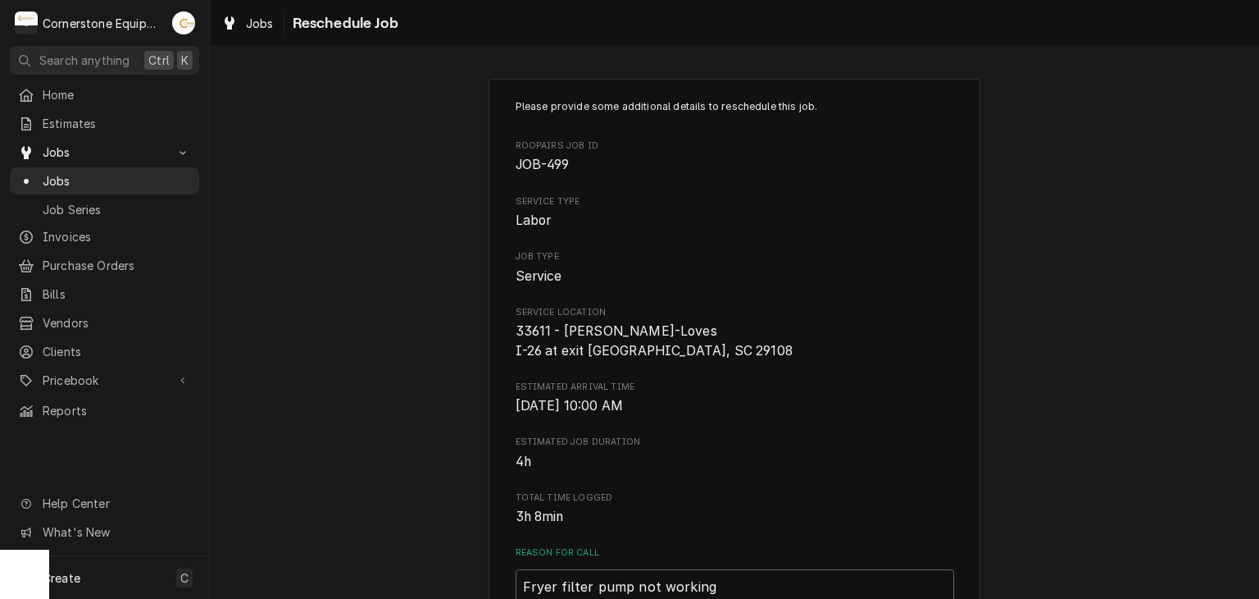
scroll to position [626, 0]
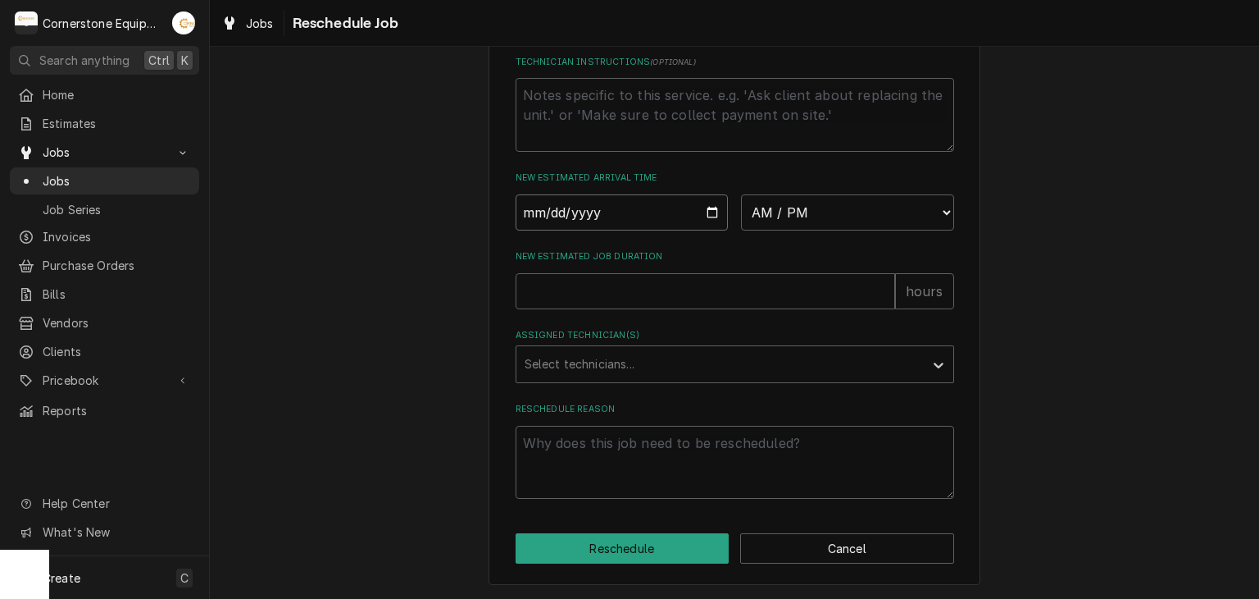
click at [705, 212] on input "Date" at bounding box center [622, 212] width 213 height 36
type textarea "x"
type input "[DATE]"
click at [788, 221] on select "AM / PM 6:00 AM 6:15 AM 6:30 AM 6:45 AM 7:00 AM 7:15 AM 7:30 AM 7:45 AM 8:00 AM…" at bounding box center [847, 212] width 213 height 36
select select "12:15:00"
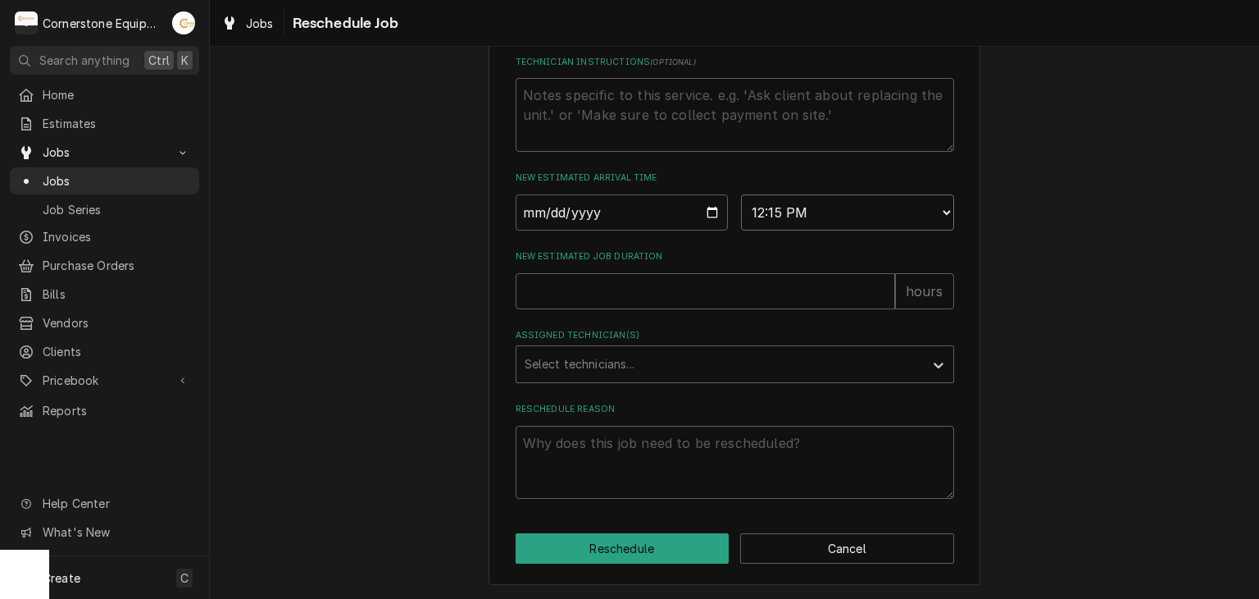
click at [741, 194] on select "AM / PM 6:00 AM 6:15 AM 6:30 AM 6:45 AM 7:00 AM 7:15 AM 7:30 AM 7:45 AM 8:00 AM…" at bounding box center [847, 212] width 213 height 36
type textarea "x"
click at [895, 216] on select "AM / PM 6:00 AM 6:15 AM 6:30 AM 6:45 AM 7:00 AM 7:15 AM 7:30 AM 7:45 AM 8:00 AM…" at bounding box center [847, 212] width 213 height 36
select select "12:30:00"
click at [741, 194] on select "AM / PM 6:00 AM 6:15 AM 6:30 AM 6:45 AM 7:00 AM 7:15 AM 7:30 AM 7:45 AM 8:00 AM…" at bounding box center [847, 212] width 213 height 36
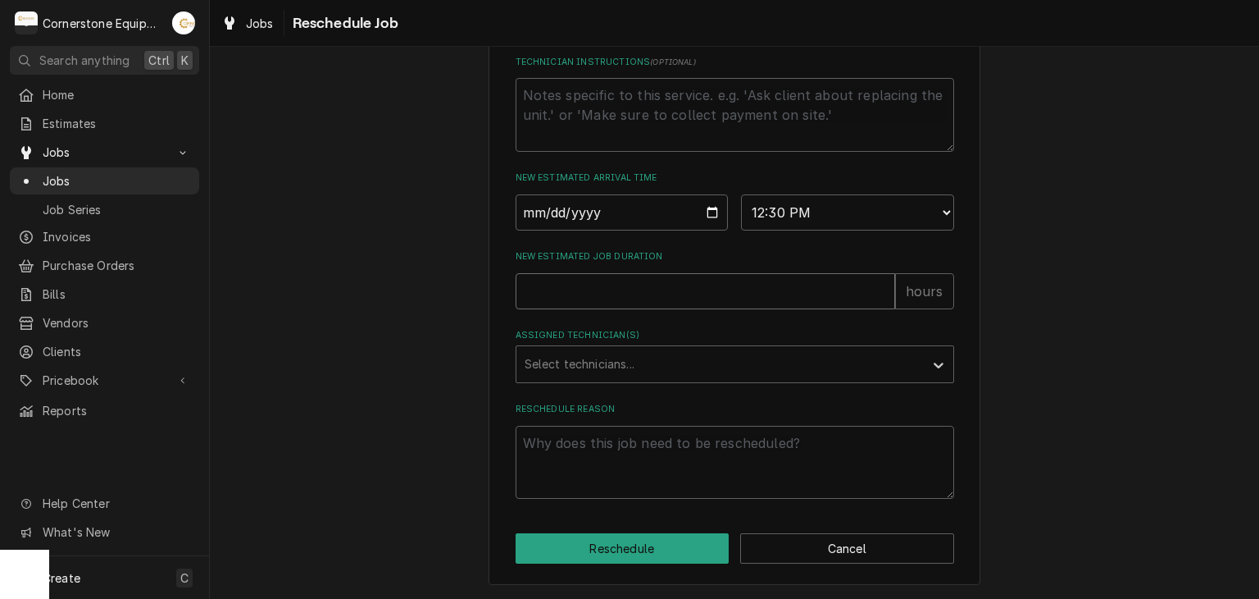
click at [820, 307] on input "New Estimated Job Duration" at bounding box center [706, 291] width 380 height 36
click at [669, 276] on input "New Estimated Job Duration" at bounding box center [706, 291] width 380 height 36
type textarea "x"
type input "6"
click at [630, 352] on div "Assigned Technician(s)" at bounding box center [720, 364] width 391 height 30
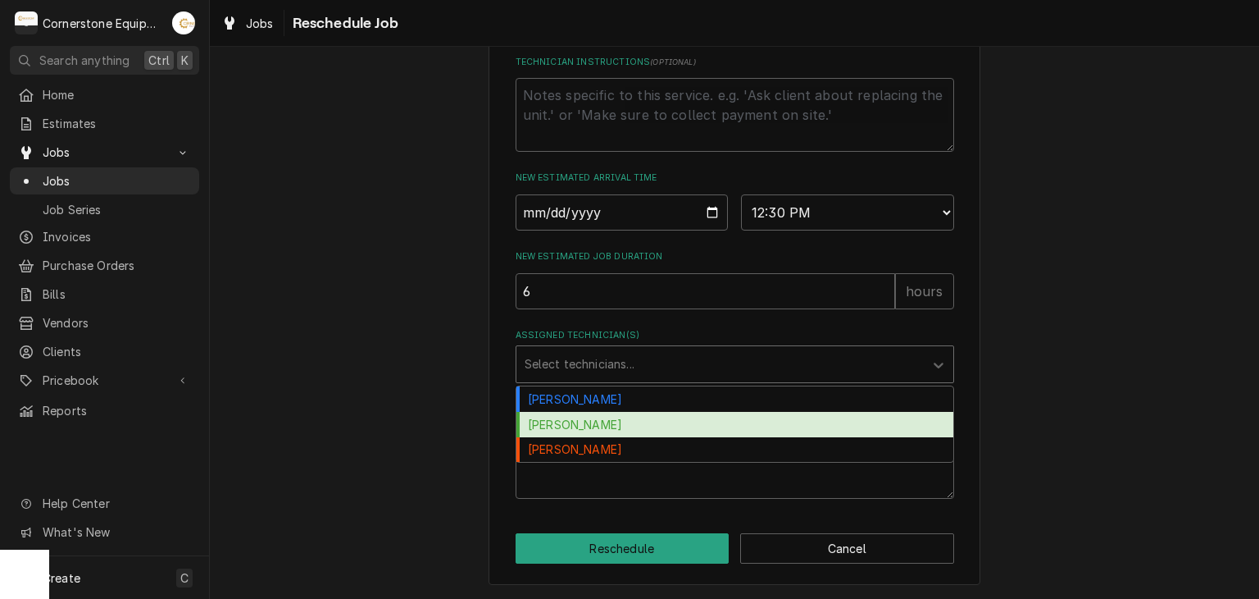
click at [585, 424] on div "Matthew Pennington" at bounding box center [735, 424] width 437 height 25
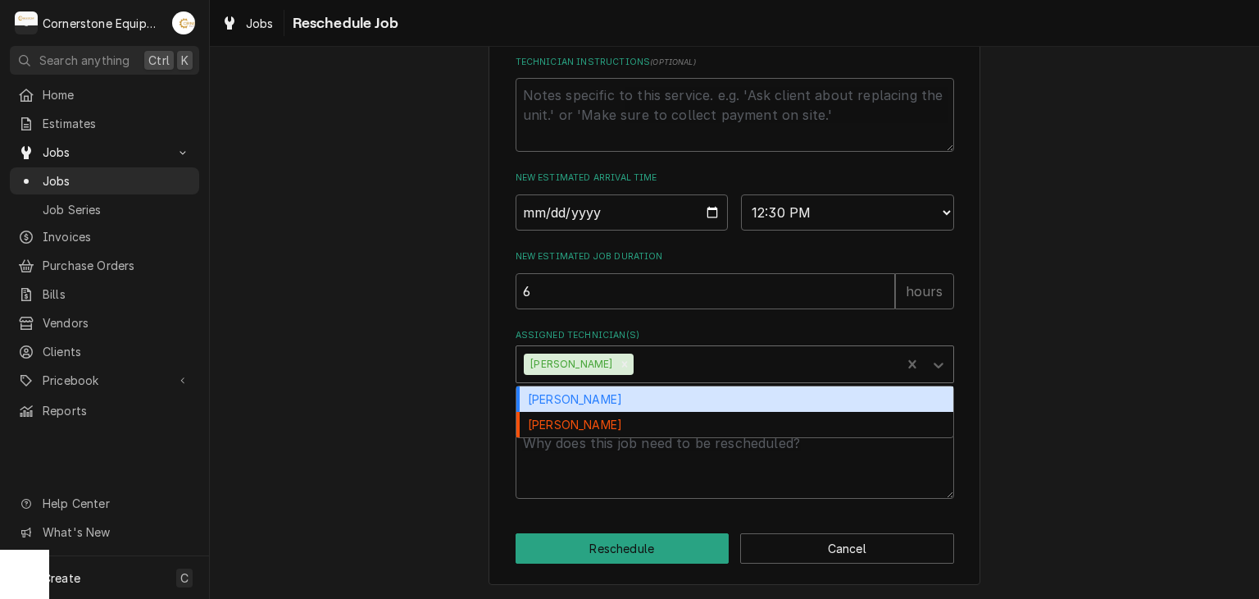
click at [591, 355] on div "Matthew Pennington" at bounding box center [570, 363] width 92 height 21
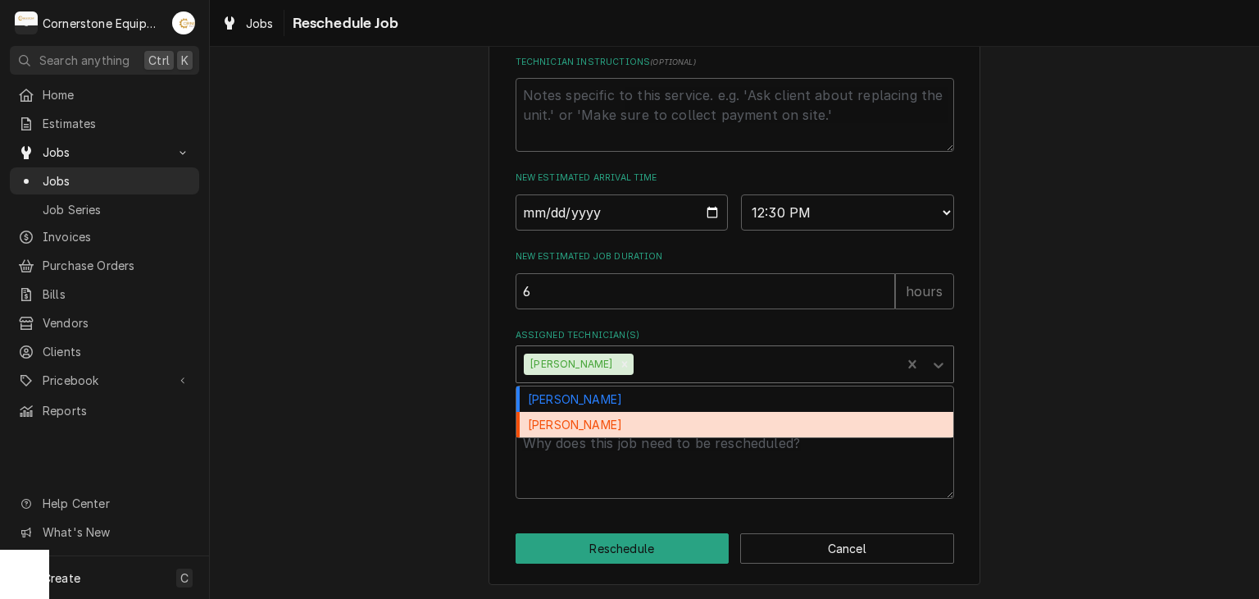
click at [620, 416] on div "Roberto Martinez" at bounding box center [735, 424] width 437 height 25
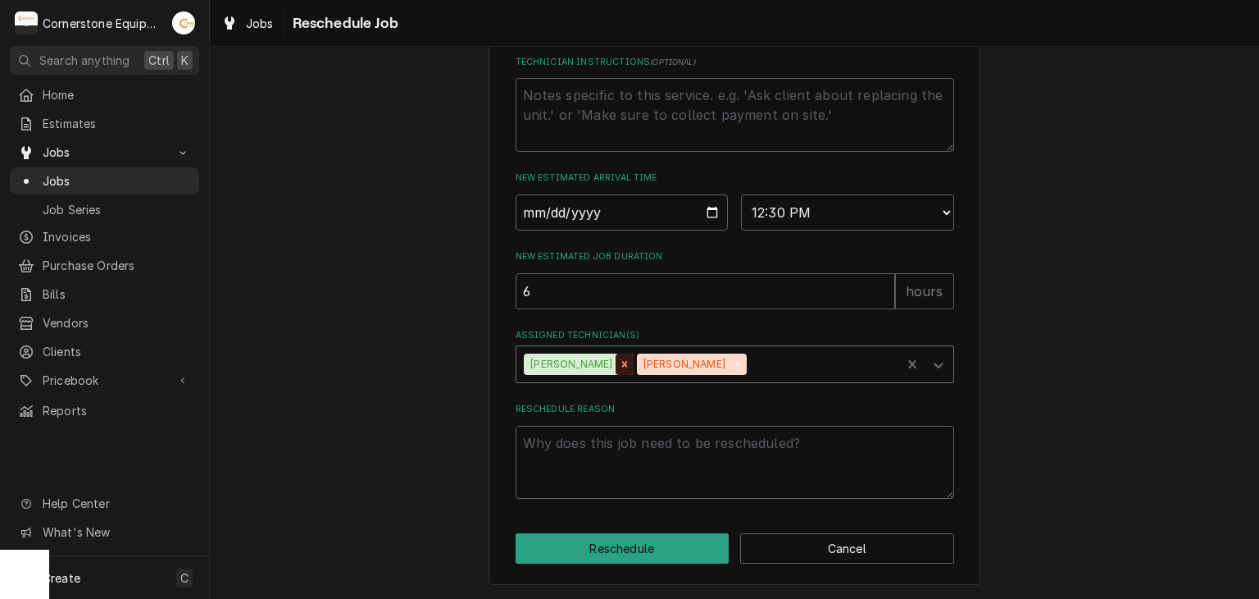
click at [627, 357] on div "Remove Matthew Pennington" at bounding box center [625, 363] width 18 height 21
click at [632, 421] on div "Reschedule Reason" at bounding box center [735, 451] width 439 height 96
click at [626, 450] on textarea "Reschedule Reason" at bounding box center [735, 463] width 439 height 74
type textarea "x"
type textarea "p"
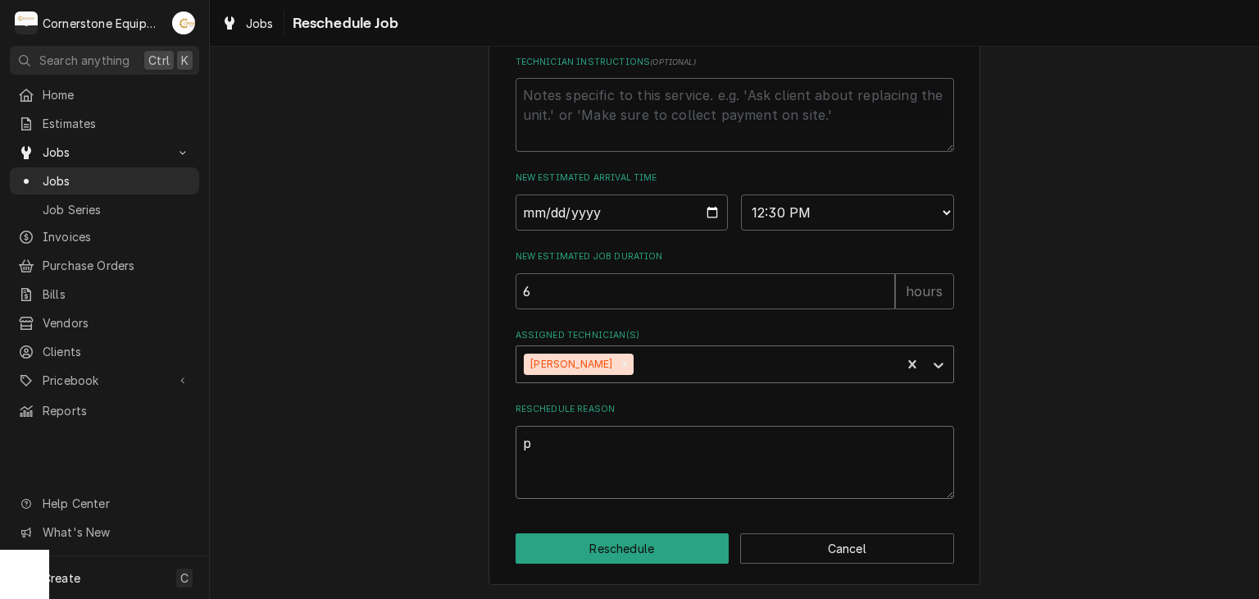
type textarea "x"
type textarea "pa"
type textarea "x"
type textarea "par"
type textarea "x"
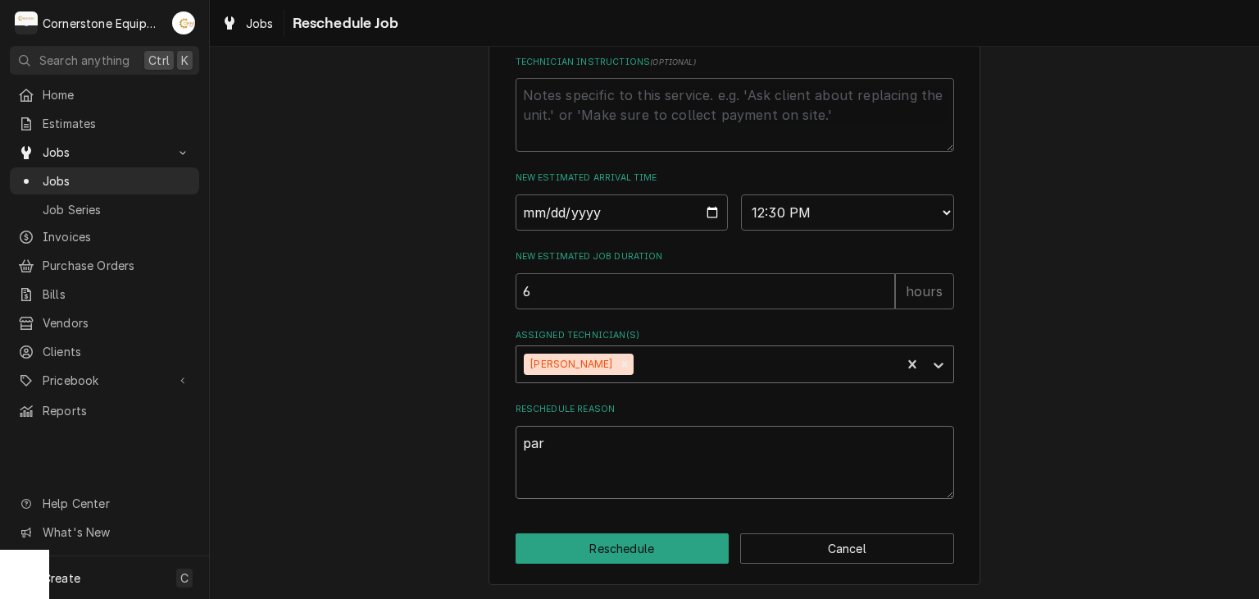
type textarea "pars"
type textarea "x"
type textarea "par"
type textarea "x"
type textarea "part"
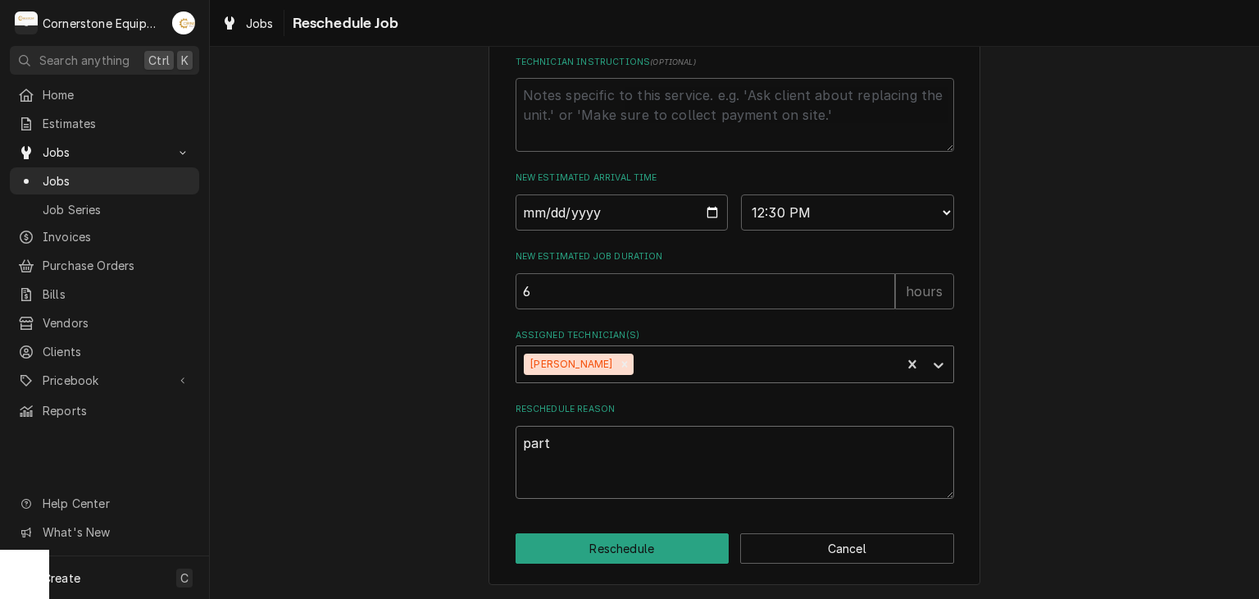
type textarea "x"
type textarea "parts"
type textarea "x"
type textarea "parts"
type textarea "x"
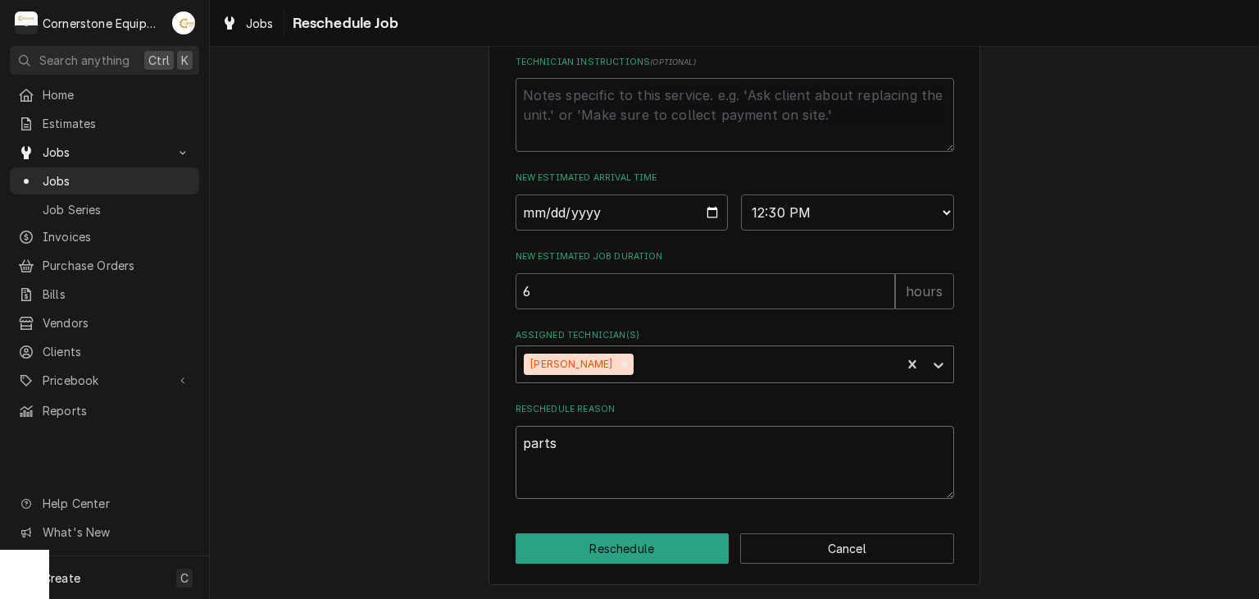
type textarea "parts a"
type textarea "x"
type textarea "parts"
type textarea "x"
type textarea "parts h"
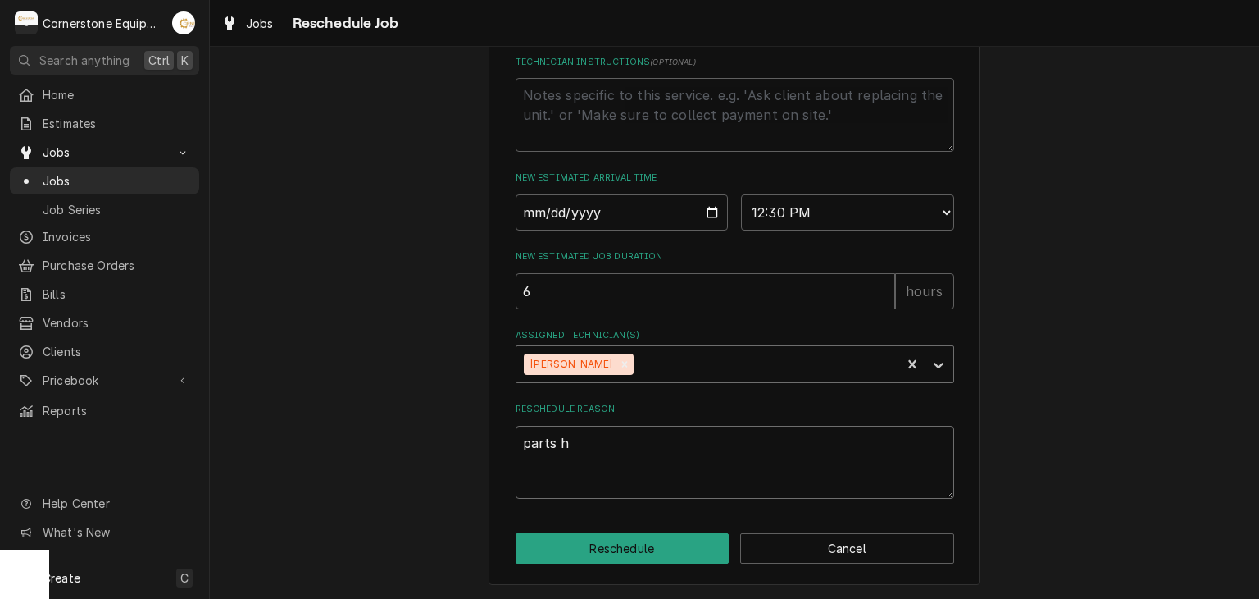
type textarea "x"
type textarea "parts ha"
type textarea "x"
type textarea "parts hav"
type textarea "x"
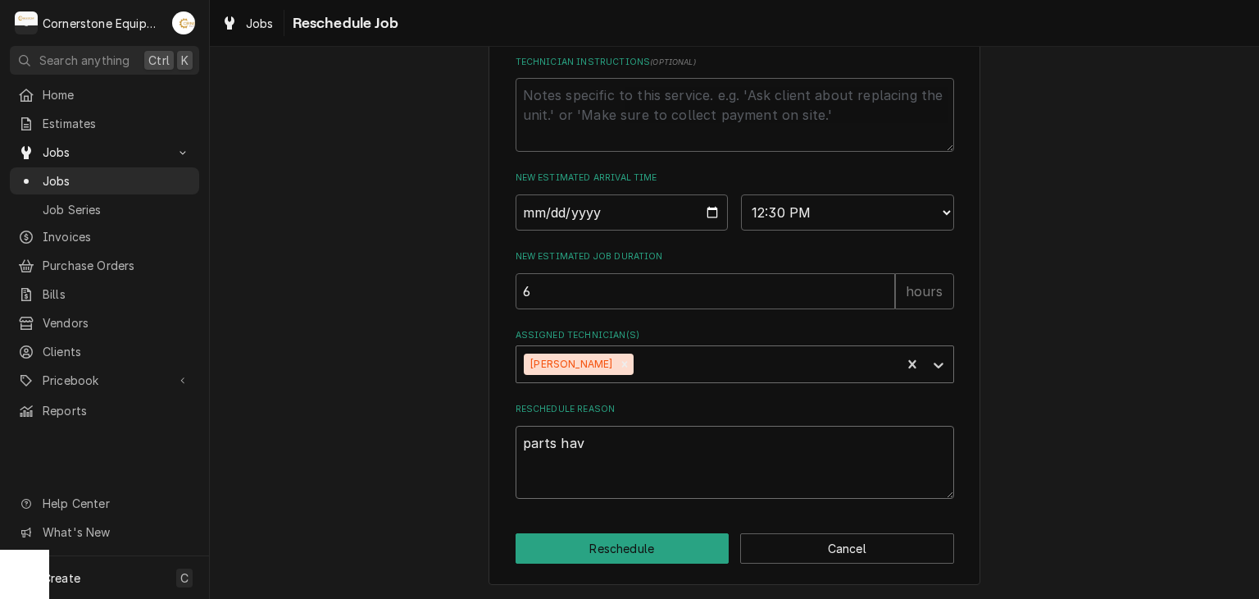
type textarea "parts have"
type textarea "x"
type textarea "parts have"
type textarea "x"
type textarea "parts have b"
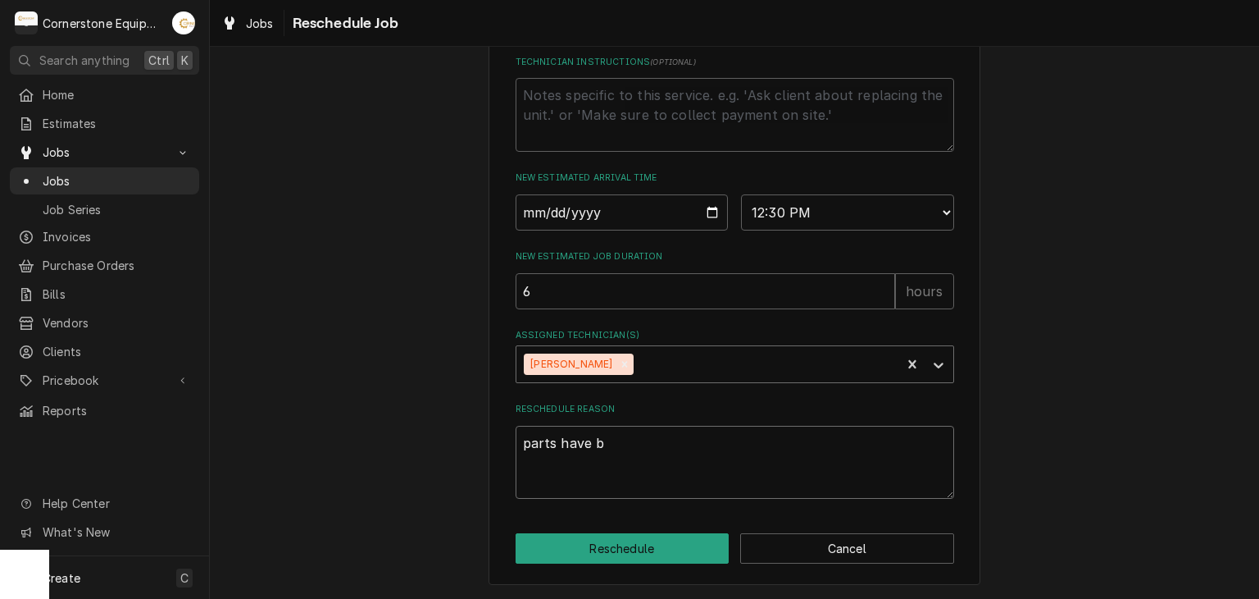
type textarea "x"
type textarea "parts have be"
type textarea "x"
type textarea "parts have been"
type textarea "x"
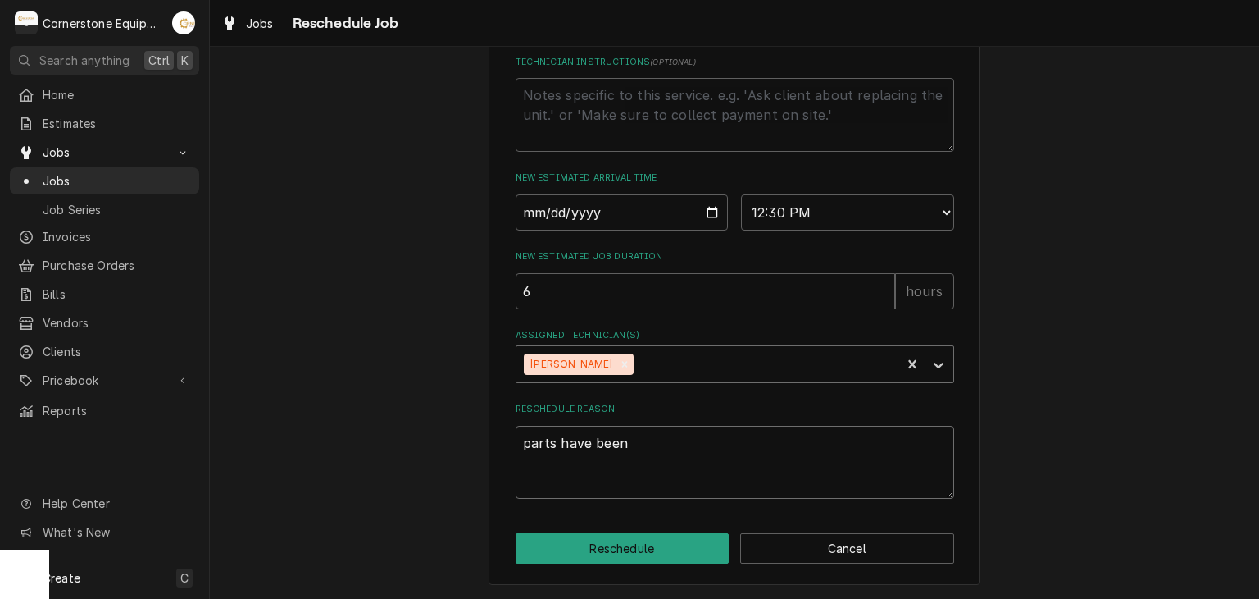
type textarea "parts have been"
type textarea "x"
type textarea "parts have been r"
type textarea "x"
type textarea "parts have been re"
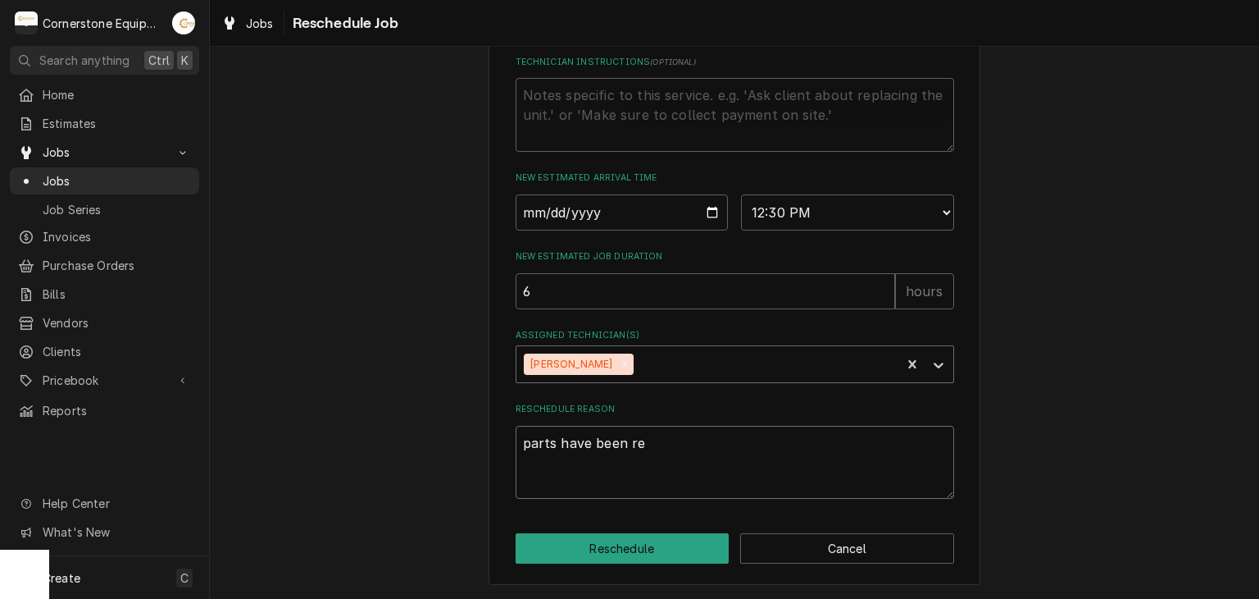
type textarea "x"
type textarea "parts have been rec"
type textarea "x"
type textarea "parts have been reci"
type textarea "x"
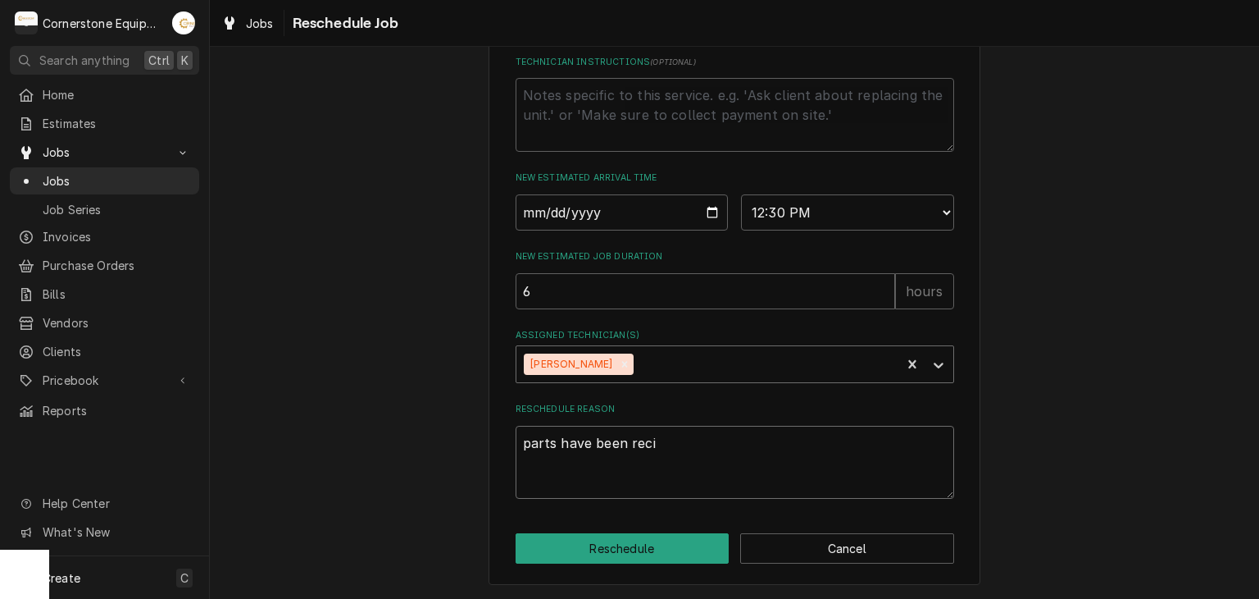
type textarea "parts have been recie"
type textarea "x"
type textarea "parts have been reciev"
type textarea "x"
type textarea "parts have been recieve"
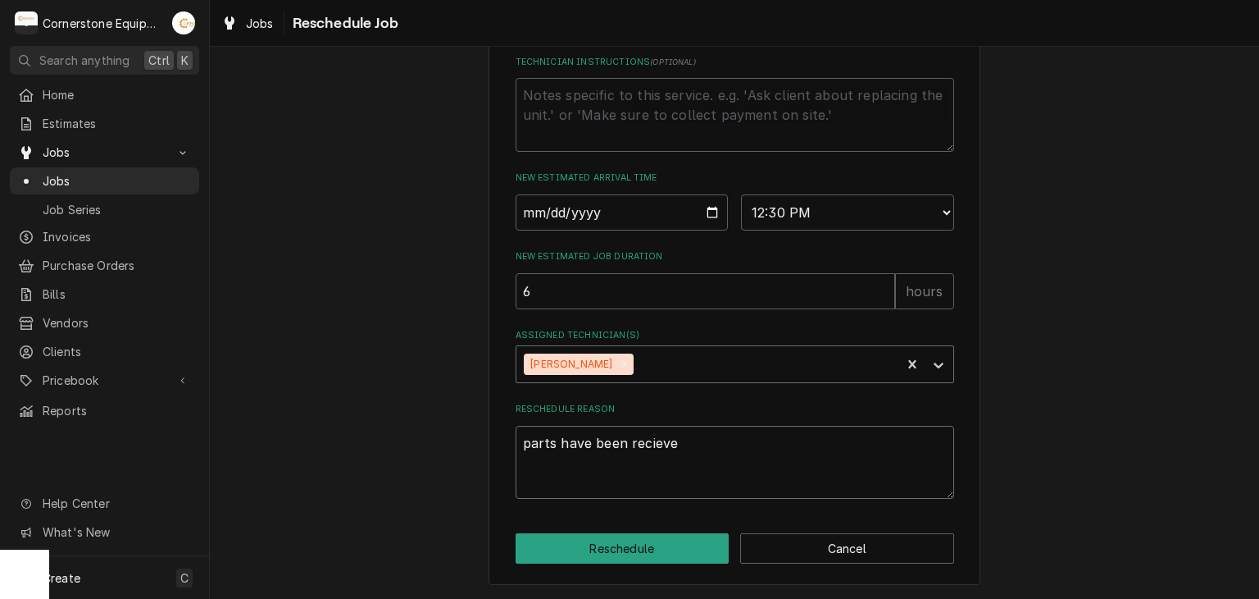
type textarea "x"
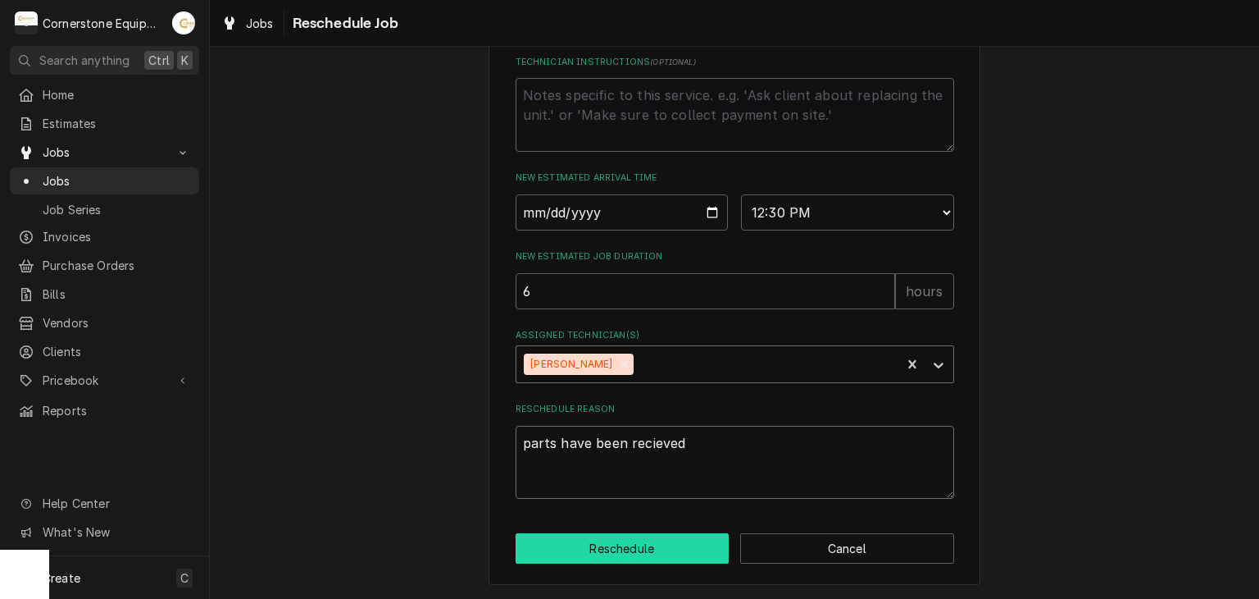
type textarea "parts have been recieved"
click at [659, 553] on button "Reschedule" at bounding box center [623, 548] width 214 height 30
type textarea "x"
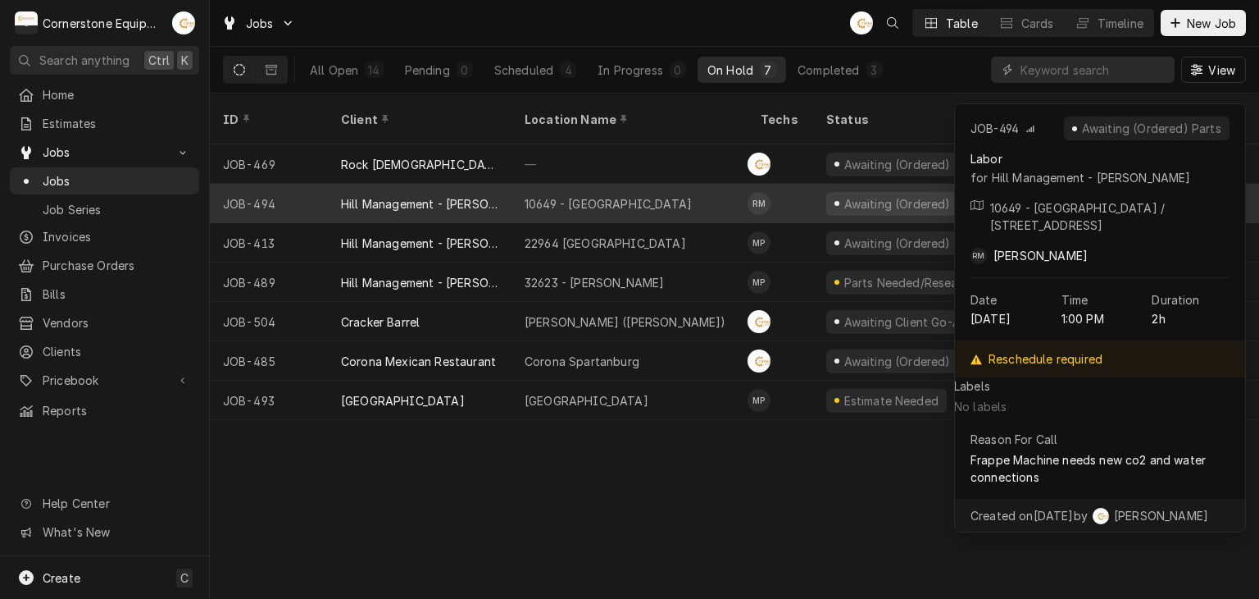
click at [628, 195] on div "10649 - Downtown Clinton" at bounding box center [608, 203] width 167 height 17
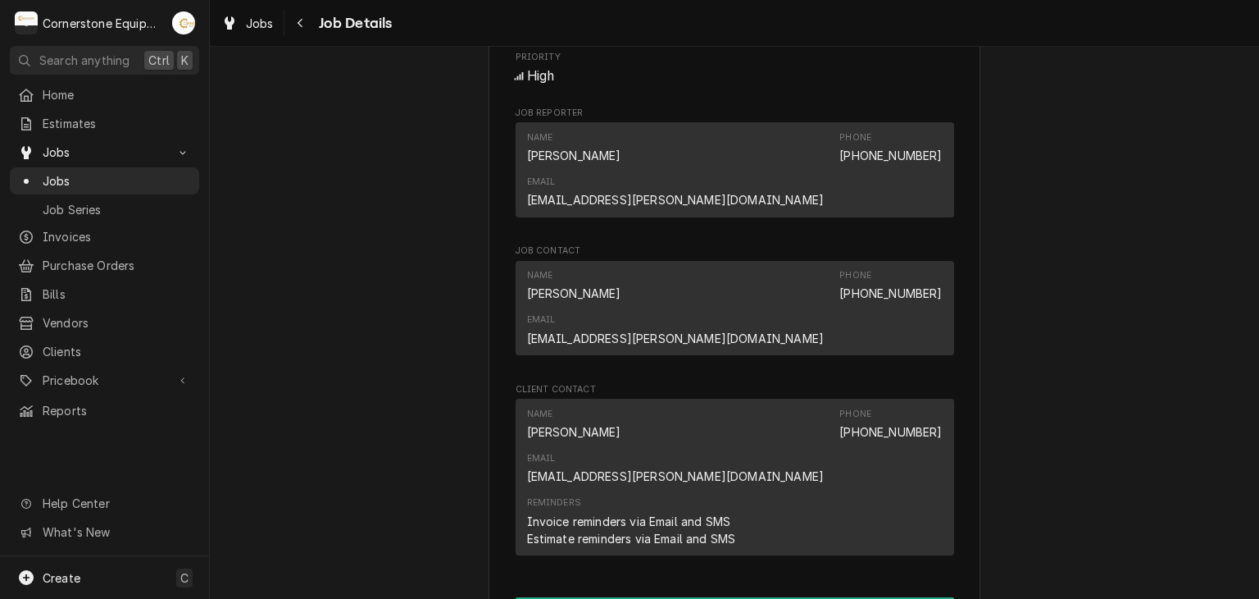
scroll to position [1312, 0]
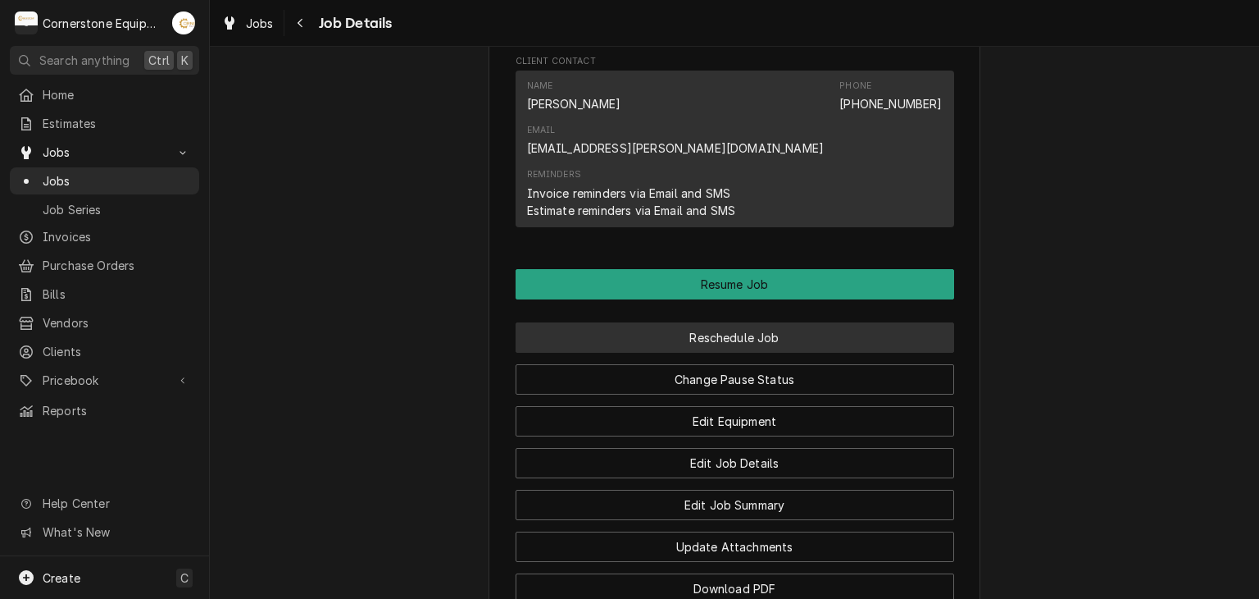
click at [775, 322] on button "Reschedule Job" at bounding box center [735, 337] width 439 height 30
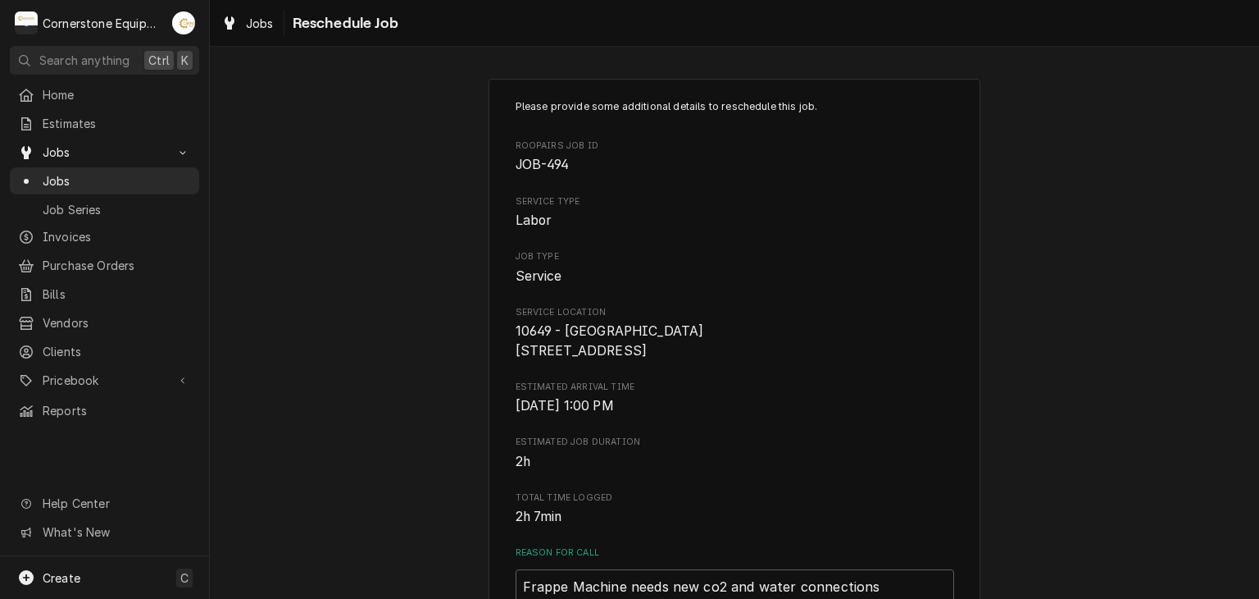
scroll to position [328, 0]
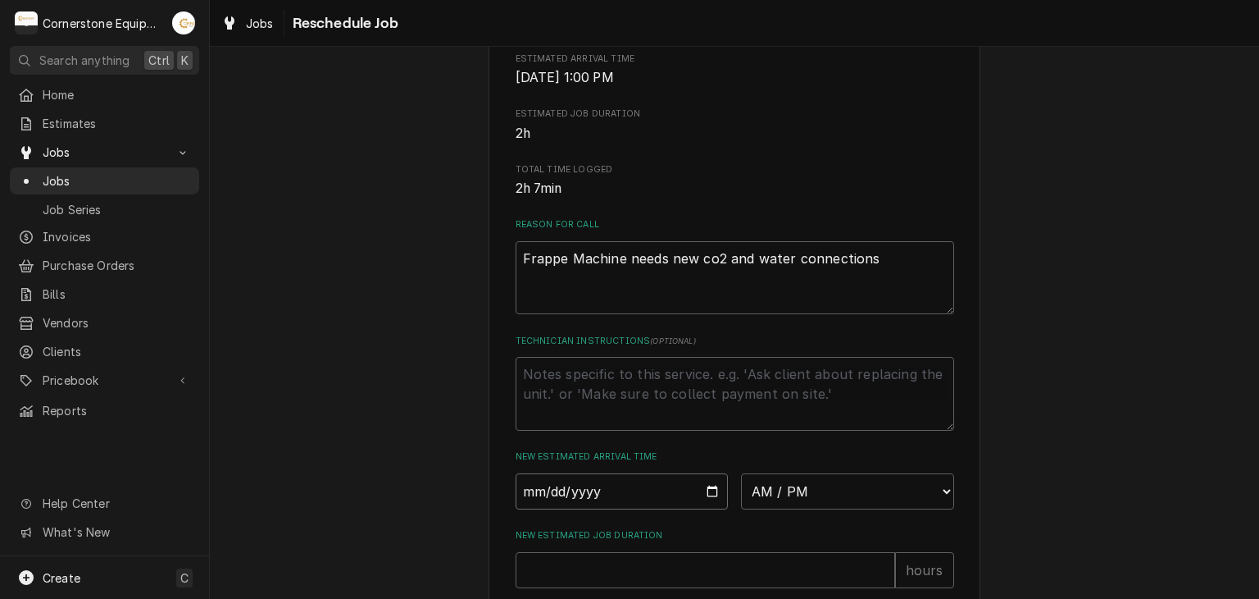
click at [704, 500] on input "Date" at bounding box center [622, 491] width 213 height 36
click at [709, 504] on input "Date" at bounding box center [622, 491] width 213 height 36
type input "[DATE]"
type textarea "x"
click at [581, 374] on div "Technician Instructions ( optional )" at bounding box center [735, 383] width 439 height 96
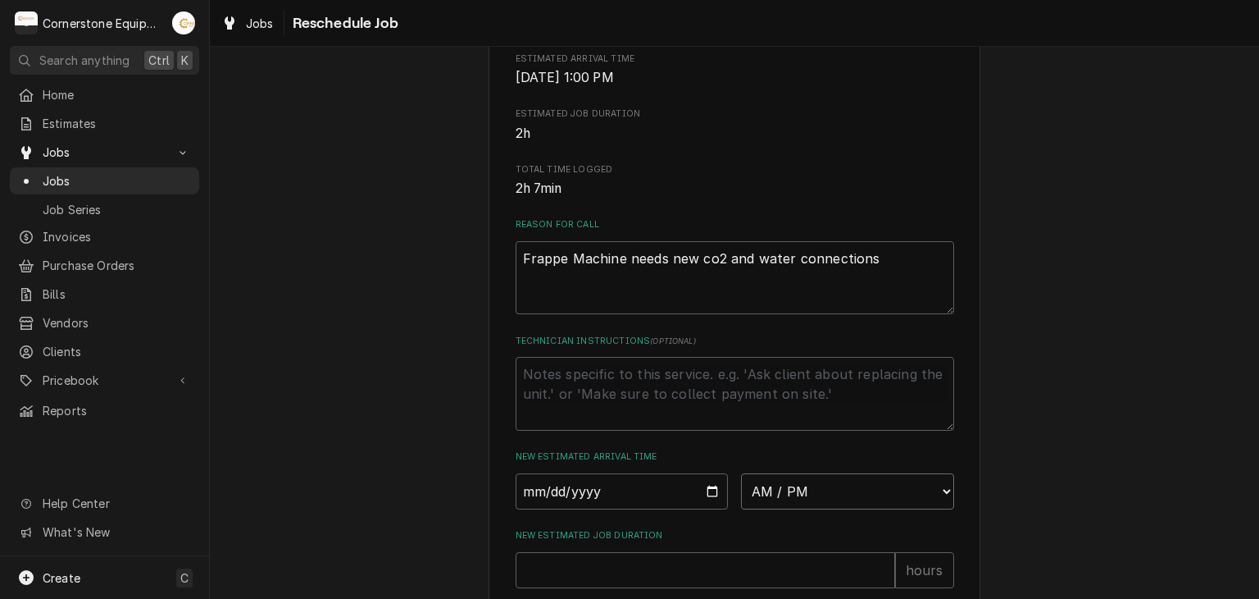
click at [766, 493] on select "AM / PM 6:00 AM 6:15 AM 6:30 AM 6:45 AM 7:00 AM 7:15 AM 7:30 AM 7:45 AM 8:00 AM…" at bounding box center [847, 491] width 213 height 36
select select "10:30:00"
click at [741, 492] on select "AM / PM 6:00 AM 6:15 AM 6:30 AM 6:45 AM 7:00 AM 7:15 AM 7:30 AM 7:45 AM 8:00 AM…" at bounding box center [847, 491] width 213 height 36
click at [684, 585] on input "New Estimated Job Duration" at bounding box center [706, 570] width 380 height 36
type textarea "x"
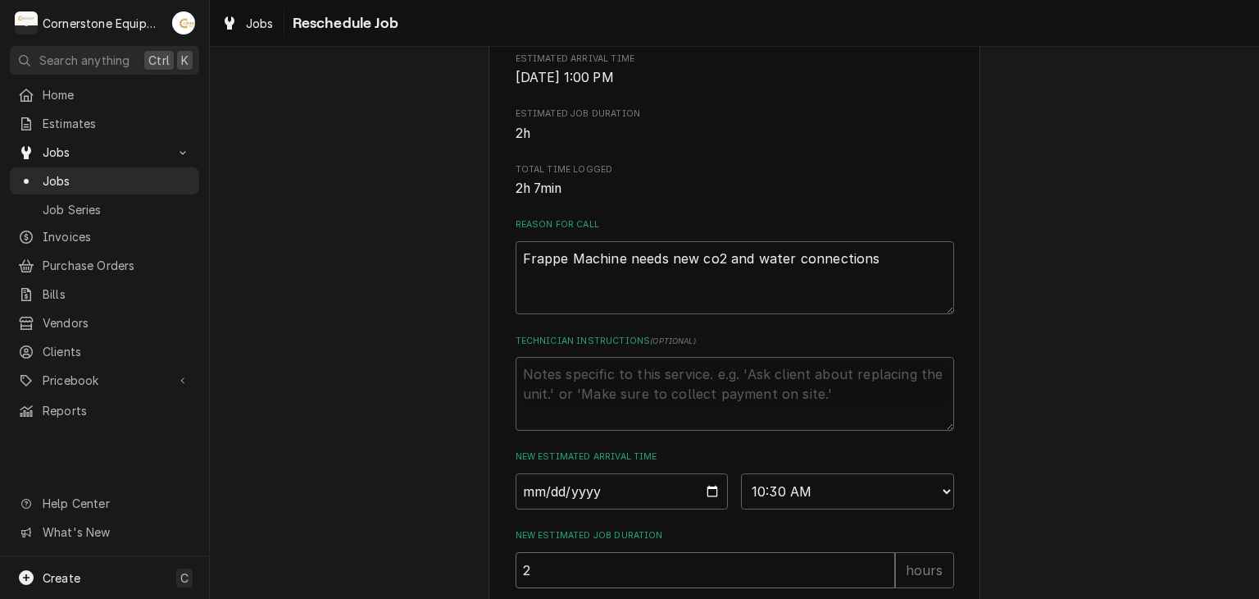
type input "2"
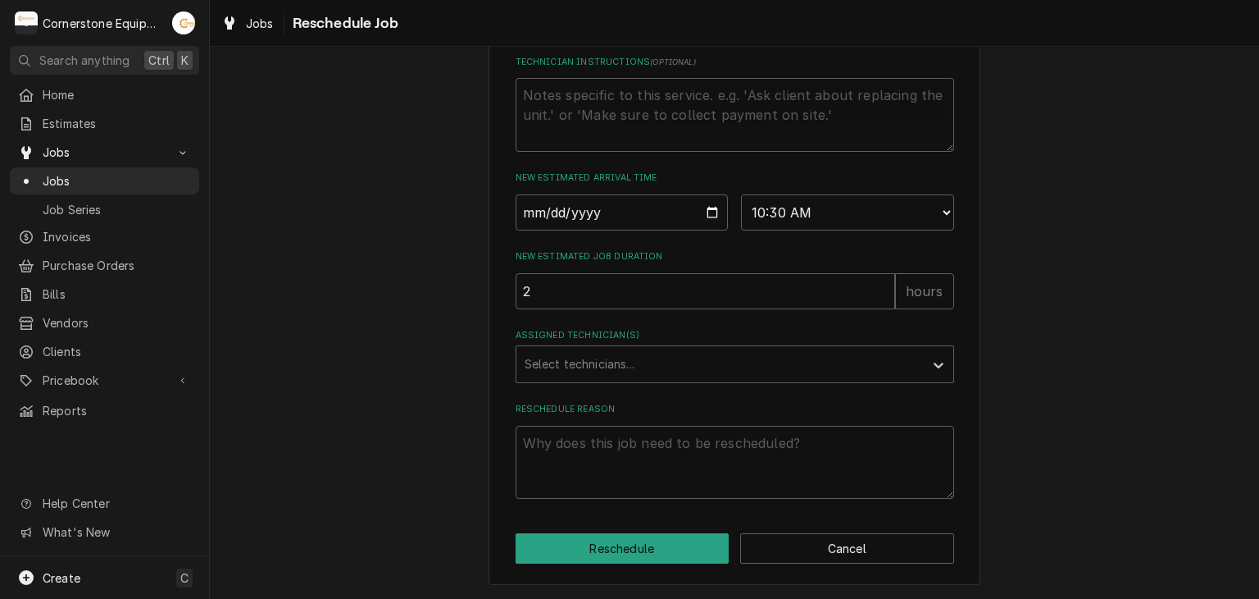
drag, startPoint x: 612, startPoint y: 398, endPoint x: 612, endPoint y: 385, distance: 13.1
click at [613, 371] on div "Assigned Technician(s)" at bounding box center [720, 364] width 391 height 30
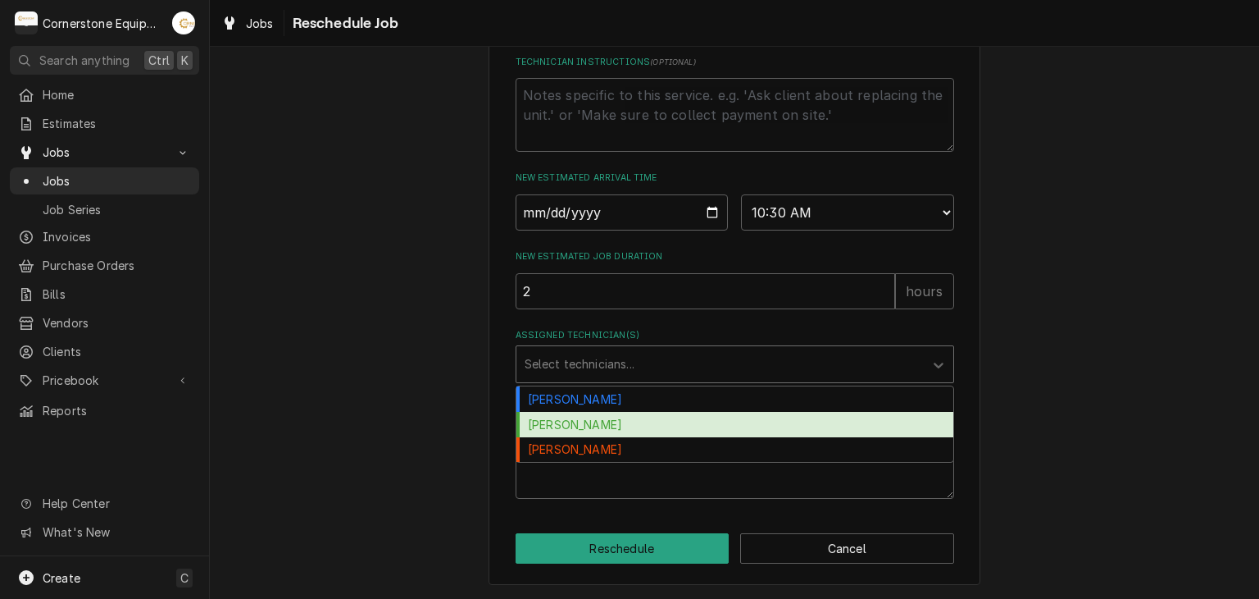
click at [604, 432] on div "Matthew Pennington" at bounding box center [735, 424] width 437 height 25
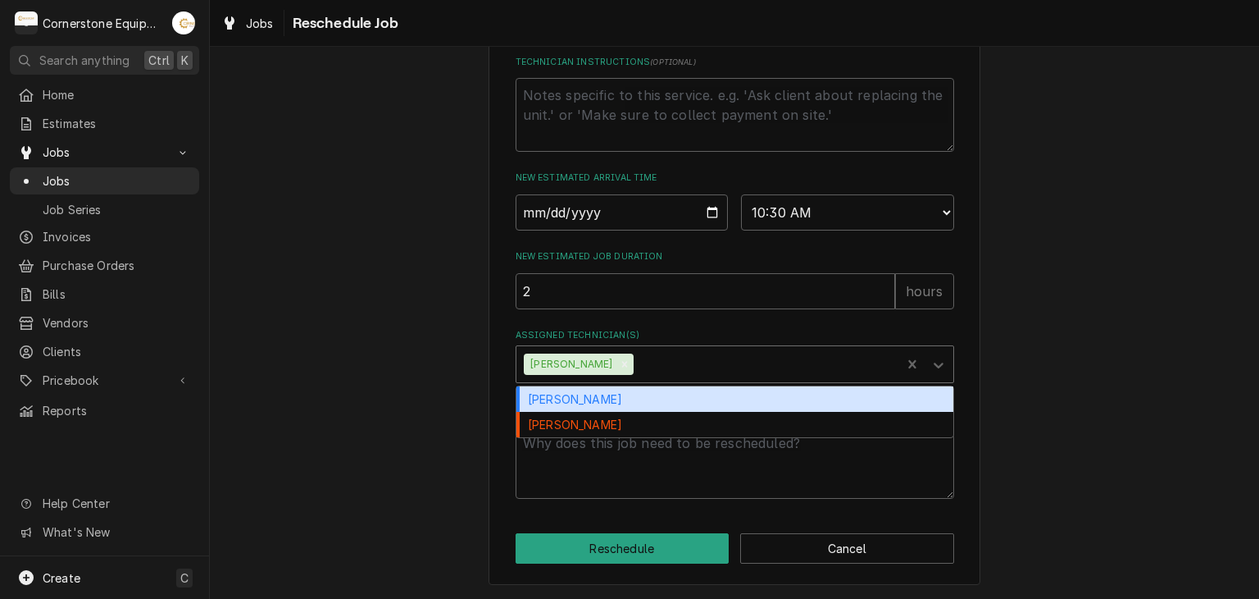
click at [615, 356] on div "Matthew Pennington" at bounding box center [570, 363] width 92 height 21
click at [630, 364] on icon "Remove Matthew Pennington" at bounding box center [624, 363] width 11 height 11
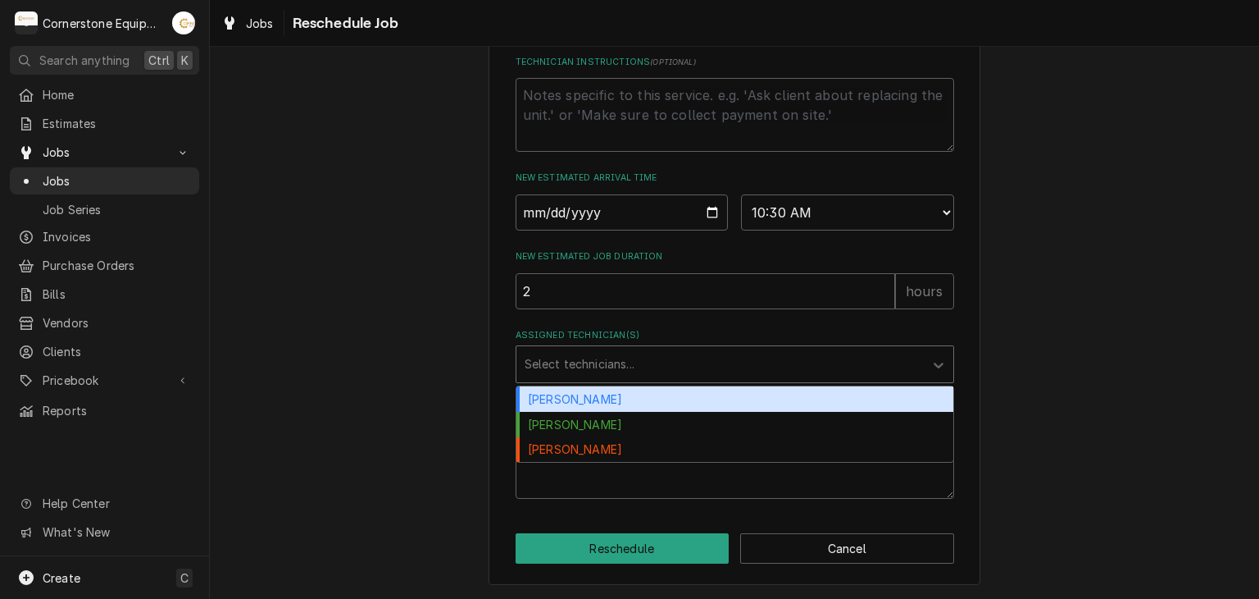
click at [630, 365] on div "Assigned Technician(s)" at bounding box center [720, 364] width 391 height 30
click at [621, 349] on div "Assigned Technician(s)" at bounding box center [720, 364] width 391 height 30
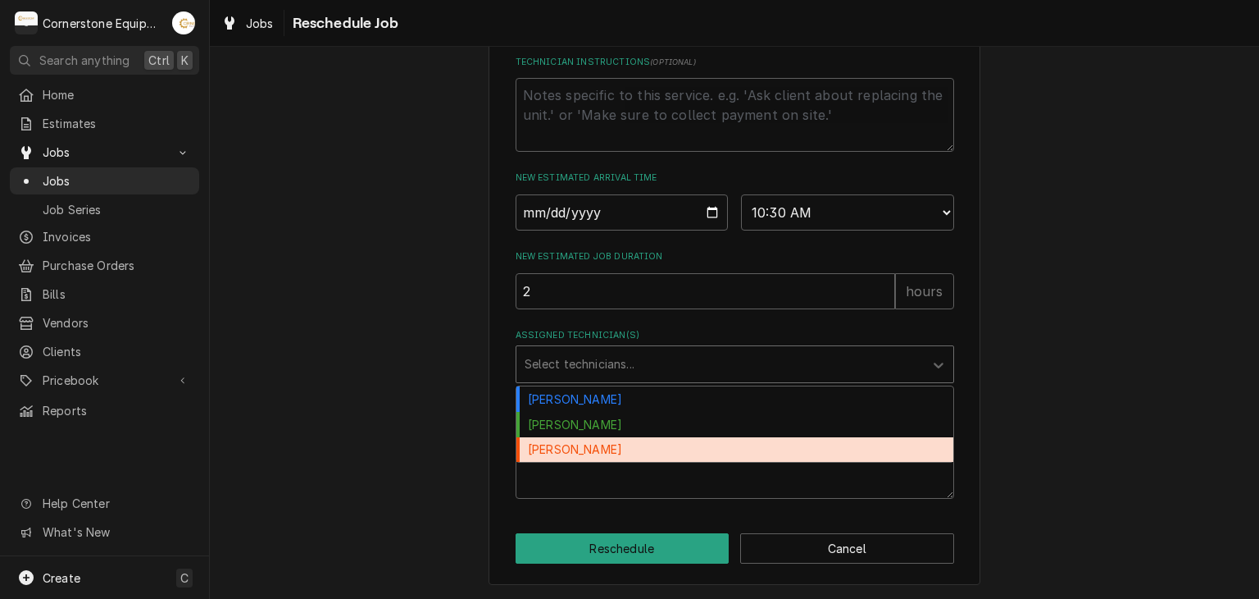
click at [611, 444] on div "Roberto Martinez" at bounding box center [735, 449] width 437 height 25
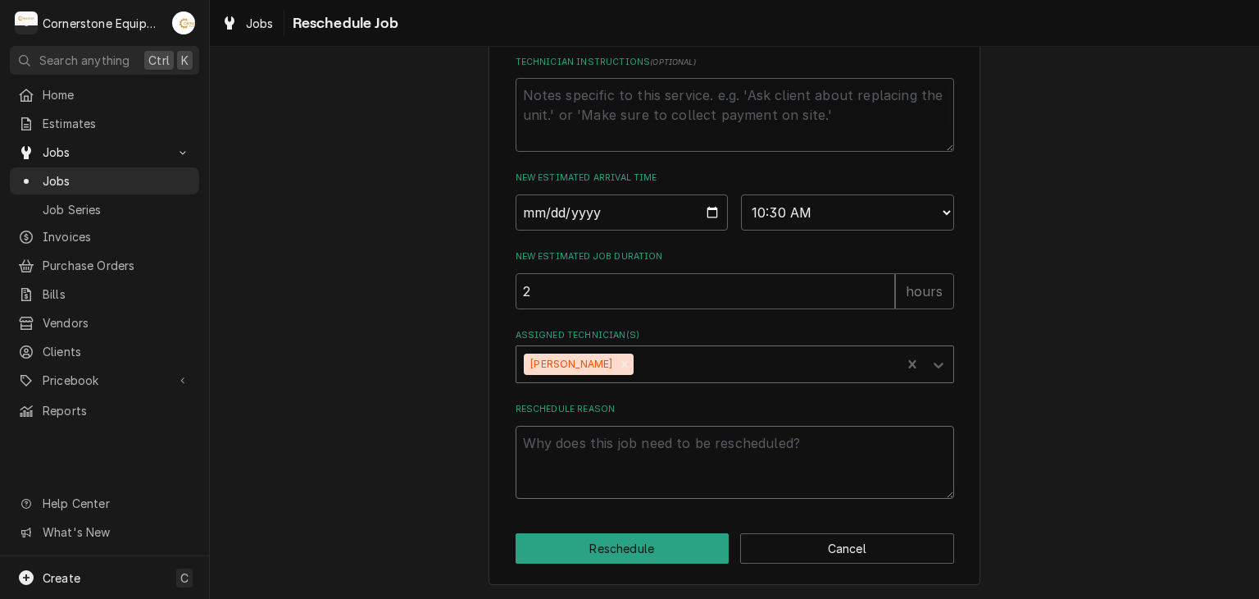
click at [610, 444] on textarea "Reschedule Reason" at bounding box center [735, 463] width 439 height 74
type textarea "x"
type textarea "P"
type textarea "x"
type textarea "Pa"
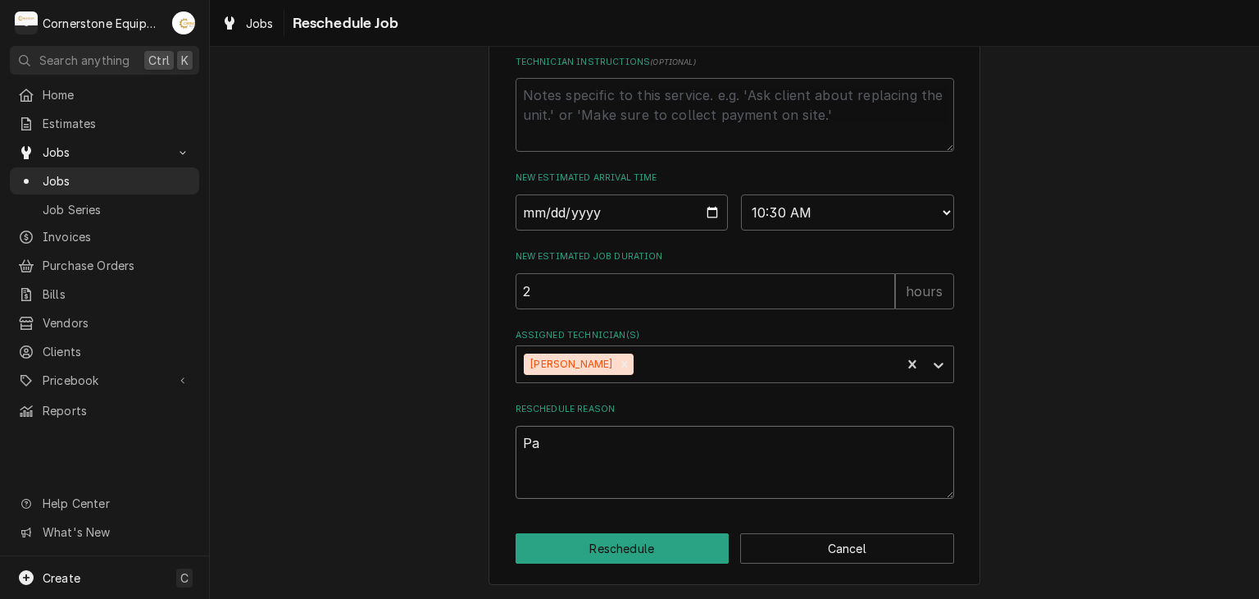
type textarea "x"
type textarea "Par"
type textarea "x"
type textarea "Part"
type textarea "x"
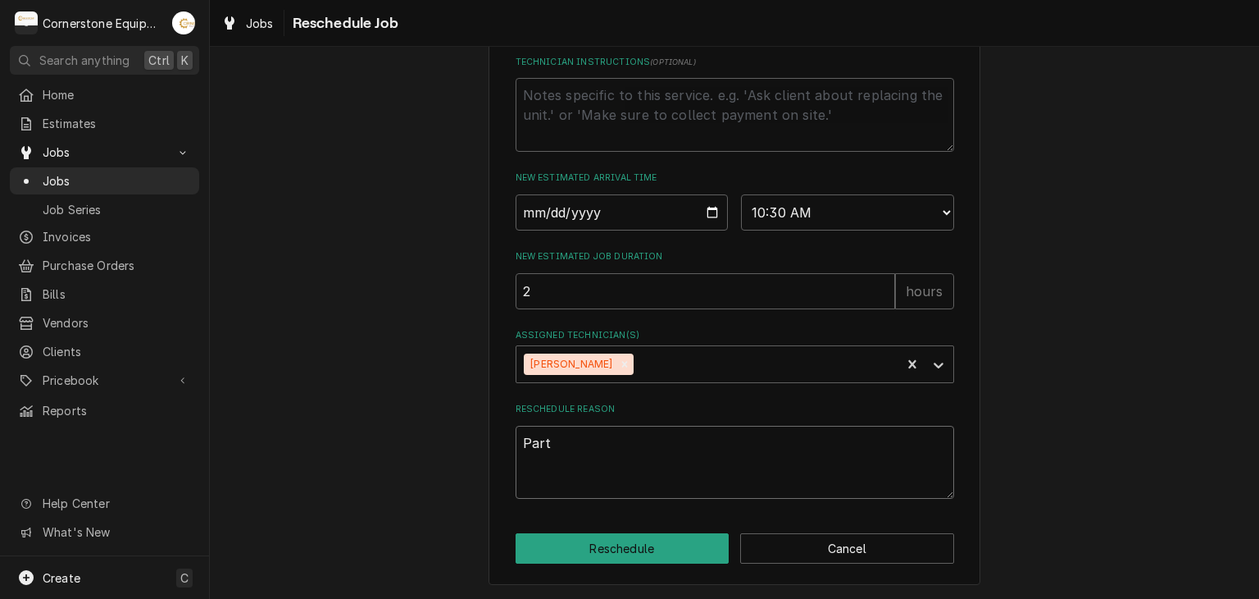
type textarea "Parts"
type textarea "x"
type textarea "Parts"
type textarea "x"
type textarea "Parts r"
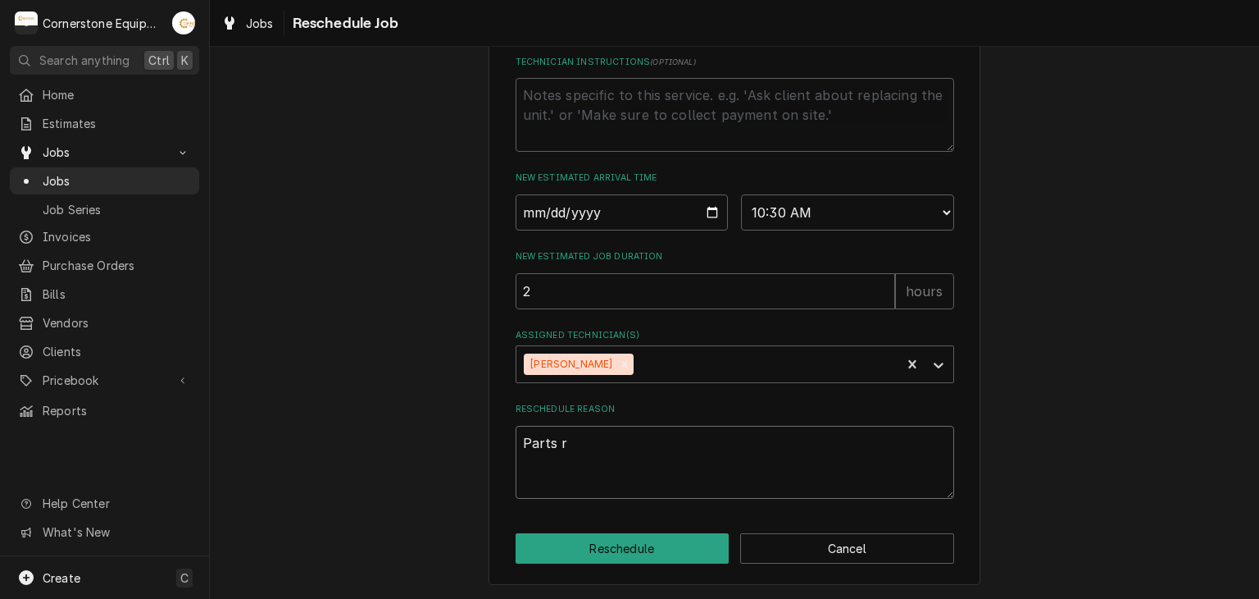
type textarea "x"
type textarea "Parts re"
type textarea "x"
type textarea "Parts rec"
type textarea "x"
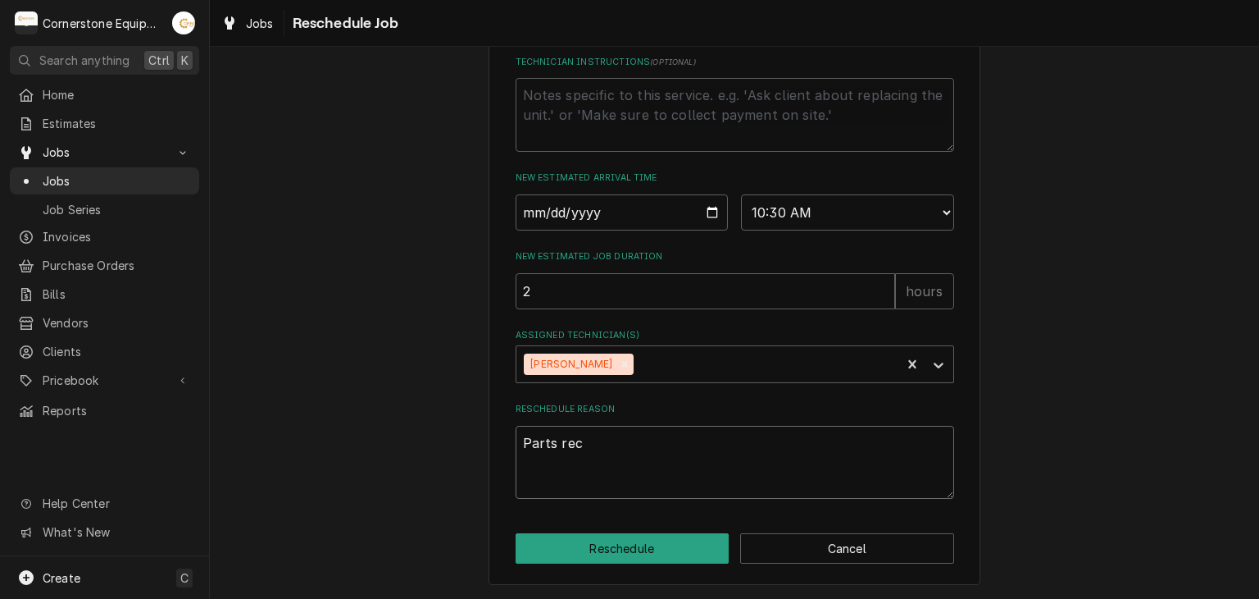
type textarea "Parts reci"
type textarea "x"
type textarea "Parts recie"
type textarea "x"
type textarea "Parts reciev"
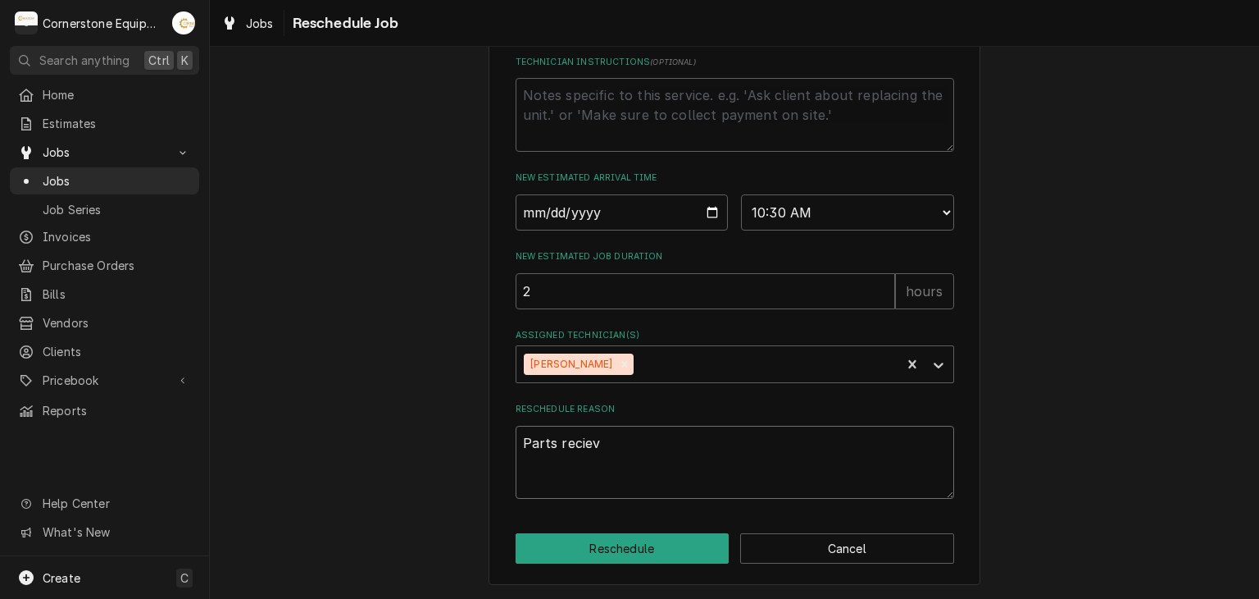
type textarea "x"
type textarea "Parts recieve"
type textarea "x"
type textarea "Parts recieved"
type textarea "x"
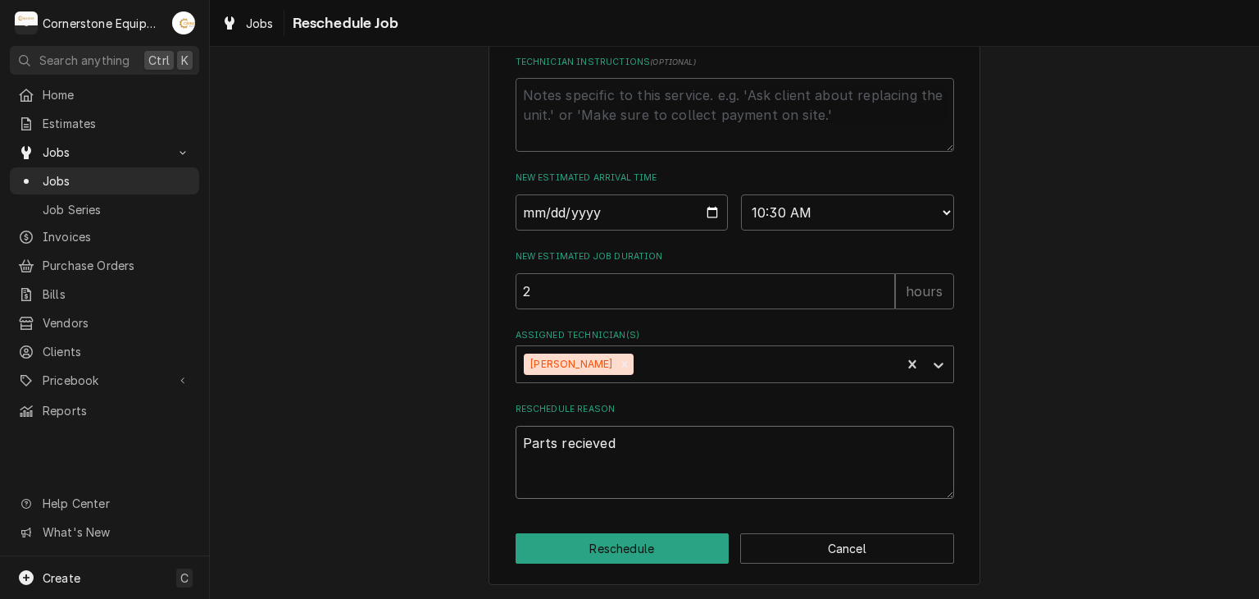
type textarea "Parts recieved"
type textarea "x"
type textarea "Parts received"
click at [608, 550] on button "Reschedule" at bounding box center [623, 548] width 214 height 30
type textarea "x"
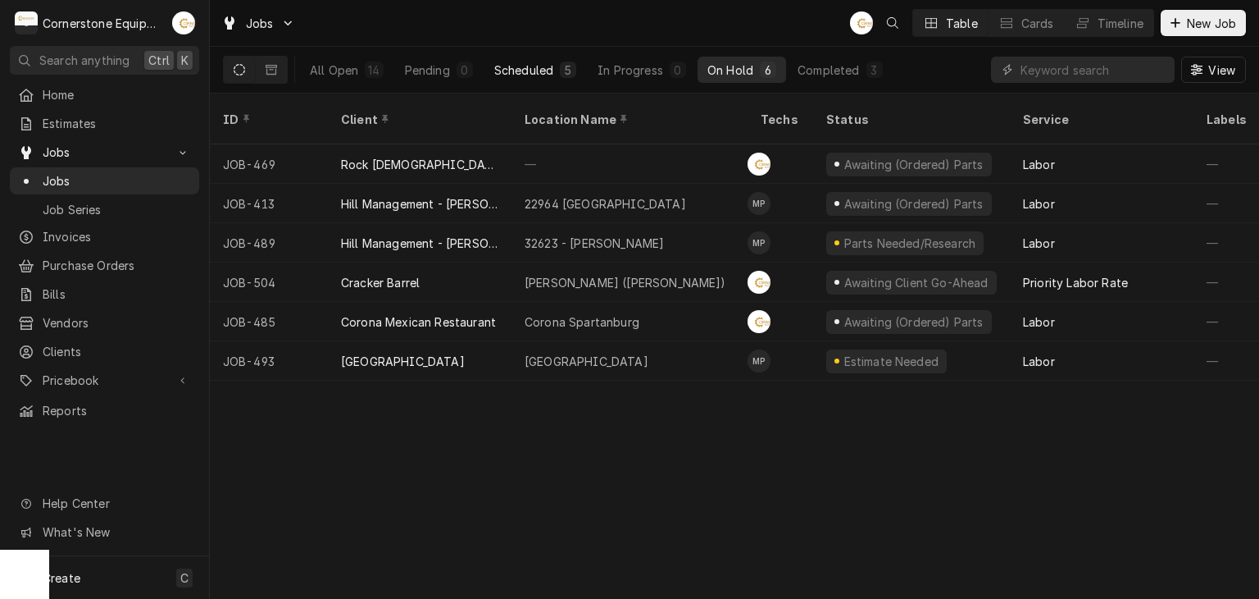
click at [523, 63] on div "Scheduled" at bounding box center [523, 69] width 59 height 17
